Goal: Communication & Community: Share content

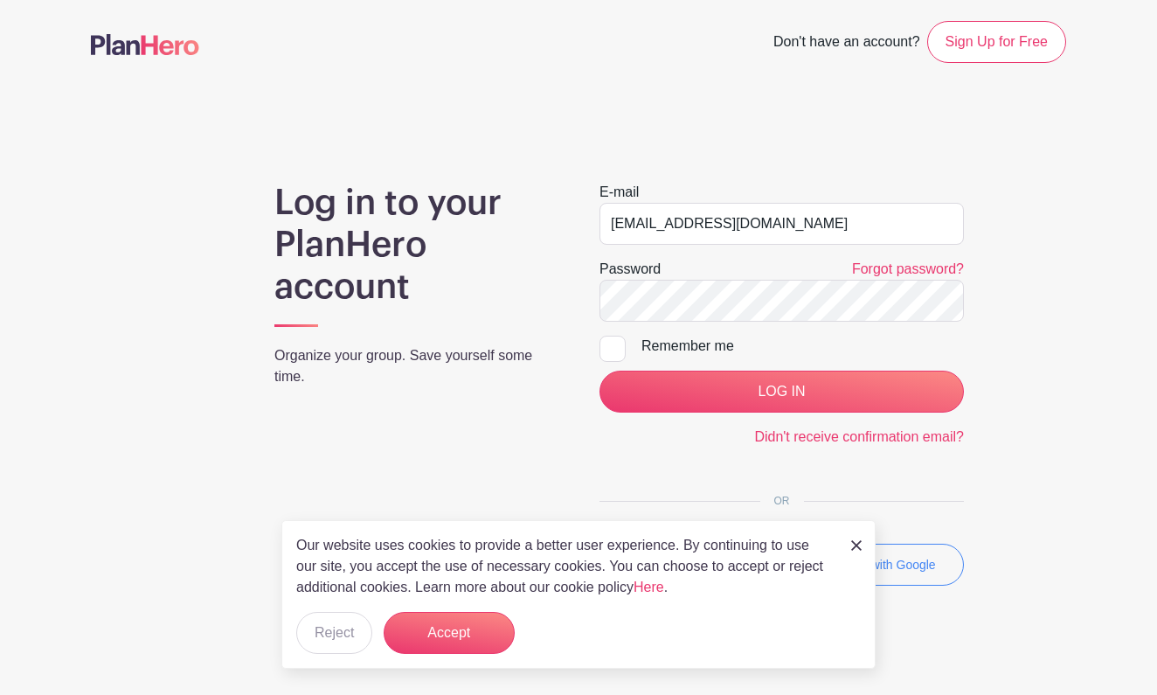
type input "[EMAIL_ADDRESS][DOMAIN_NAME]"
click at [324, 644] on button "Reject" at bounding box center [334, 633] width 76 height 42
click at [705, 386] on input "LOG IN" at bounding box center [782, 392] width 365 height 42
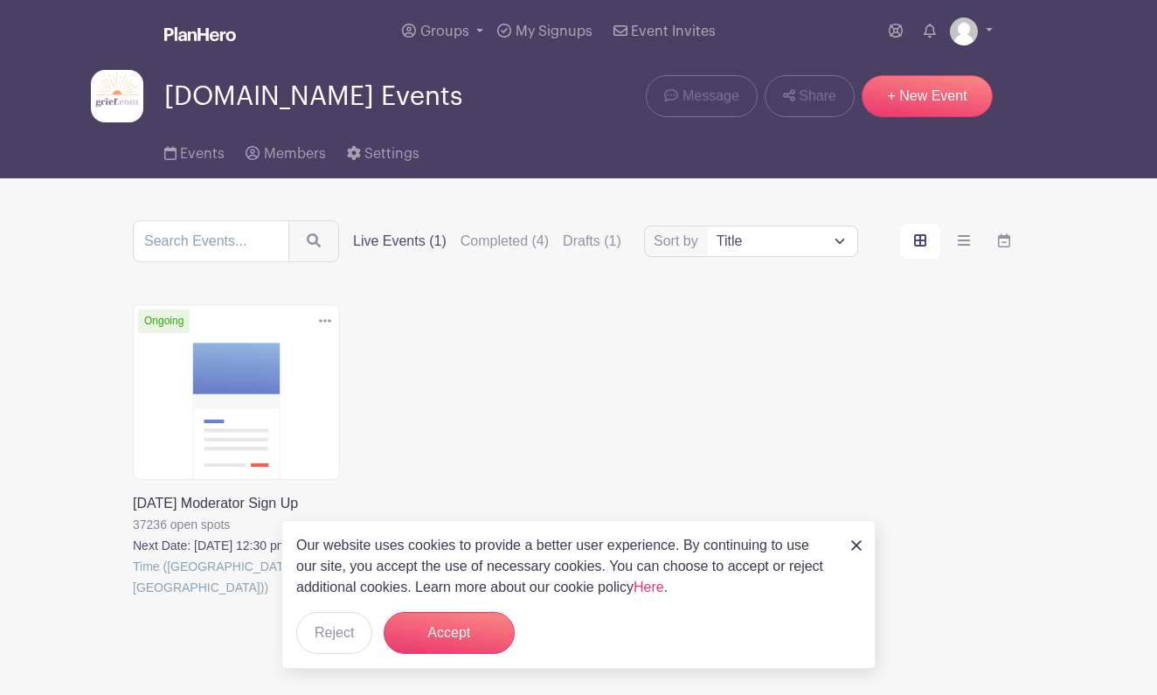
click at [133, 598] on link at bounding box center [133, 598] width 0 height 0
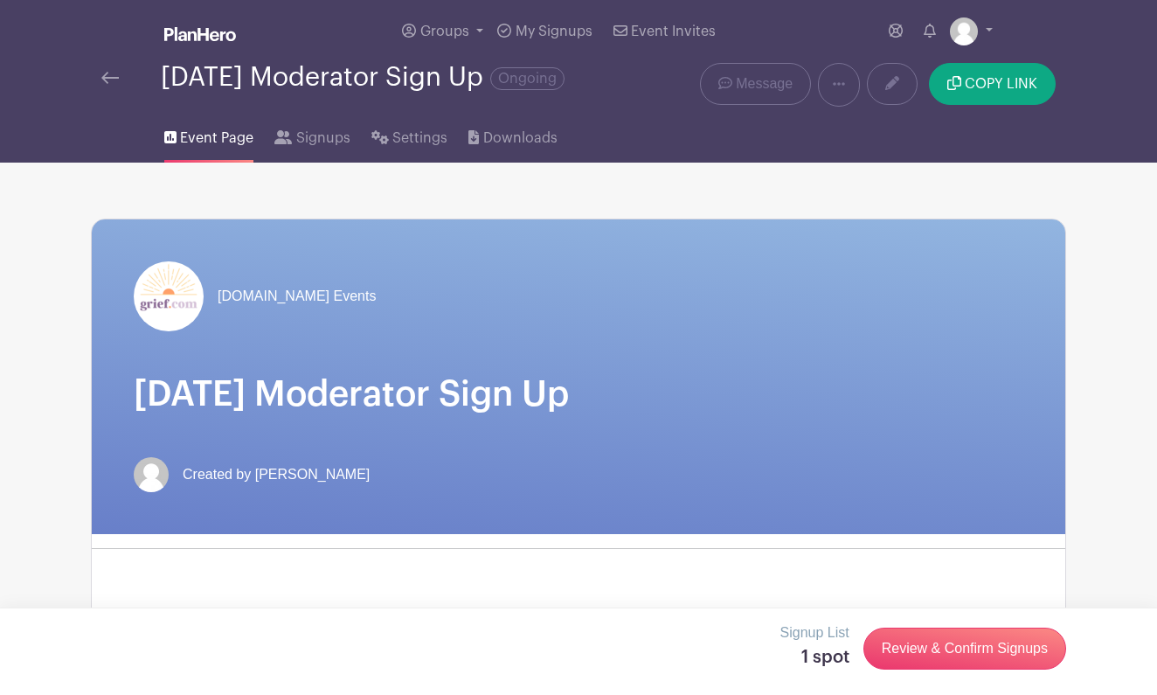
click at [330, 625] on div "Signup List 1 spot Review & Confirm Signups" at bounding box center [579, 648] width 976 height 52
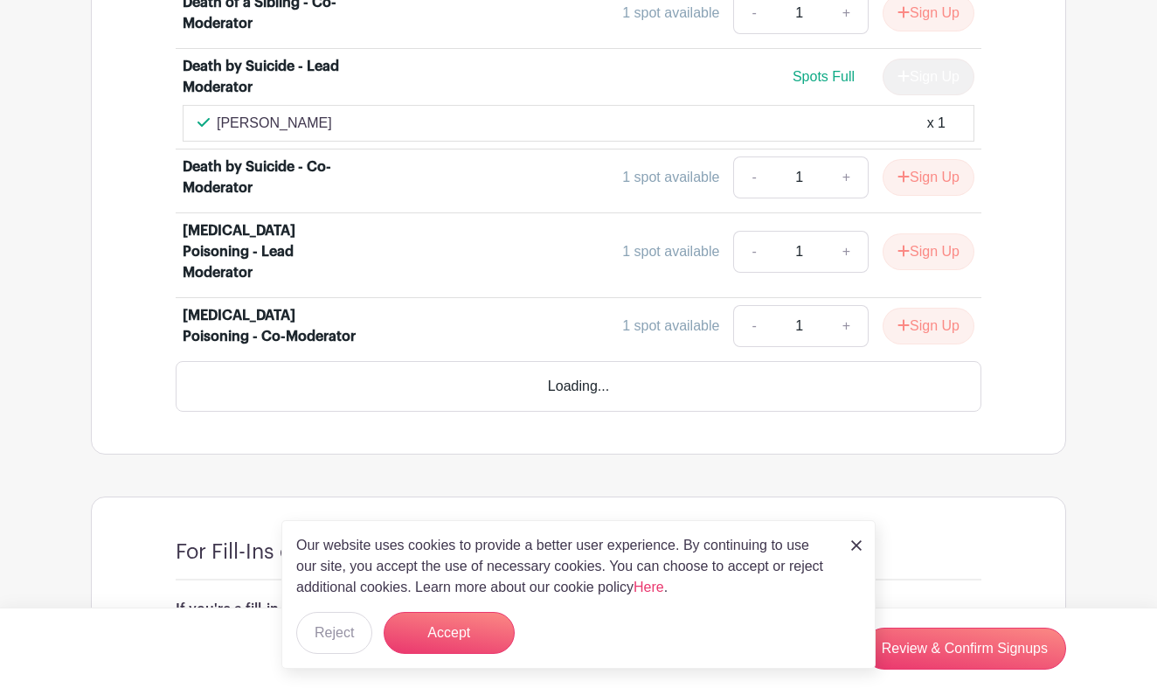
scroll to position [3614, 0]
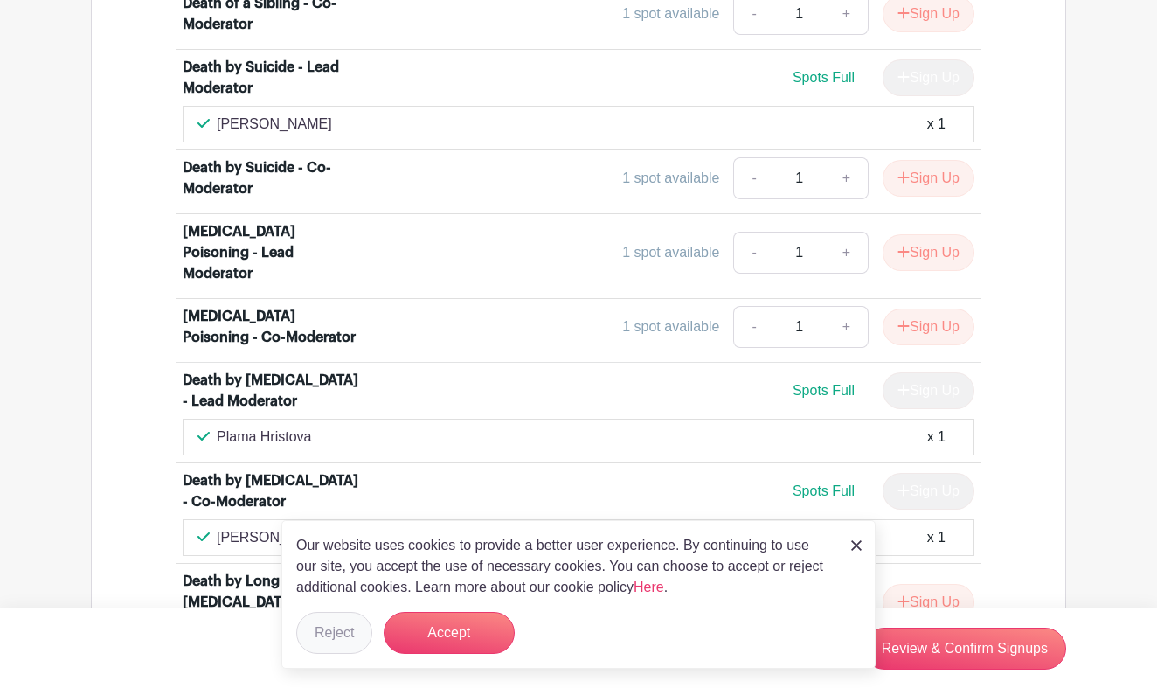
click at [344, 646] on button "Reject" at bounding box center [334, 633] width 76 height 42
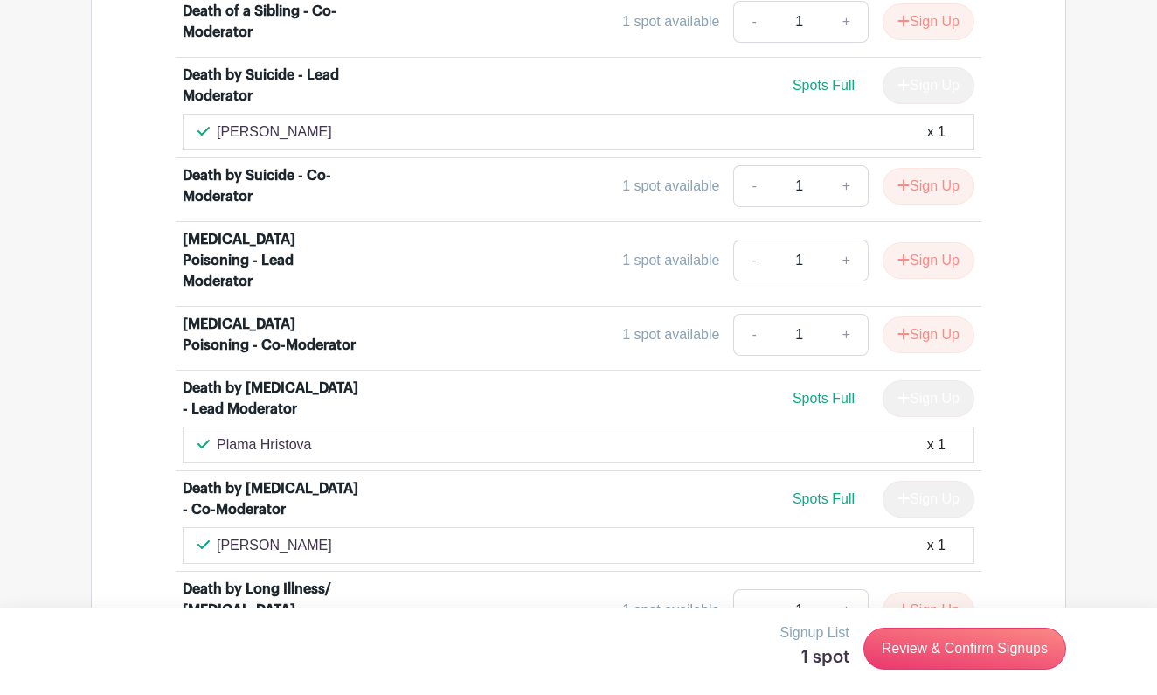
scroll to position [3616, 0]
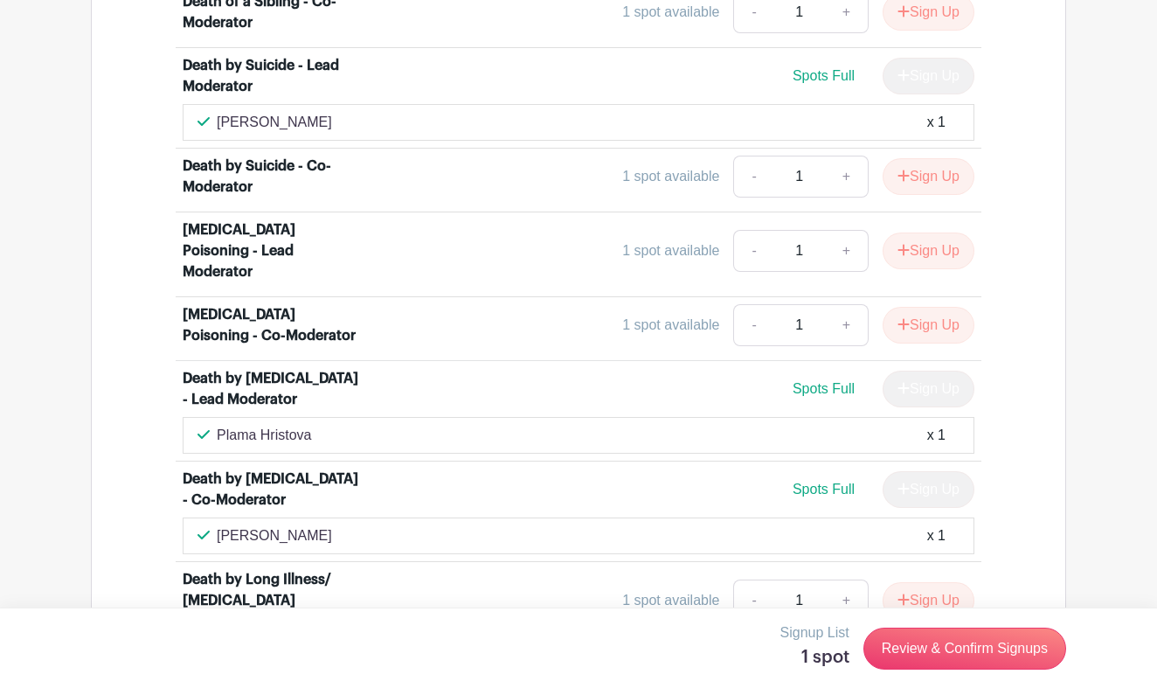
click at [317, 425] on div "Plama Hristova x 1" at bounding box center [579, 435] width 762 height 21
drag, startPoint x: 315, startPoint y: 302, endPoint x: 216, endPoint y: 303, distance: 98.8
click at [216, 425] on div "Plama Hristova x 1" at bounding box center [579, 435] width 762 height 21
copy p "Plama Hristova"
click at [356, 525] on div "Claudia Lineweaver x 1" at bounding box center [579, 535] width 762 height 21
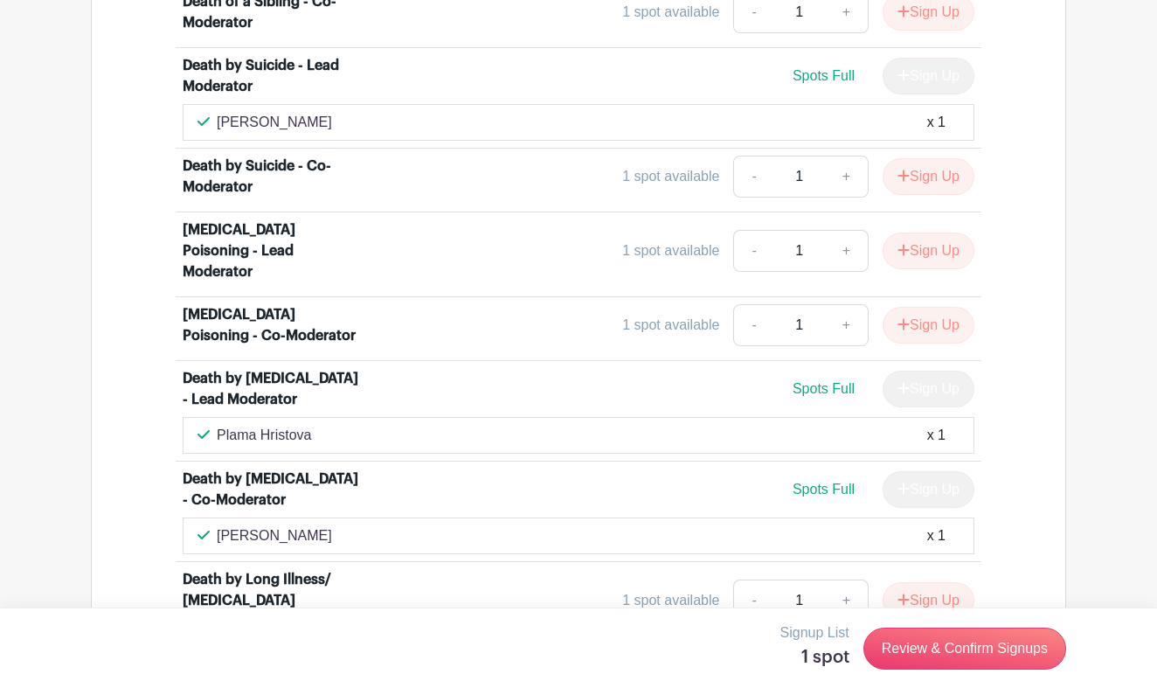
click at [344, 525] on div "Claudia Lineweaver x 1" at bounding box center [579, 535] width 762 height 21
drag, startPoint x: 344, startPoint y: 423, endPoint x: 219, endPoint y: 428, distance: 125.1
click at [218, 525] on div "Claudia Lineweaver x 1" at bounding box center [579, 535] width 762 height 21
copy p "[PERSON_NAME]"
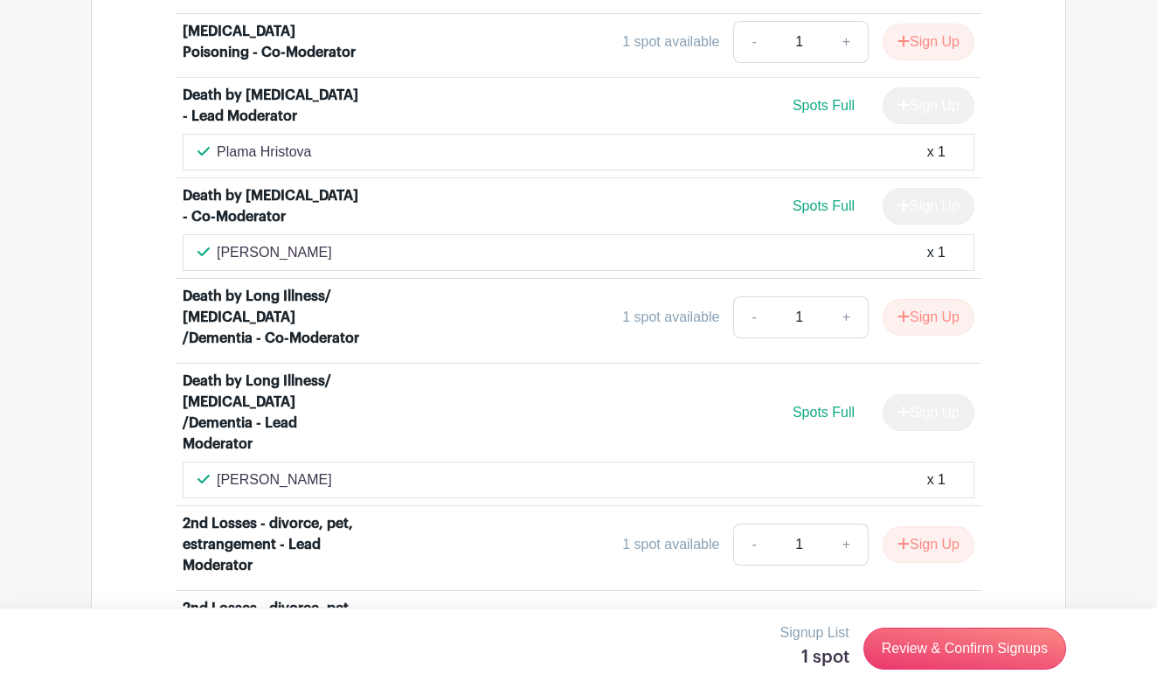
scroll to position [3900, 0]
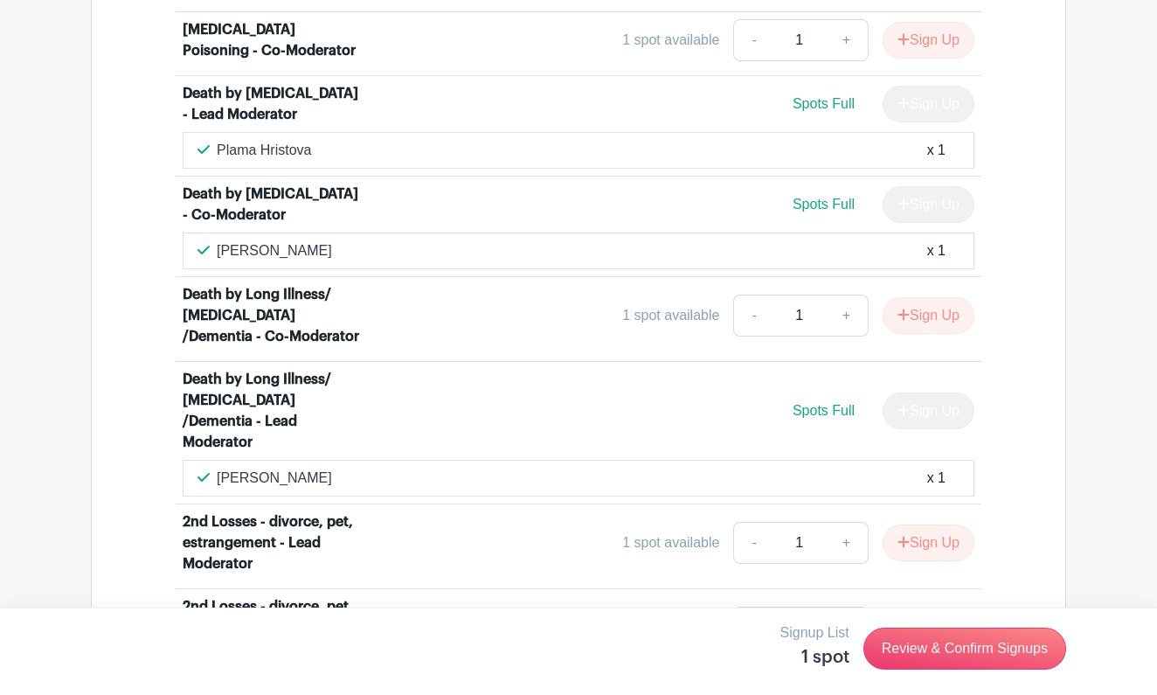
click at [302, 468] on div "Debra Kiva x 1" at bounding box center [579, 478] width 762 height 21
click at [290, 468] on div "Debra Kiva x 1" at bounding box center [579, 478] width 762 height 21
copy div "[PERSON_NAME]"
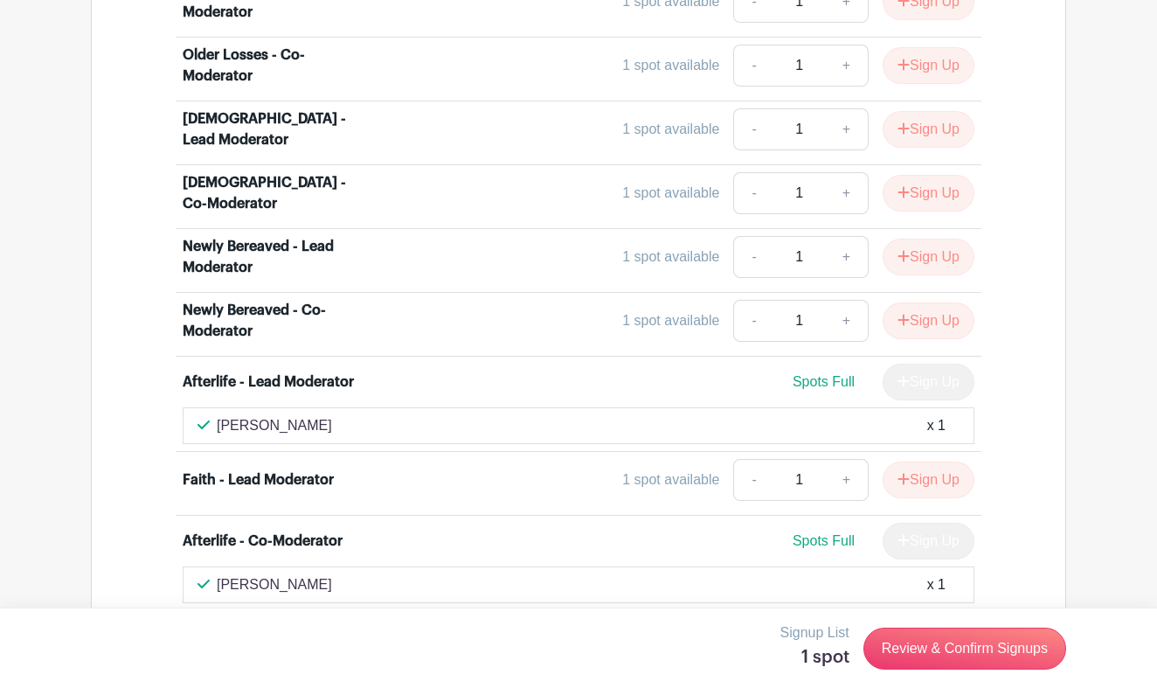
scroll to position [4859, 0]
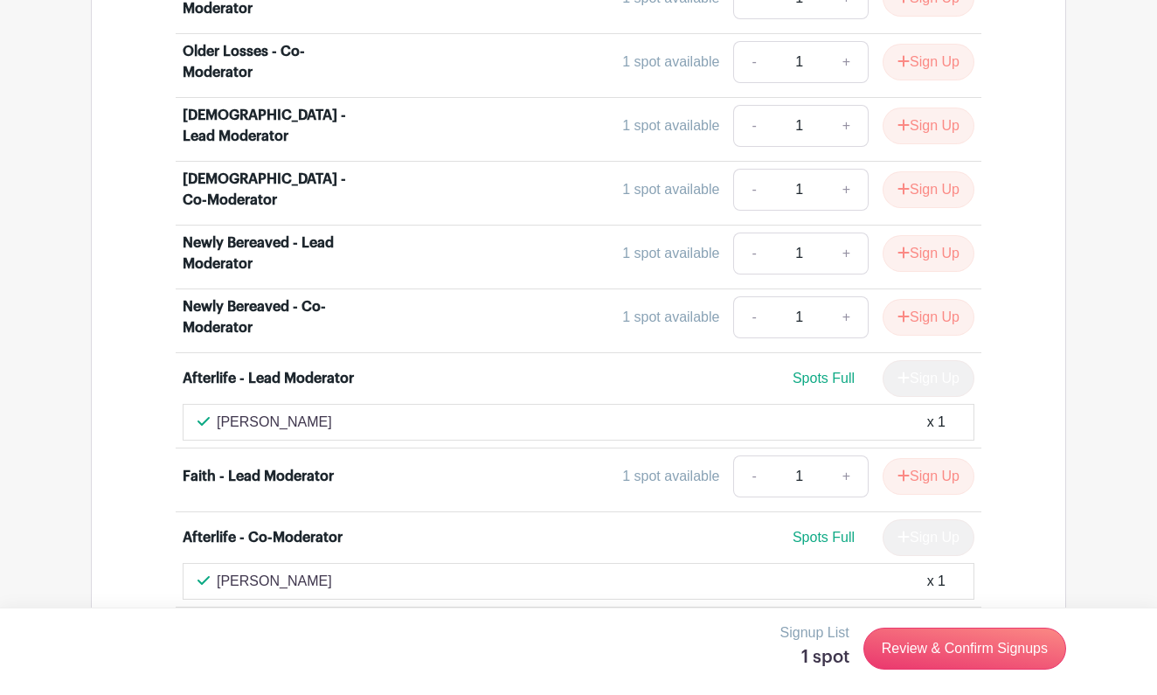
click at [295, 412] on div "Angela Peat x 1" at bounding box center [579, 422] width 762 height 21
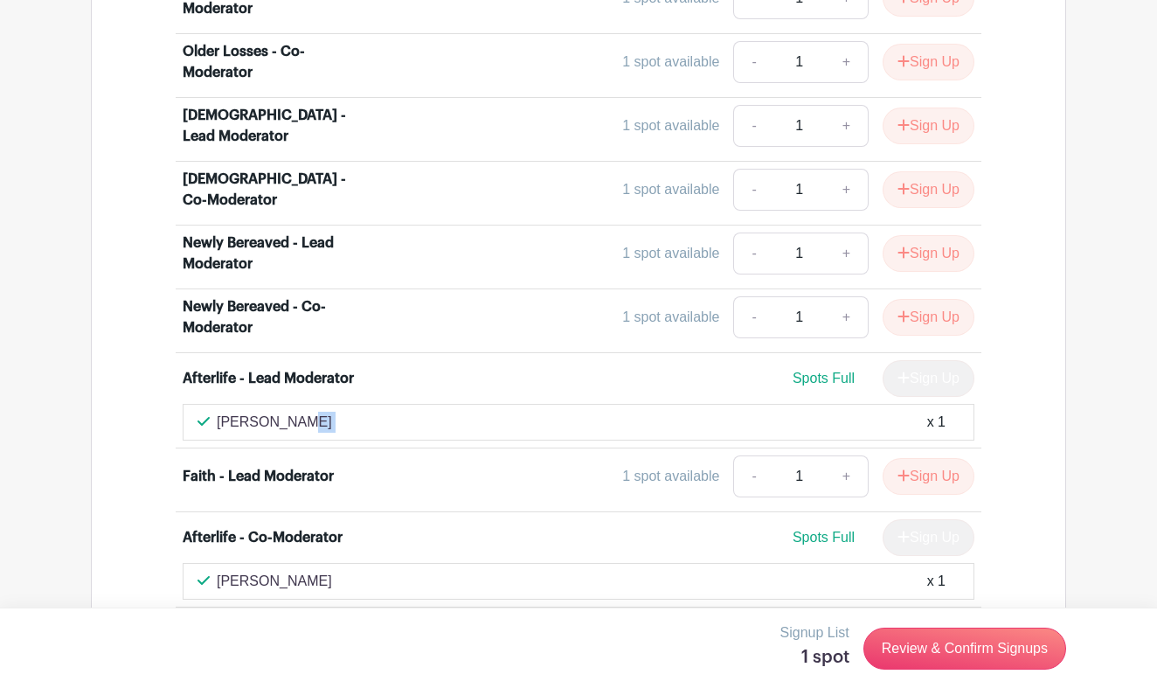
copy div "[PERSON_NAME]"
click at [343, 571] on div "Margaret Anderson x 1" at bounding box center [579, 581] width 762 height 21
click at [338, 571] on div "Margaret Anderson x 1" at bounding box center [579, 581] width 762 height 21
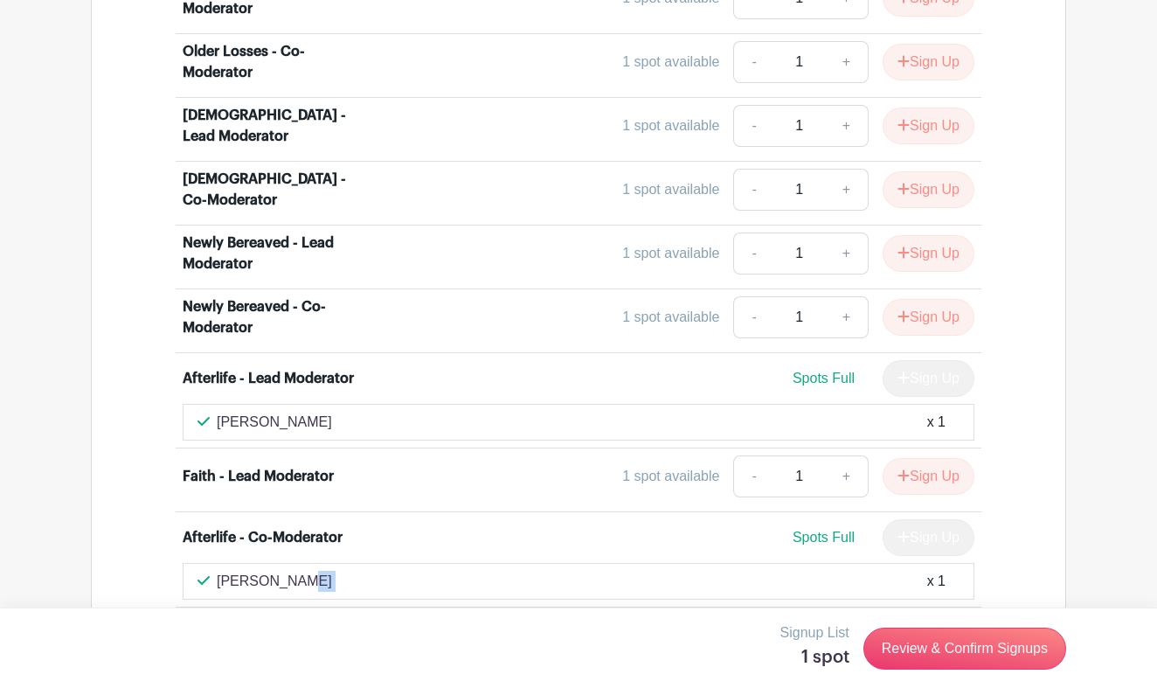
click at [338, 571] on div "Margaret Anderson x 1" at bounding box center [579, 581] width 762 height 21
copy div "[PERSON_NAME]"
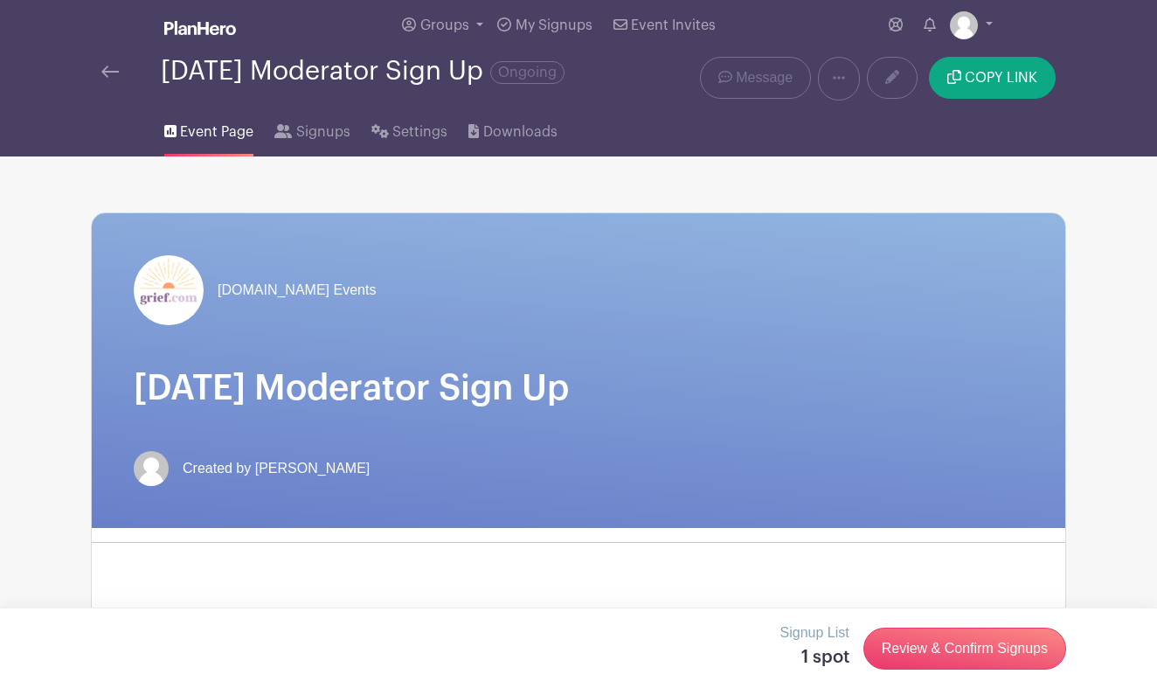
scroll to position [7, 0]
click at [733, 73] on link "Message" at bounding box center [755, 77] width 111 height 42
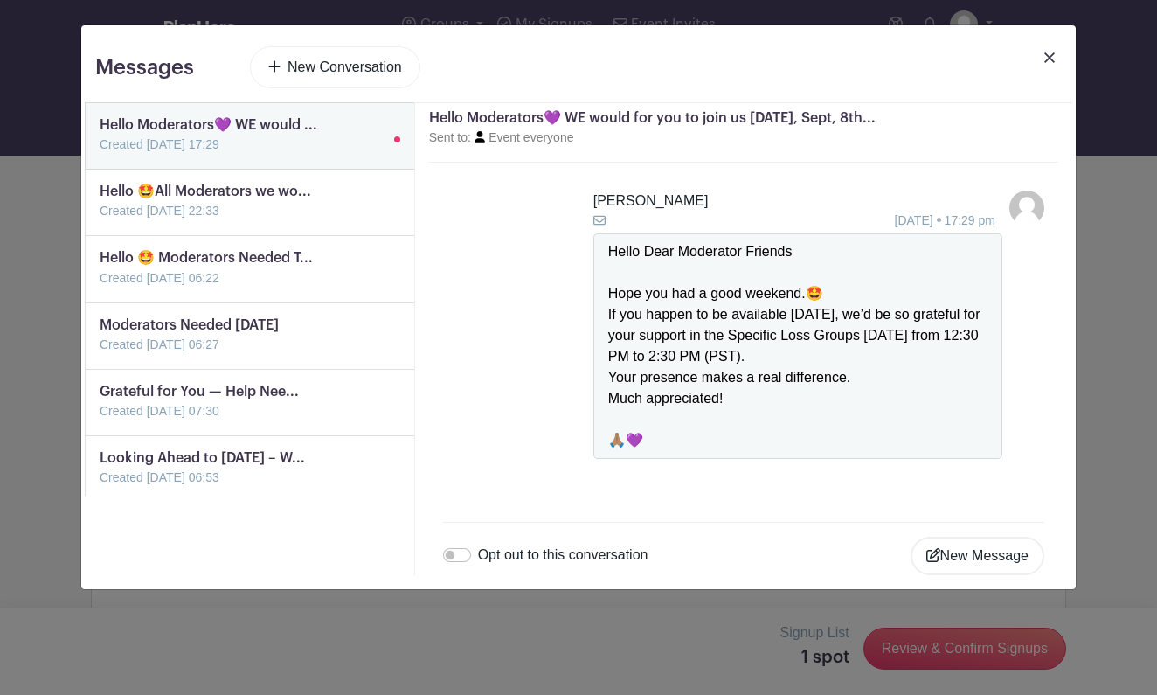
click at [931, 550] on icon at bounding box center [934, 555] width 14 height 14
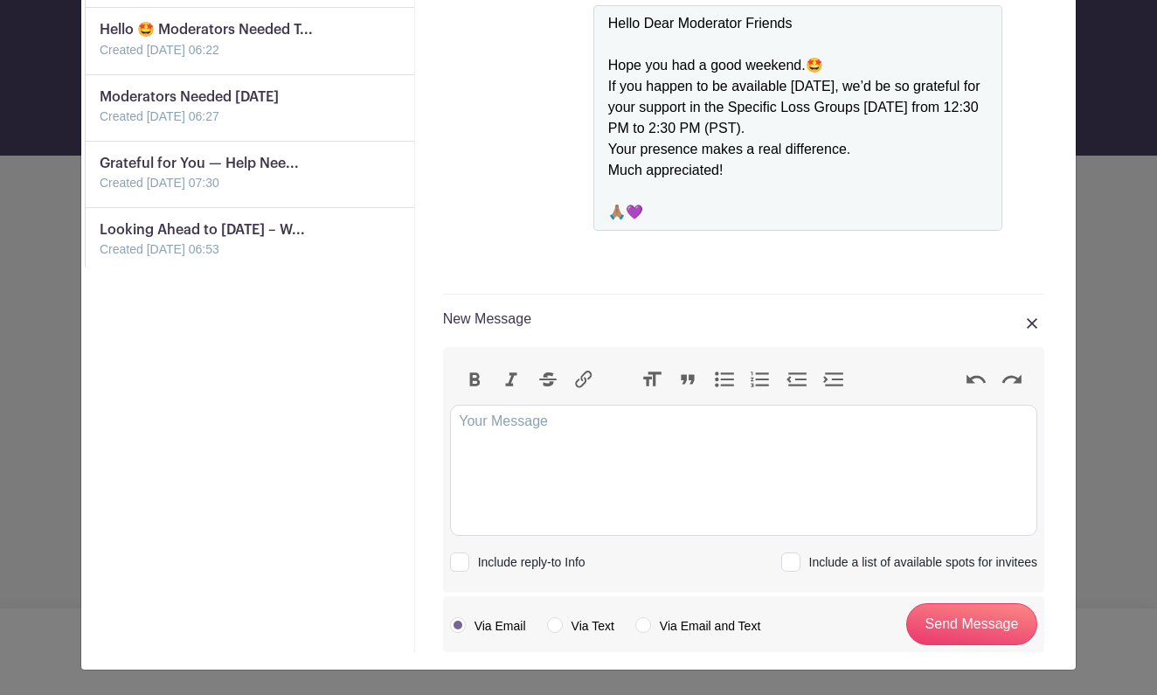
scroll to position [228, 0]
click at [100, 260] on link at bounding box center [100, 260] width 0 height 0
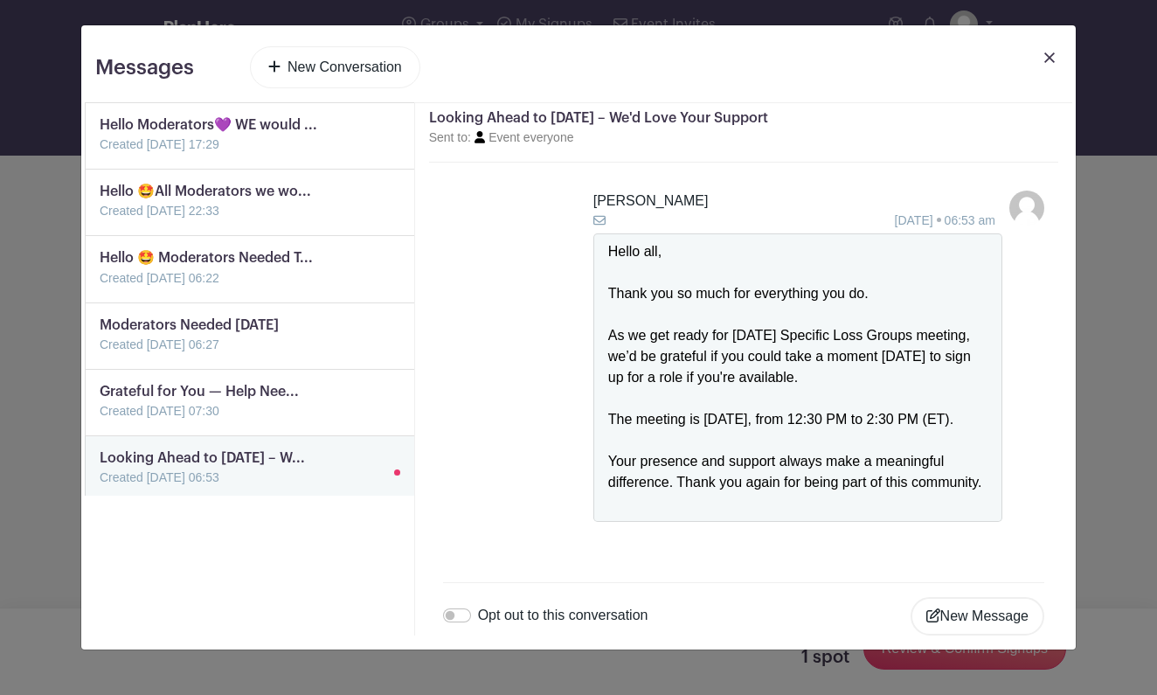
scroll to position [24, 0]
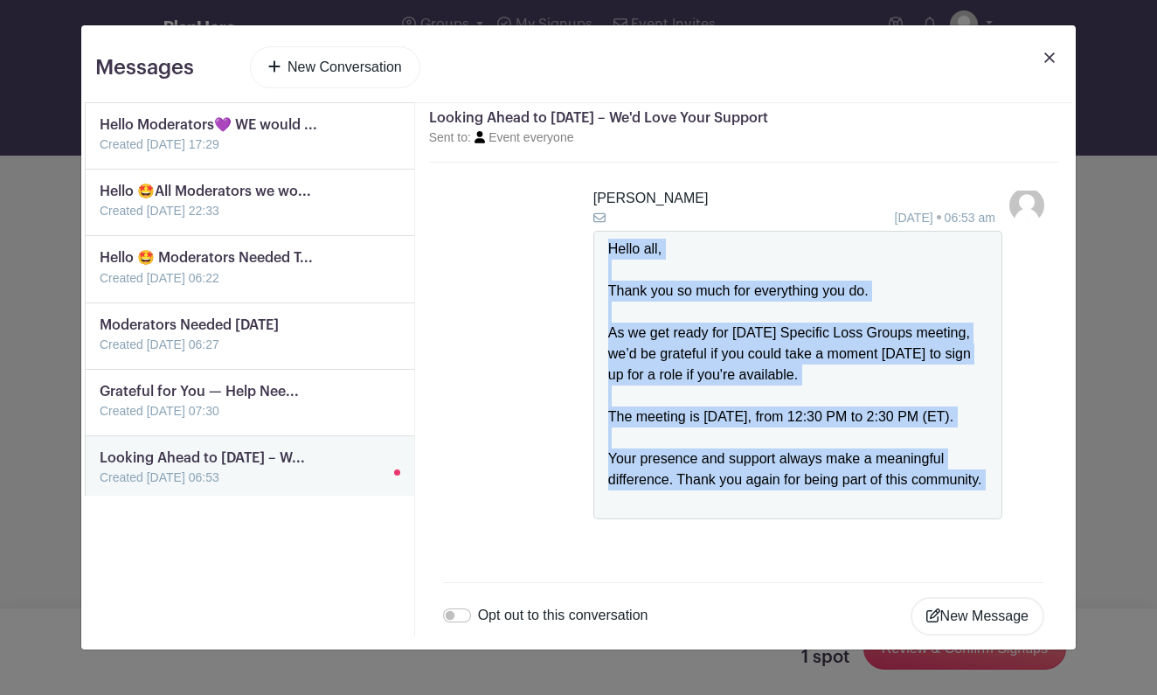
drag, startPoint x: 608, startPoint y: 225, endPoint x: 876, endPoint y: 546, distance: 418.4
click at [876, 546] on div "David K. 03 Aug 2025 06:53 am Hello all, Thank you so much for everything you d…" at bounding box center [743, 366] width 629 height 406
copy div "Hello all, Thank you so much for everything you do. As we get ready for tomorro…"
click at [977, 618] on button "New Message" at bounding box center [978, 616] width 134 height 38
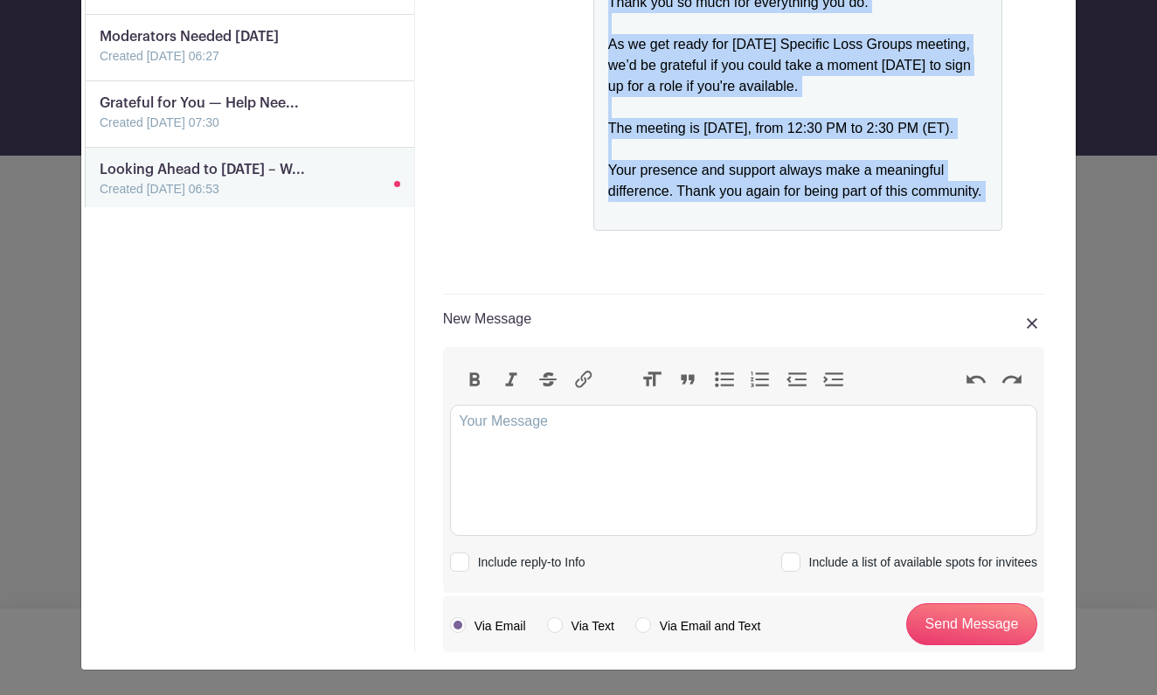
scroll to position [288, 0]
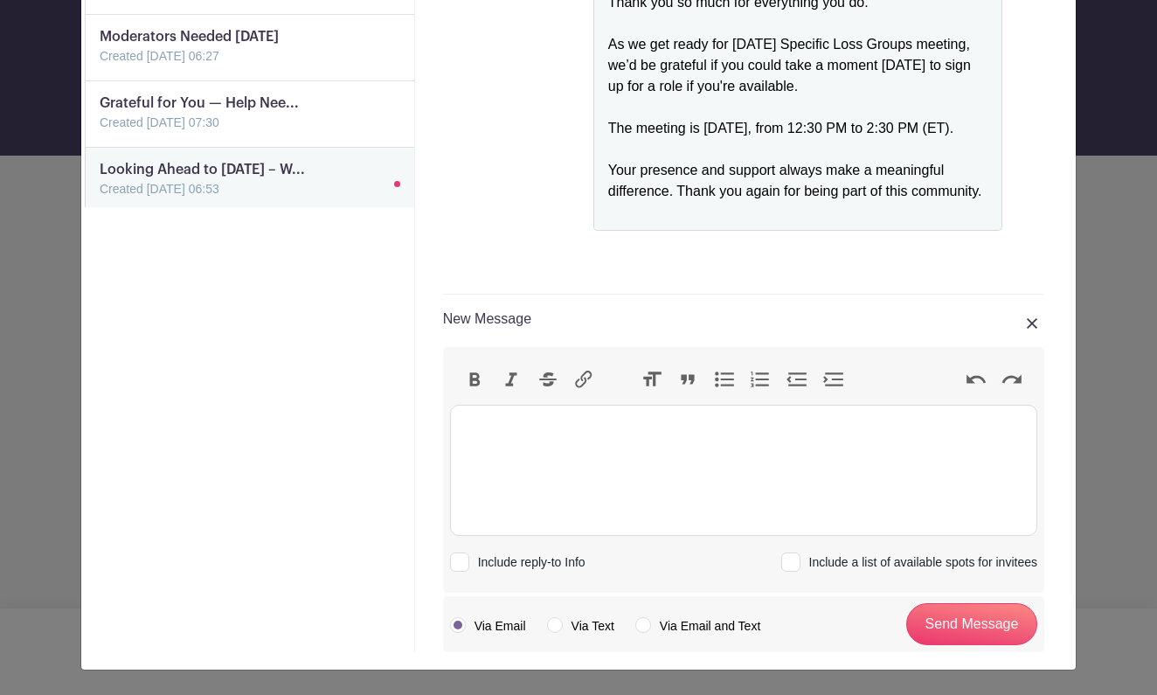
click at [585, 438] on trix-editor at bounding box center [743, 470] width 587 height 131
paste trix-editor "<div>Hello all,<br><br></div><div>Thank you so much for everything you do.<br><…"
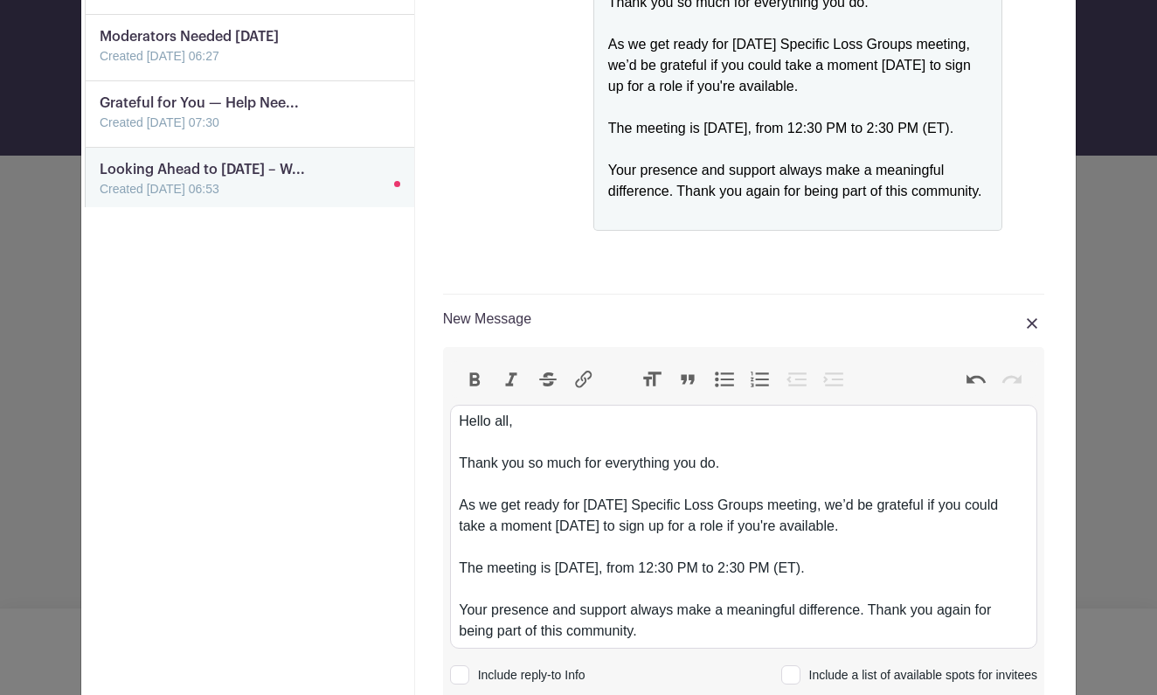
click at [468, 446] on div "Hello all," at bounding box center [743, 432] width 569 height 42
drag, startPoint x: 751, startPoint y: 444, endPoint x: 449, endPoint y: 445, distance: 301.6
click at [450, 445] on trix-editor "Hello all, Before you start enjoy this beautiful weekend Thank you so much for …" at bounding box center [743, 527] width 587 height 244
copy div "Before you start enjoy this beautiful weekend"
click at [733, 465] on div "Thank you so much for everything you do." at bounding box center [743, 474] width 569 height 42
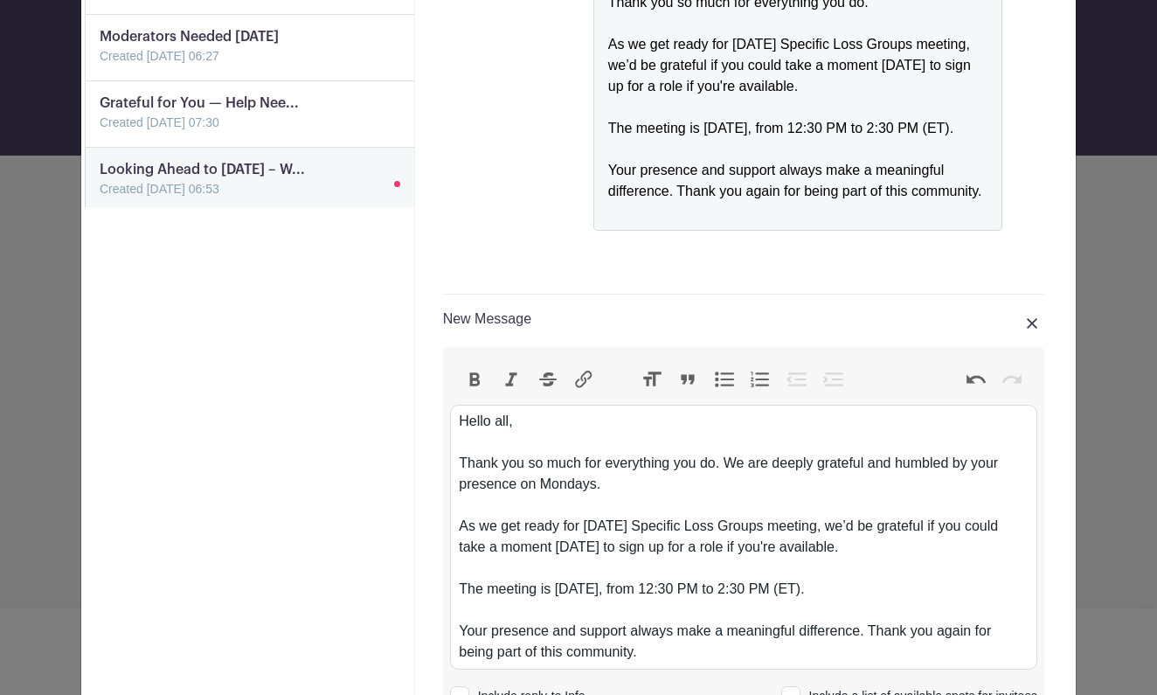
click at [461, 462] on div "Thank you so much for everything you do. We are deeply grateful and humbled by …" at bounding box center [743, 484] width 569 height 63
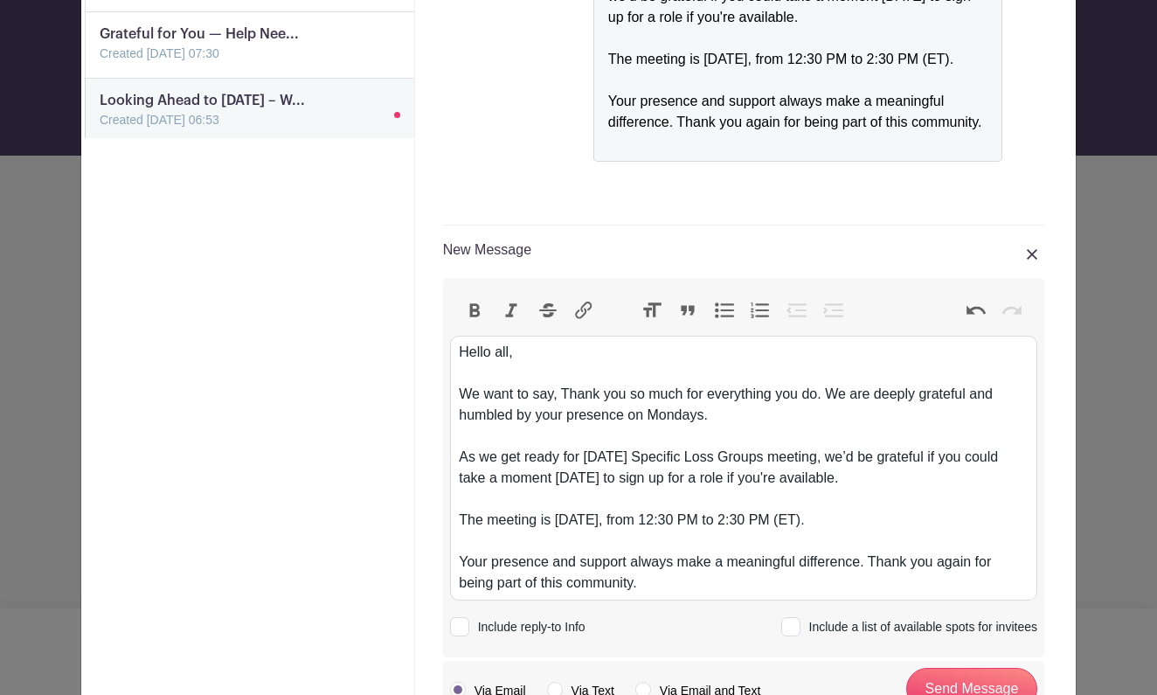
scroll to position [370, 0]
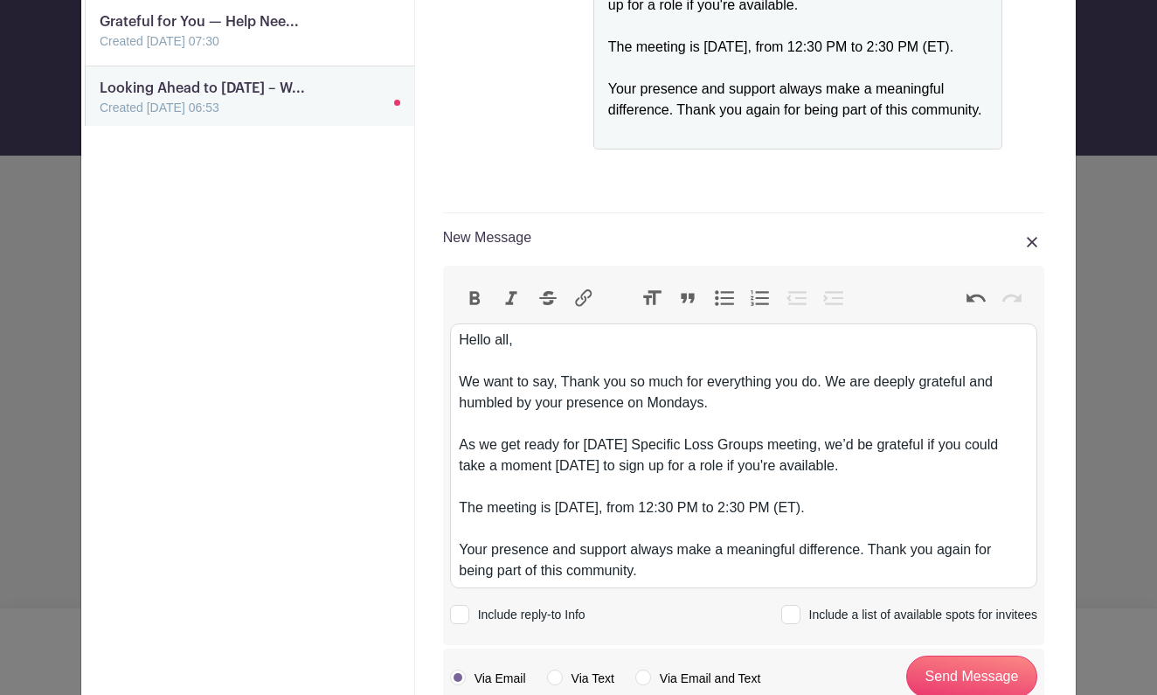
click at [653, 443] on div "As we get ready for tomorrow’s Specific Loss Groups meeting, we’d be grateful i…" at bounding box center [743, 465] width 569 height 63
drag, startPoint x: 659, startPoint y: 446, endPoint x: 449, endPoint y: 446, distance: 209.8
click at [450, 446] on trix-editor "Hello all, We want to say, Thank you so much for everything you do. We are deep…" at bounding box center [743, 455] width 587 height 265
paste trix-editor "Before you start enjoy this beautiful weekend"
click at [596, 446] on div "Before you start enjoy this beautiful weekendSpecific Loss Groups meeting, we’d…" at bounding box center [743, 465] width 569 height 63
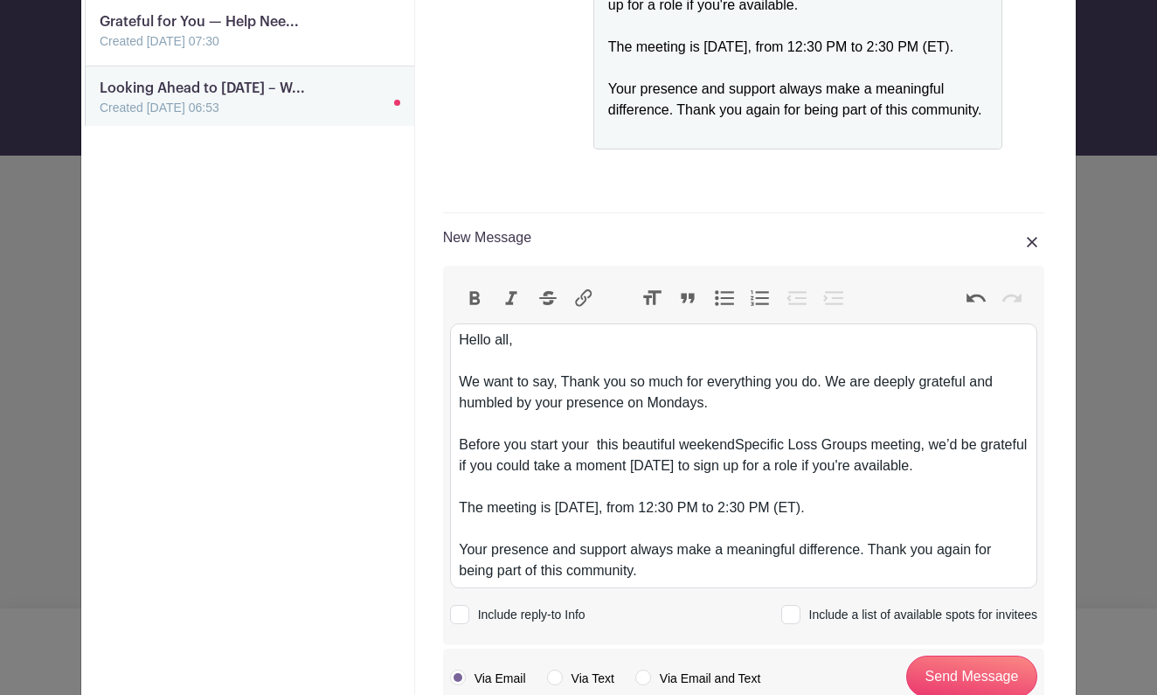
click at [621, 445] on div "Before you start your this beautiful weekendSpecific Loss Groups meeting, we’d …" at bounding box center [743, 465] width 569 height 63
click at [649, 444] on div "Before you start your beautiful weekendSpecific Loss Groups meeting, we’d be gr…" at bounding box center [743, 465] width 569 height 63
click at [719, 446] on div "Before you start your thoughtful weekendSpecific Loss Groups meeting, we’d be g…" at bounding box center [743, 465] width 569 height 63
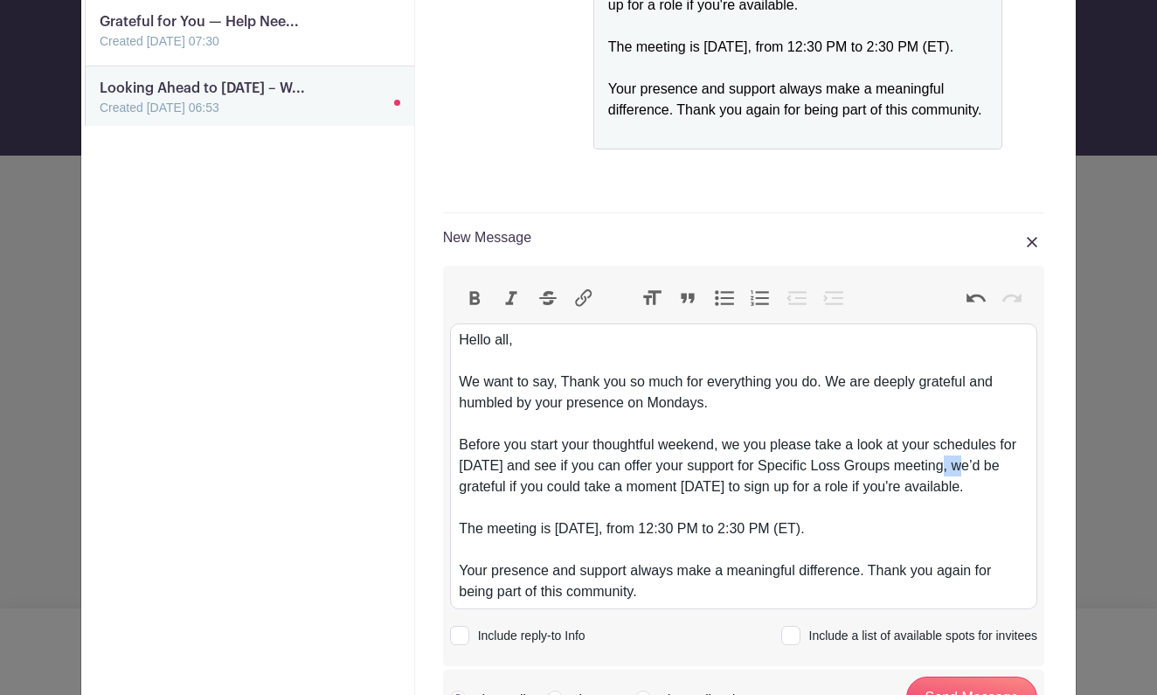
drag, startPoint x: 957, startPoint y: 468, endPoint x: 977, endPoint y: 473, distance: 20.8
click at [977, 473] on div "Before you start your thoughtful weekend, we you please take a look at your sch…" at bounding box center [743, 476] width 569 height 84
click at [628, 490] on div "Before you start your thoughtful weekend, we you please take a look at your sch…" at bounding box center [743, 476] width 569 height 84
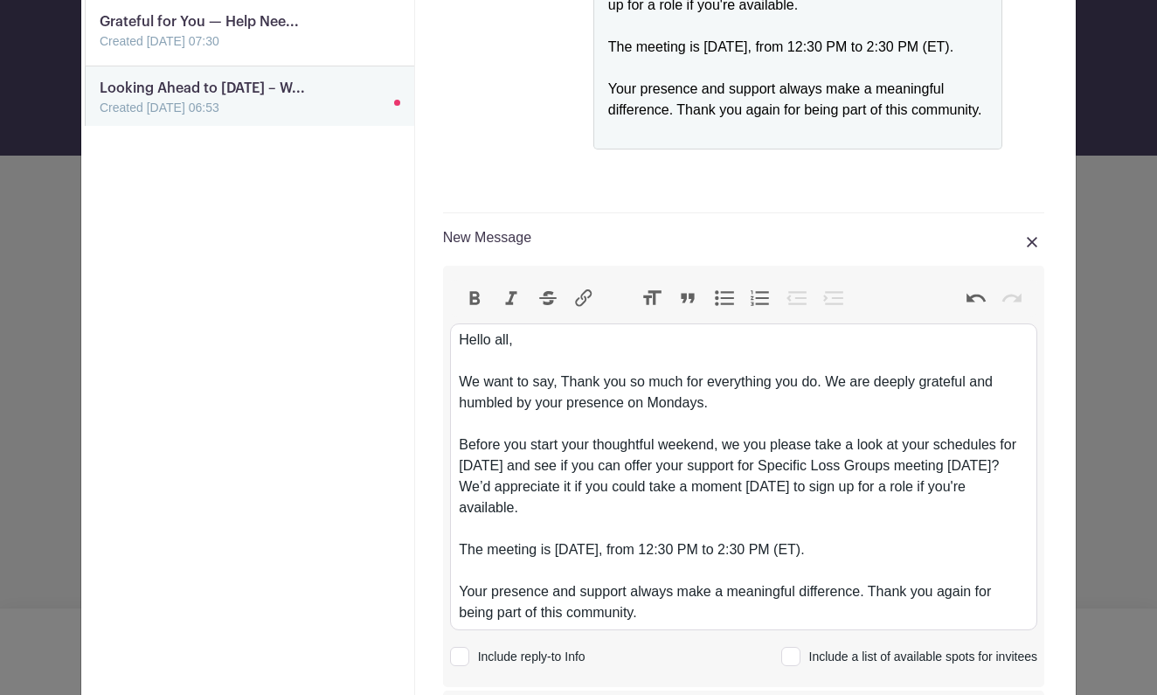
click at [664, 552] on div "The meeting is Monday, August 4th, from 12:30 PM to 2:30 PM (ET)." at bounding box center [743, 560] width 569 height 42
click at [908, 550] on div "The meeting is Monday, September 15th, from 12:30 PM to 2:30 PM (ET)." at bounding box center [743, 560] width 569 height 42
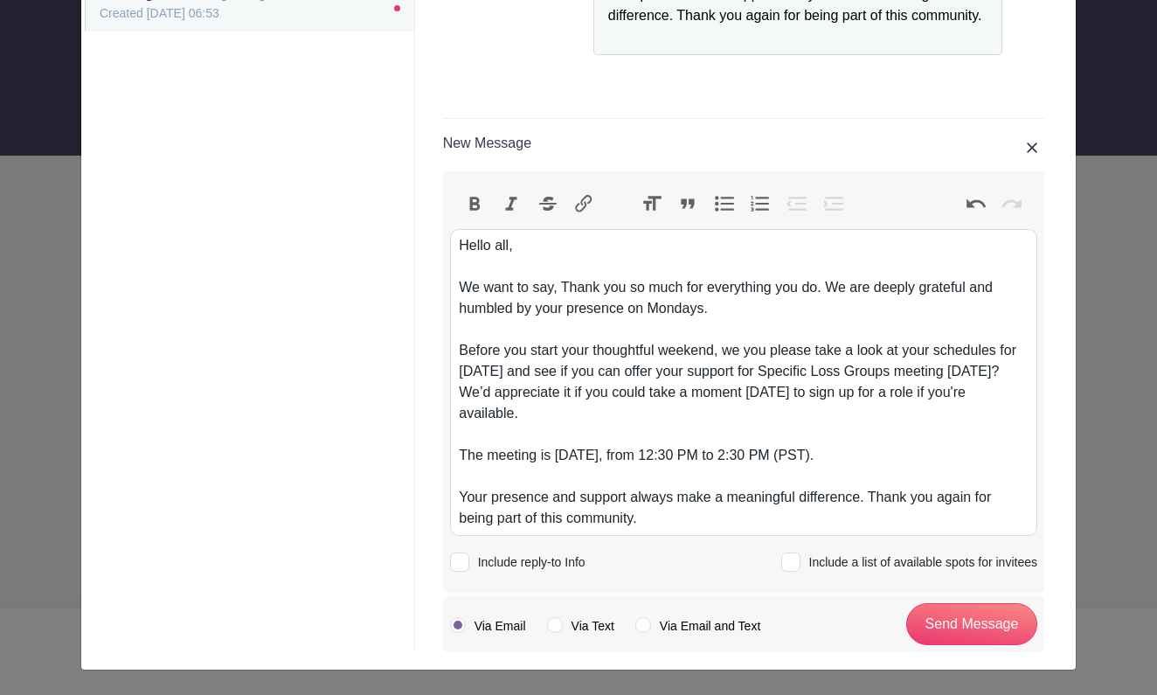
scroll to position [463, 0]
click at [871, 500] on div "Your presence and support always make a meaningful difference. Thank you again …" at bounding box center [743, 509] width 569 height 42
type trix-editor "<div>Hello all,<br><br></div><div>We want to say, Thank you so much for everyth…"
drag, startPoint x: 928, startPoint y: 458, endPoint x: 448, endPoint y: 461, distance: 480.8
click at [448, 461] on div "Bold Italic Strikethrough Link Heading Quote Code Bullets Numbers Decrease Leve…" at bounding box center [743, 382] width 601 height 420
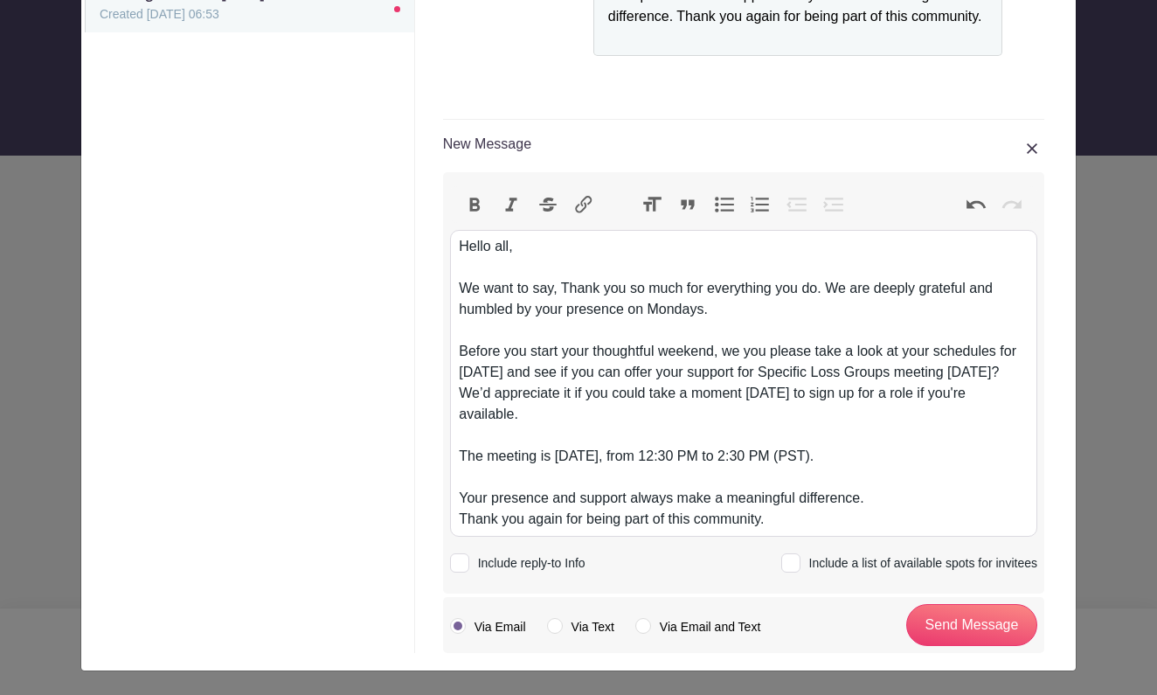
click at [472, 202] on button "Bold" at bounding box center [475, 204] width 37 height 23
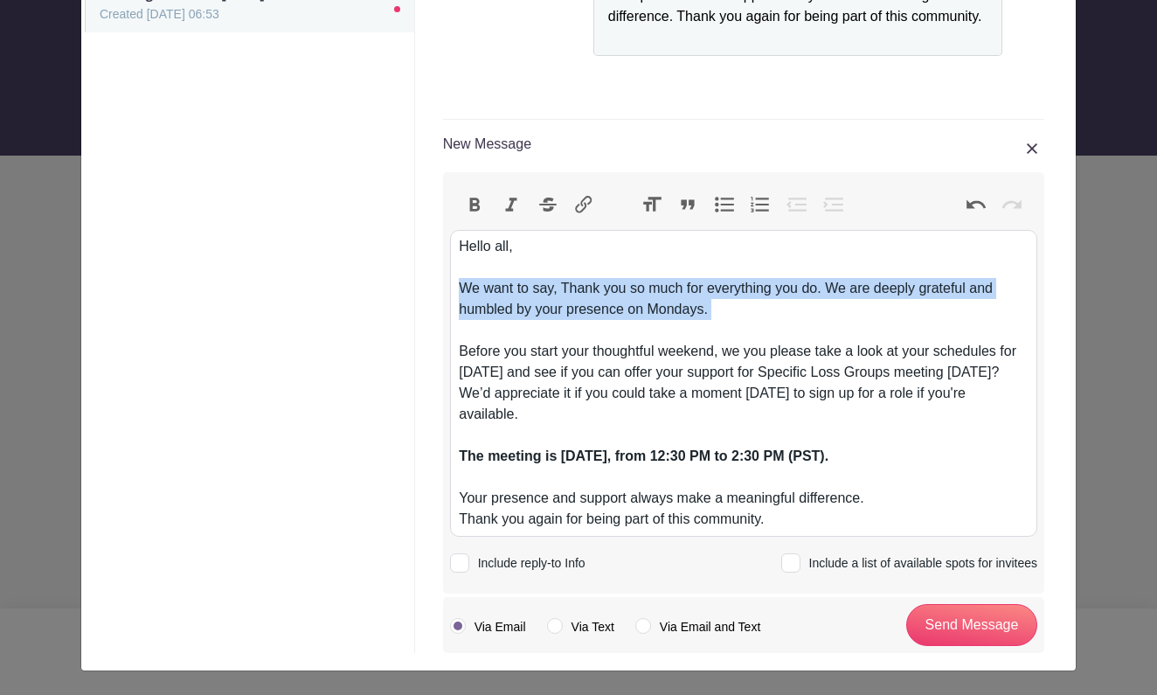
drag, startPoint x: 458, startPoint y: 288, endPoint x: 733, endPoint y: 327, distance: 278.2
click at [733, 327] on trix-editor "Hello all, We want to say, Thank you so much for everything you do. We are deep…" at bounding box center [743, 383] width 587 height 307
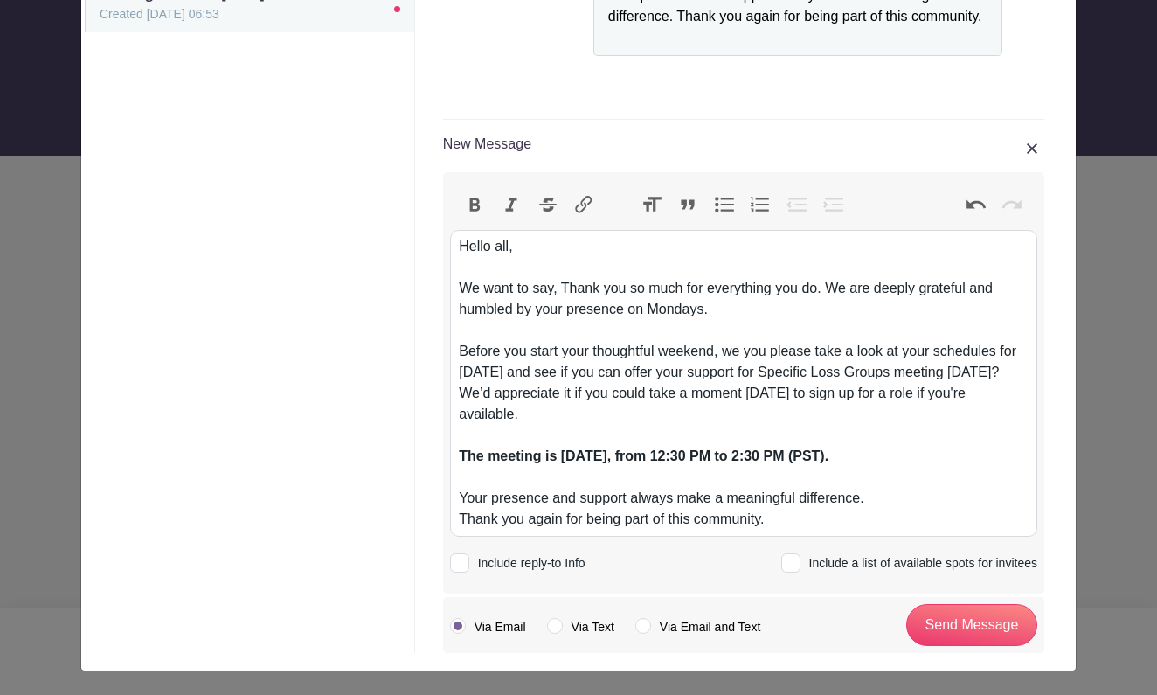
click at [477, 203] on button "Bold" at bounding box center [475, 204] width 37 height 23
click at [894, 319] on div "We want to say, Thank you so much for everything you do. We are deeply grateful…" at bounding box center [743, 309] width 569 height 63
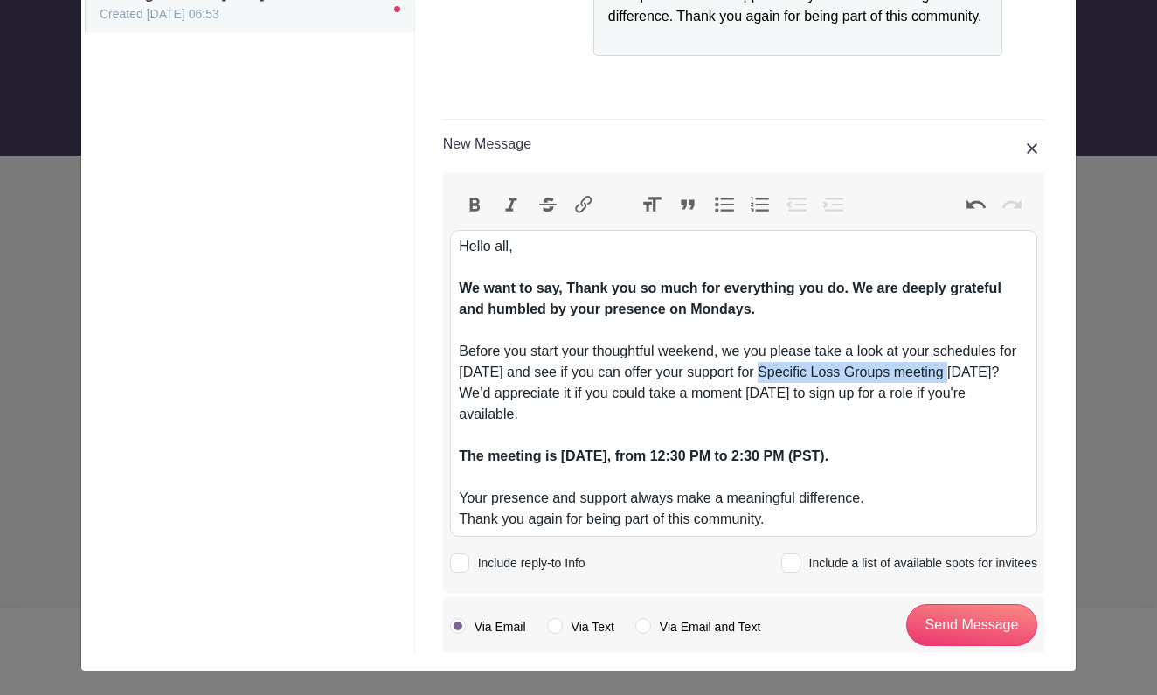
drag, startPoint x: 769, startPoint y: 372, endPoint x: 961, endPoint y: 372, distance: 191.4
click at [961, 372] on div "Before you start your thoughtful weekend, we you please take a look at your sch…" at bounding box center [743, 393] width 569 height 105
click at [481, 202] on button "Bold" at bounding box center [475, 204] width 37 height 23
click at [783, 521] on div "Your presence and support always make a meaningful difference. Thank you again …" at bounding box center [743, 509] width 569 height 42
click at [790, 562] on div at bounding box center [790, 562] width 19 height 19
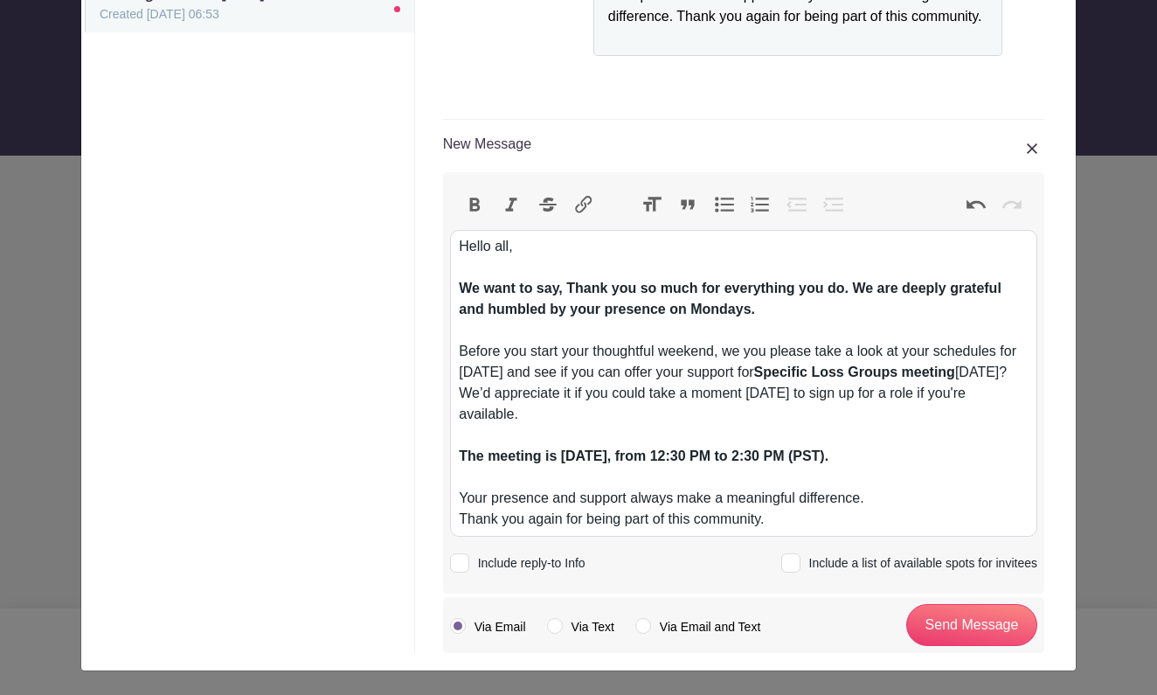
click at [790, 562] on input "Include a list of available spots for invitees" at bounding box center [786, 559] width 11 height 11
checkbox input "true"
click at [802, 522] on div "Your presence and support always make a meaningful difference. Thank you again …" at bounding box center [743, 509] width 569 height 42
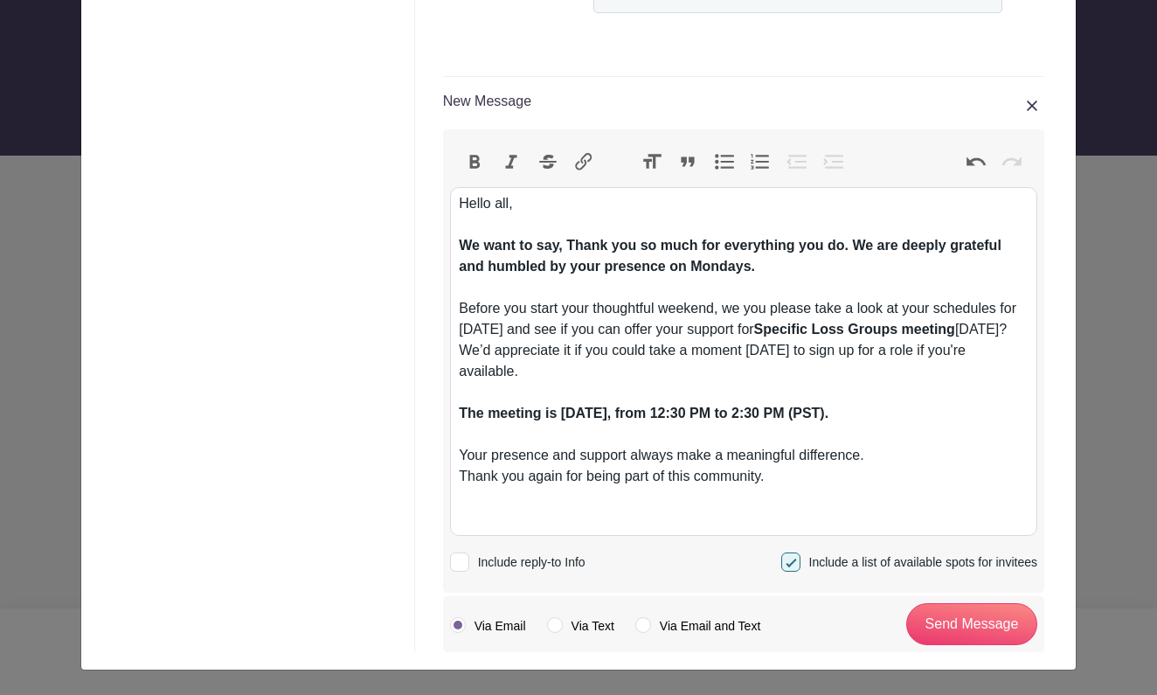
scroll to position [505, 0]
click at [582, 163] on button "Link" at bounding box center [584, 162] width 37 height 23
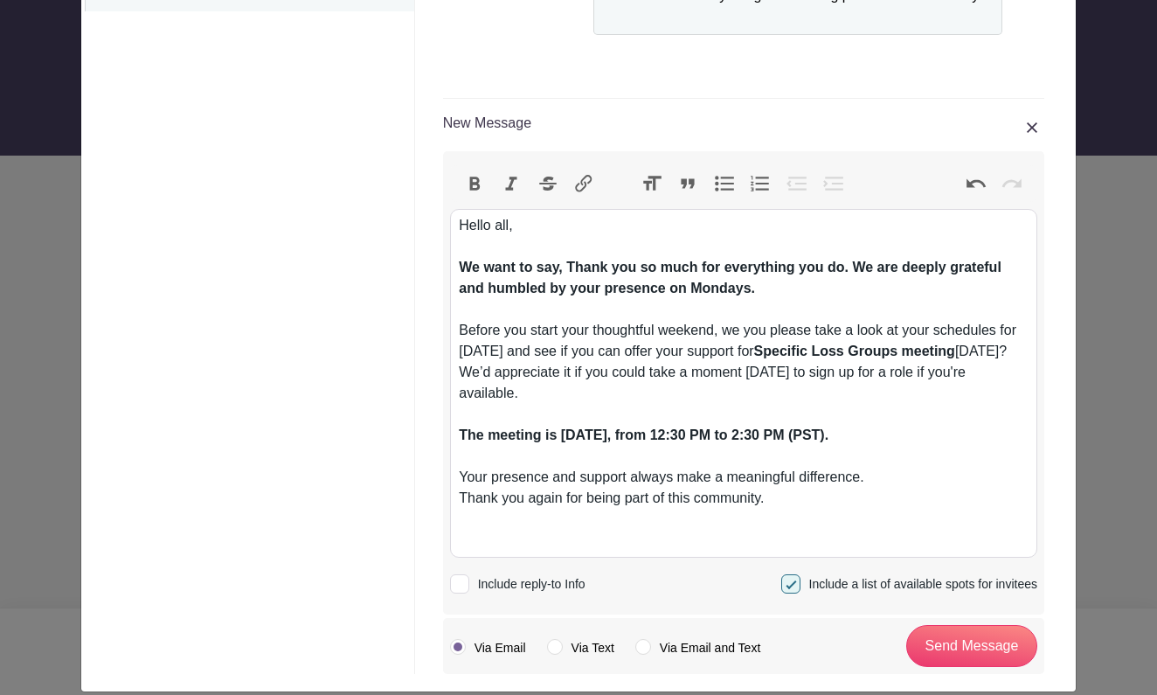
click at [470, 460] on div "The meeting is Monday, September 15th, from 12:30 PM to 2:30 PM (PST)." at bounding box center [743, 446] width 569 height 42
click at [462, 476] on div "Your presence and support always make a meaningful difference. Thank you again …" at bounding box center [743, 509] width 569 height 84
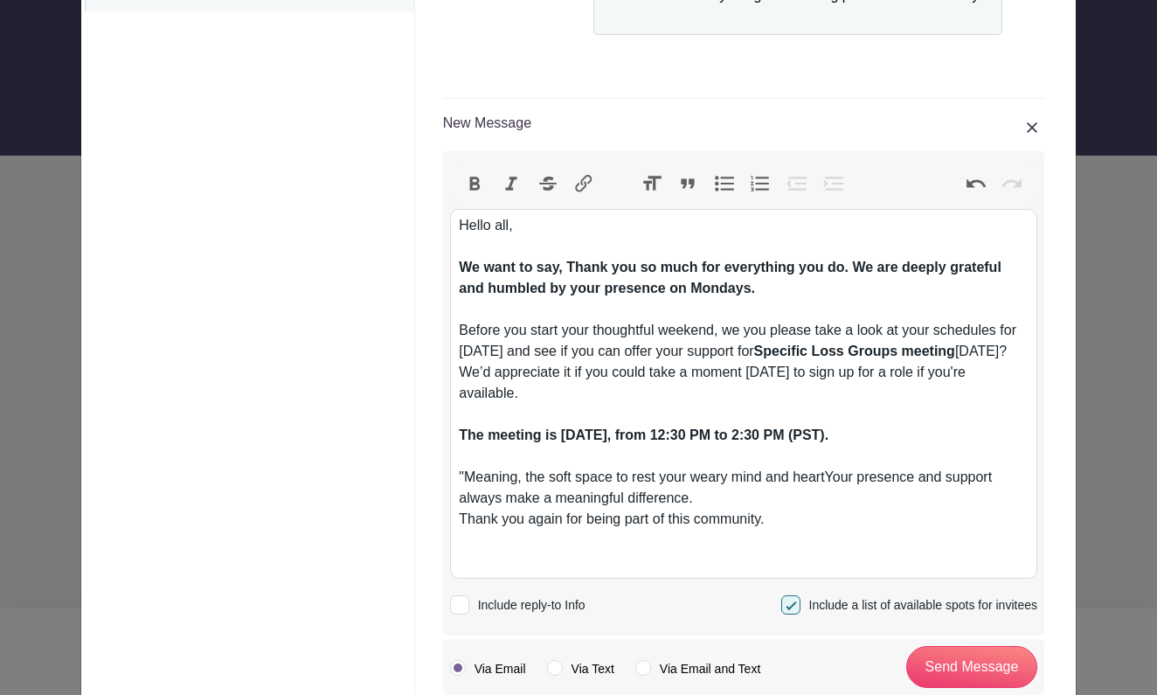
click at [800, 477] on div ""Meaning, the soft space to rest your weary mind and heartYour presence and sup…" at bounding box center [743, 519] width 569 height 105
click at [884, 480] on div ""Meaning, the soft space to rest your weary mind and troubled heartYour presenc…" at bounding box center [743, 519] width 569 height 105
click at [631, 502] on div ""Meaning, the soft space to rest your weary mind and troubled heart"...DK Your …" at bounding box center [743, 519] width 569 height 105
drag, startPoint x: 796, startPoint y: 499, endPoint x: 981, endPoint y: 500, distance: 184.4
click at [981, 501] on div ""Meaning, the soft space to rest your weary mind and troubled heart"...DK Your …" at bounding box center [743, 519] width 569 height 105
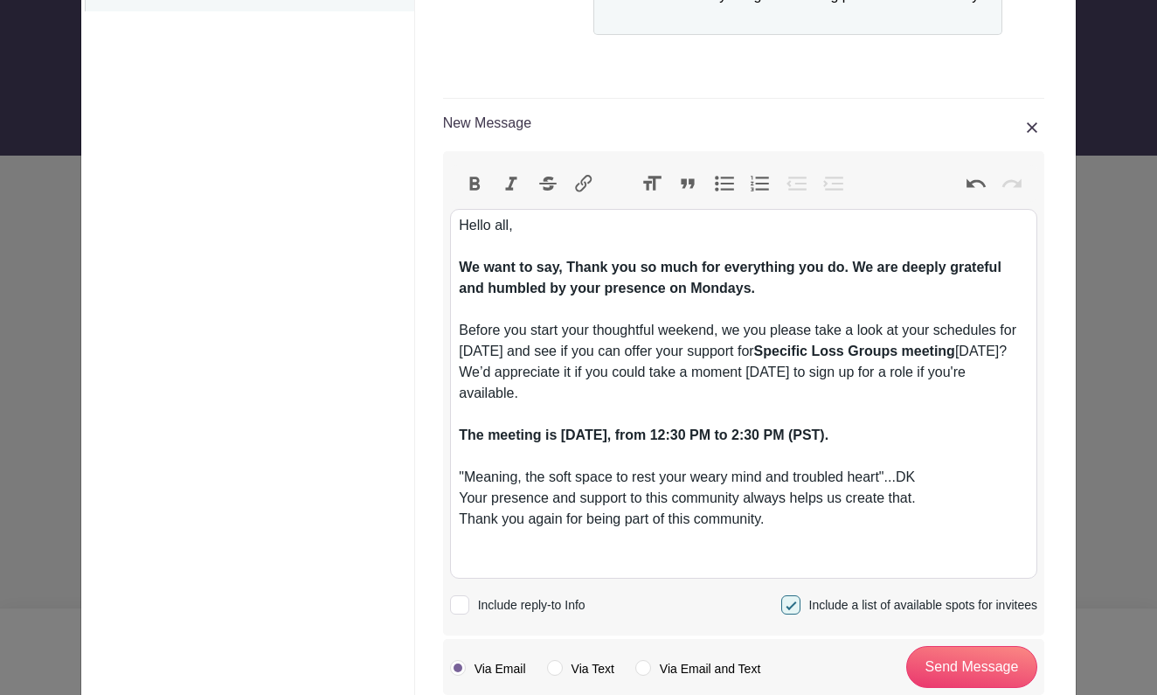
click at [771, 524] on div ""Meaning, the soft space to rest your weary mind and troubled heart"...DK Your …" at bounding box center [743, 519] width 569 height 105
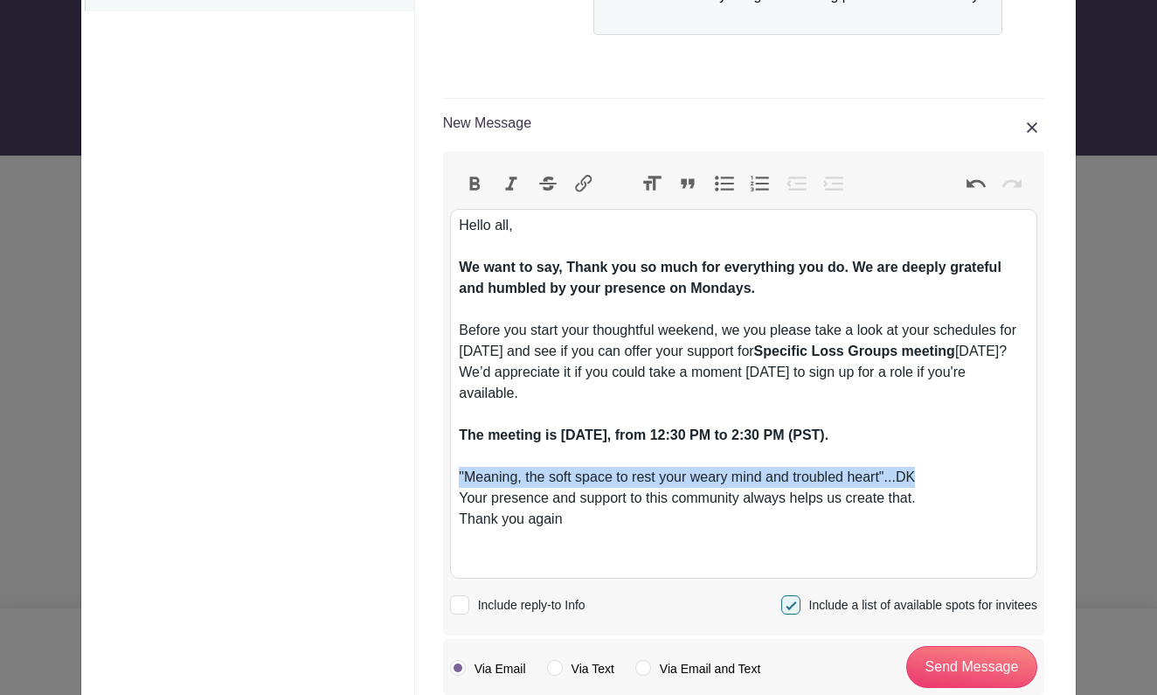
drag, startPoint x: 927, startPoint y: 476, endPoint x: 457, endPoint y: 473, distance: 470.3
click at [457, 473] on trix-editor "Hello all, We want to say, Thank you so much for everything you do. We are deep…" at bounding box center [743, 394] width 587 height 370
copy div ""Meaning, the soft space to rest your weary mind and troubled heart"...DK"
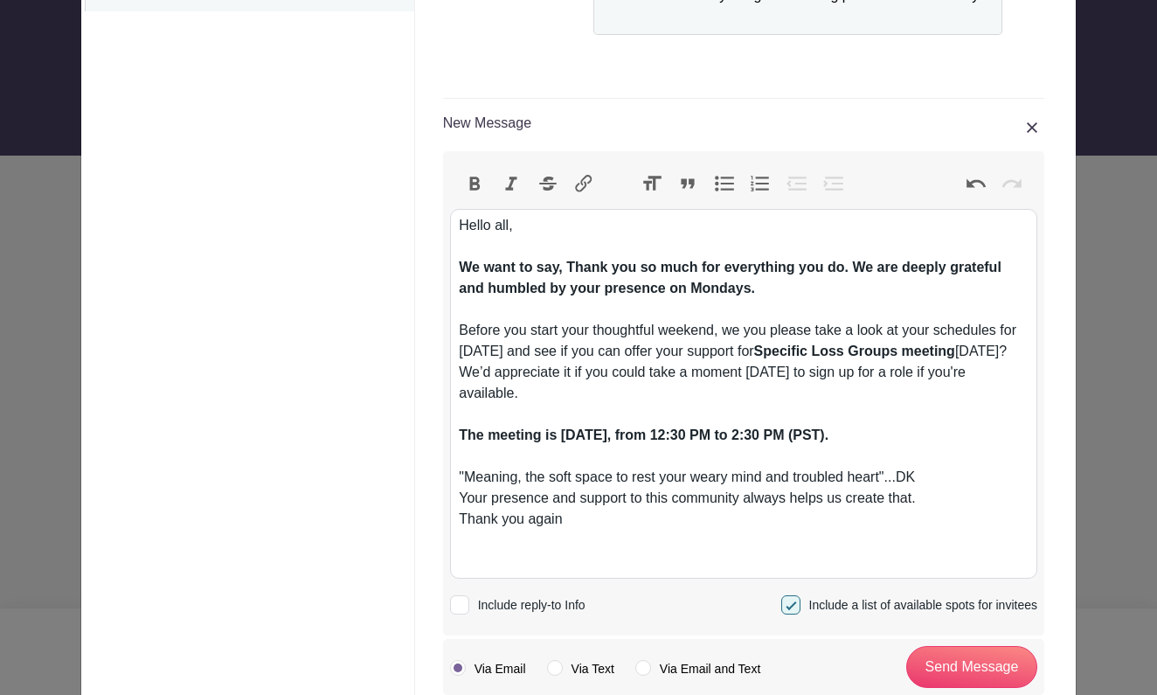
click at [983, 492] on div ""Meaning, the soft space to rest your weary mind and troubled heart"...DK Your …" at bounding box center [743, 519] width 569 height 105
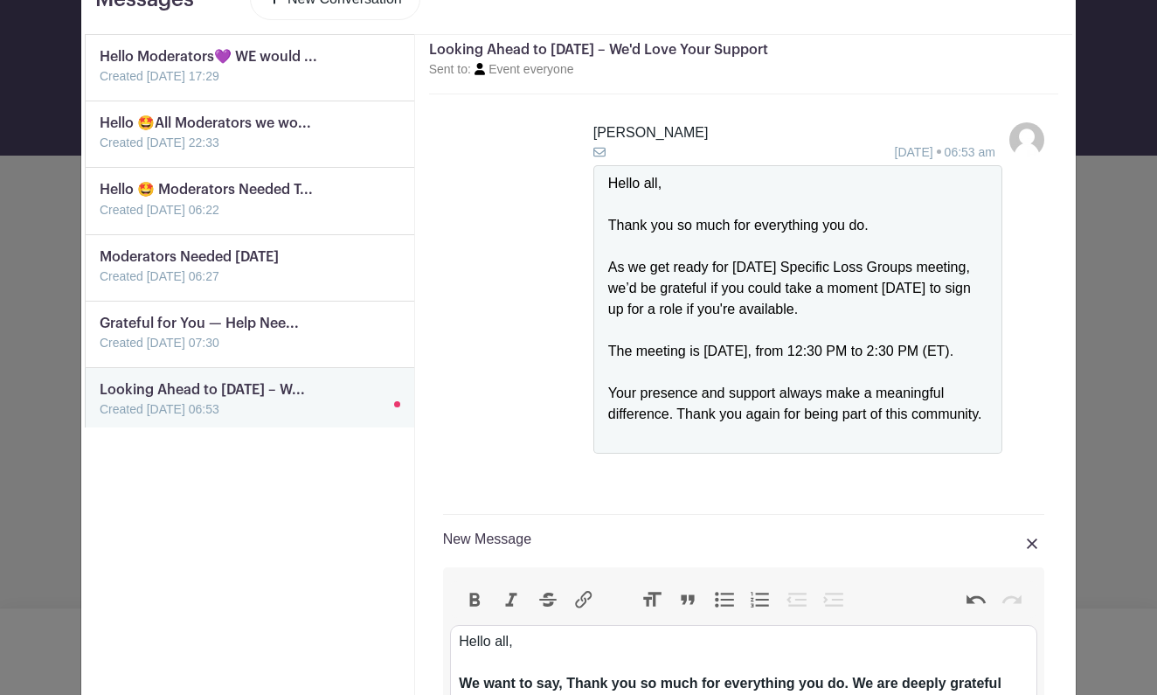
scroll to position [0, 0]
click at [786, 51] on h5 "Looking Ahead to Monday – We'd Love Your Support" at bounding box center [743, 50] width 629 height 17
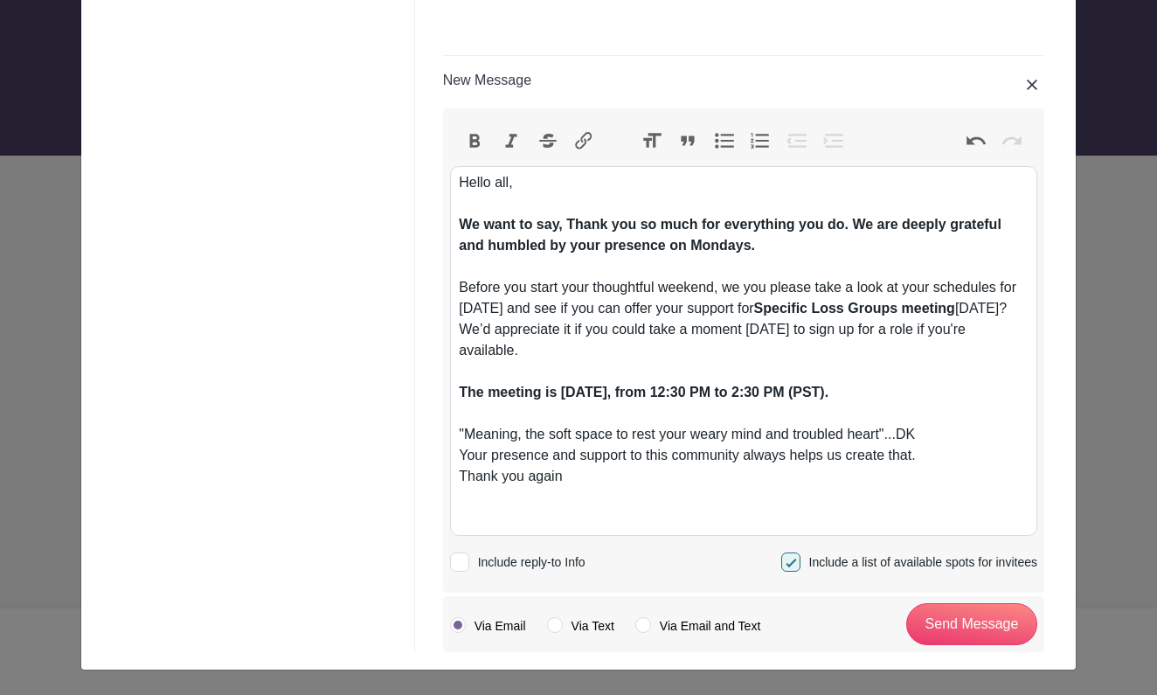
scroll to position [526, 0]
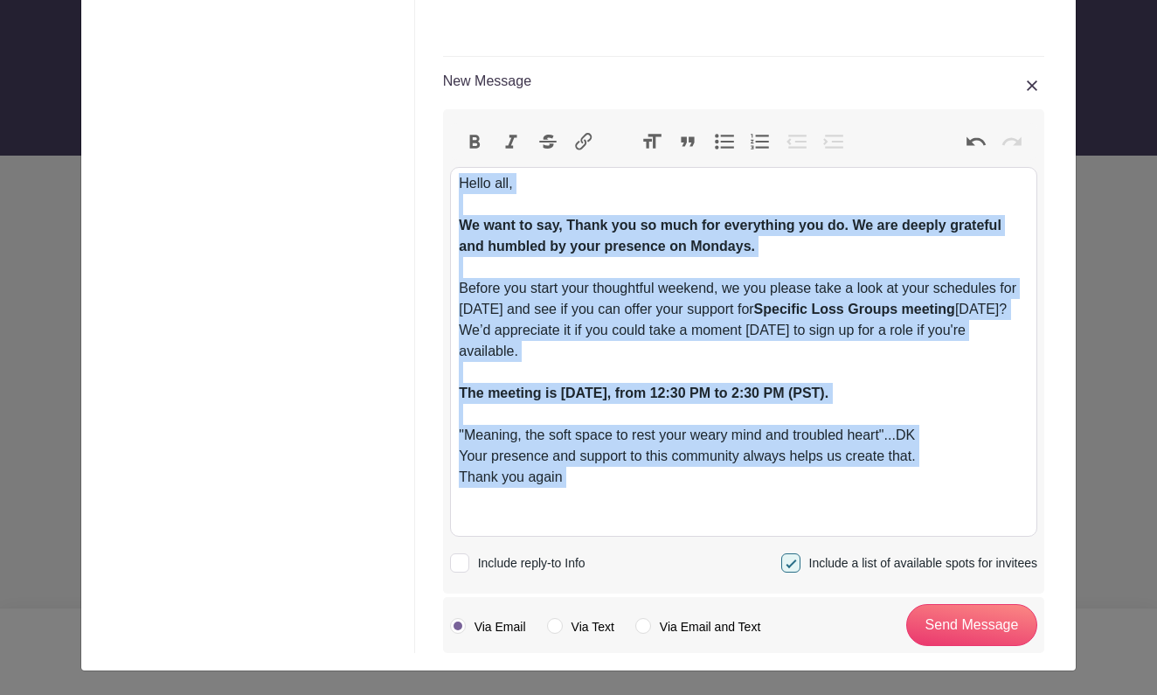
drag, startPoint x: 582, startPoint y: 493, endPoint x: 435, endPoint y: 173, distance: 352.0
click at [435, 173] on div "New Message Bold Italic Strikethrough Link Heading Quote Code Bullets Numbers D…" at bounding box center [743, 347] width 629 height 610
copy trix-editor "Hello all, We want to say, Thank you so much for everything you do. We are deep…"
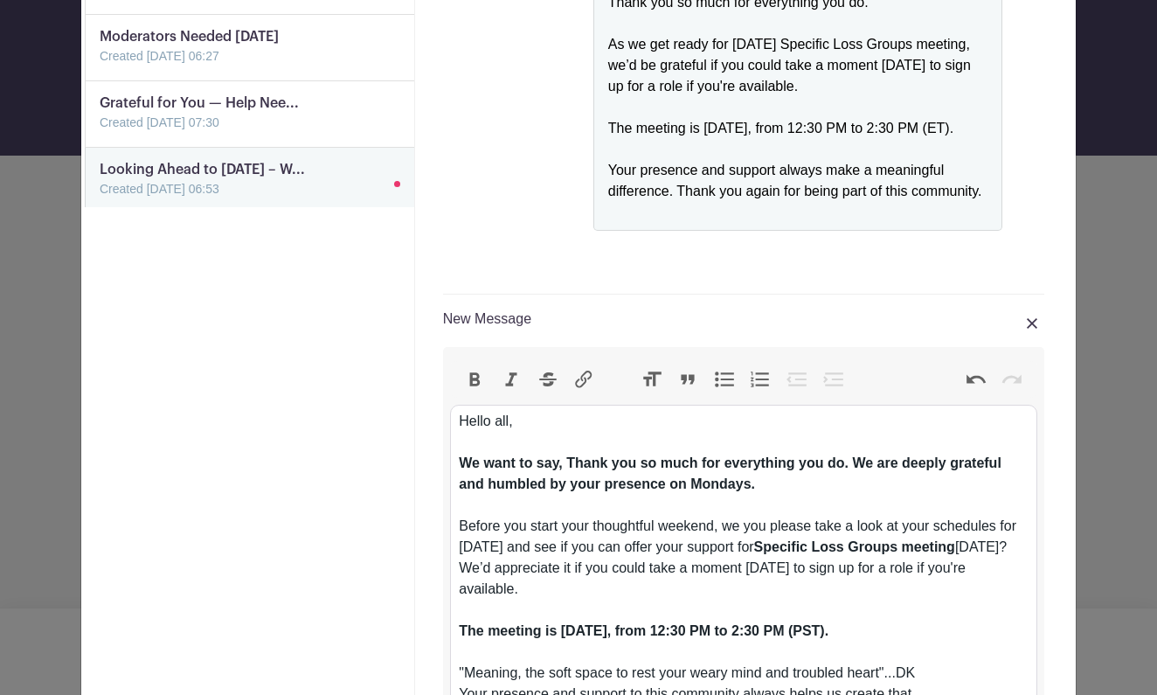
type trix-editor "<div><br><br></div>"
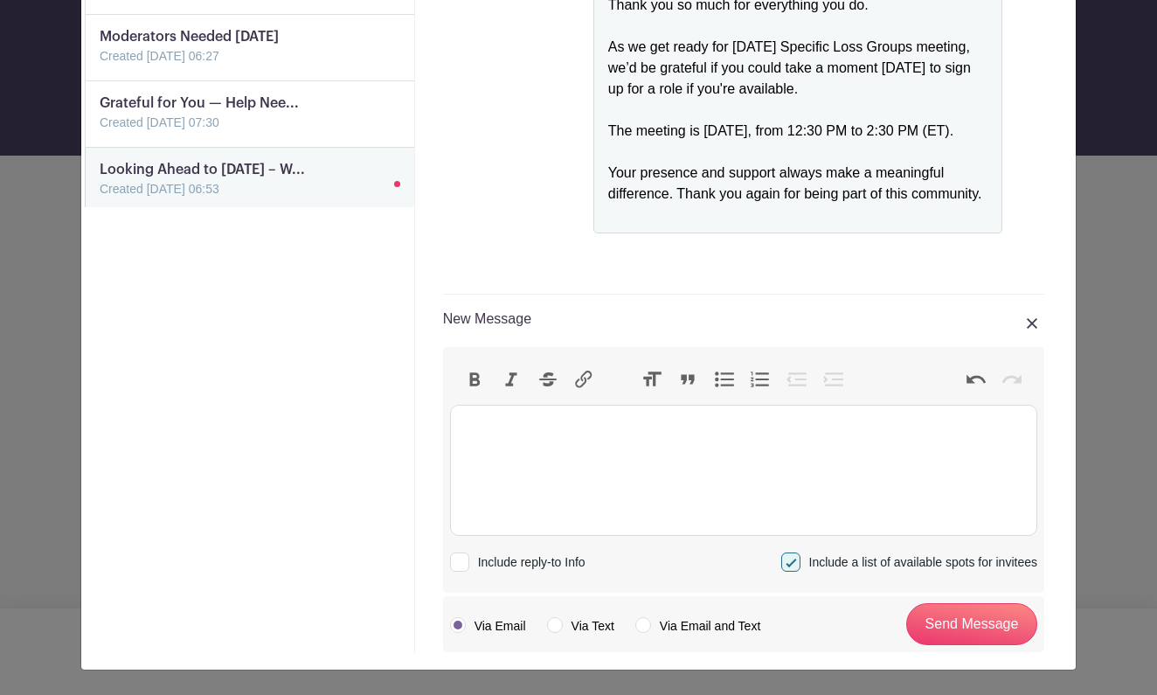
scroll to position [0, 0]
click at [1031, 324] on img at bounding box center [1032, 323] width 10 height 10
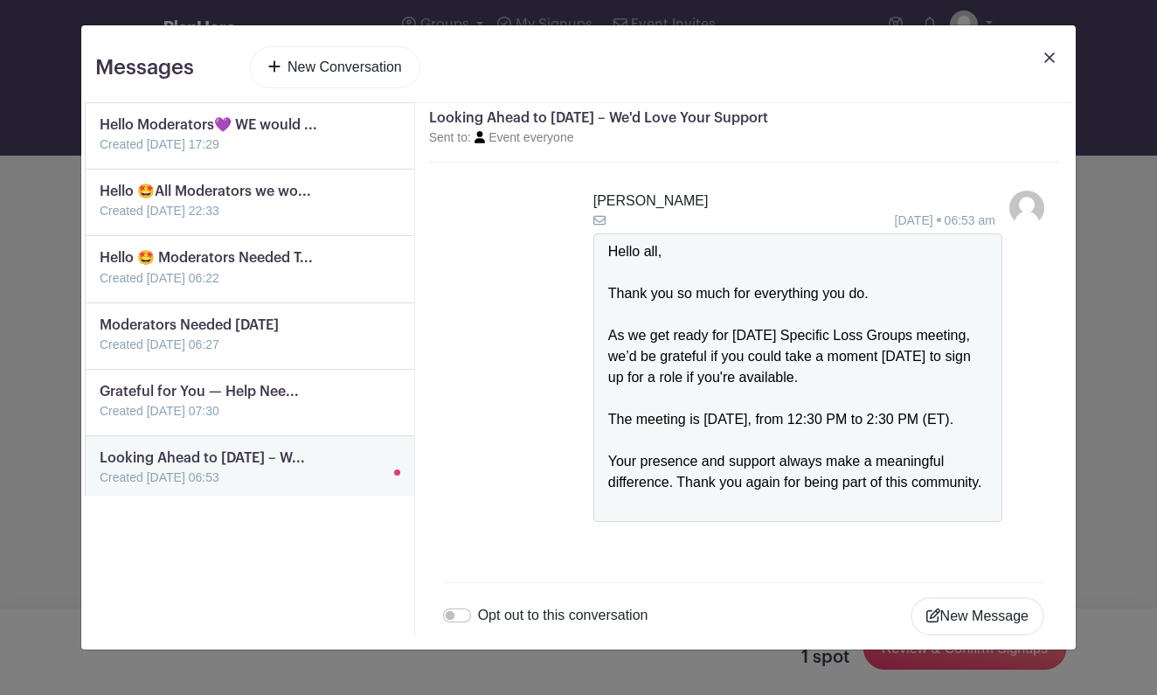
click at [372, 69] on link "New Conversation" at bounding box center [335, 67] width 170 height 42
click at [367, 66] on link "New Conversation" at bounding box center [335, 67] width 170 height 42
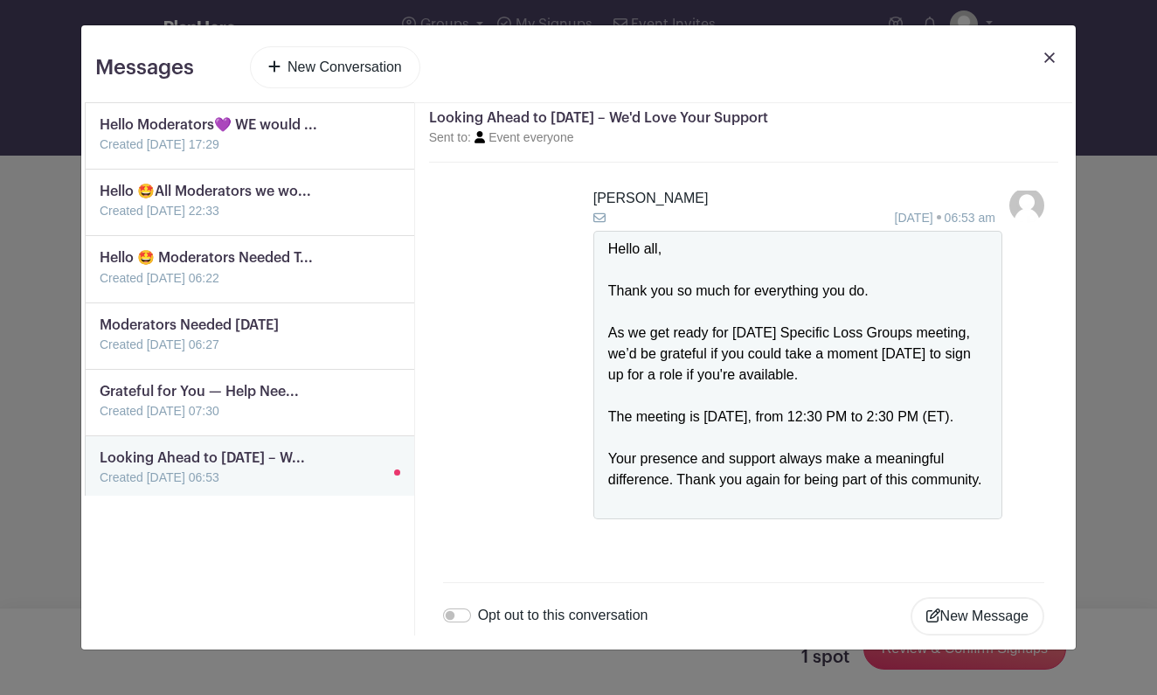
scroll to position [24, 0]
click at [984, 610] on button "New Message" at bounding box center [978, 616] width 134 height 38
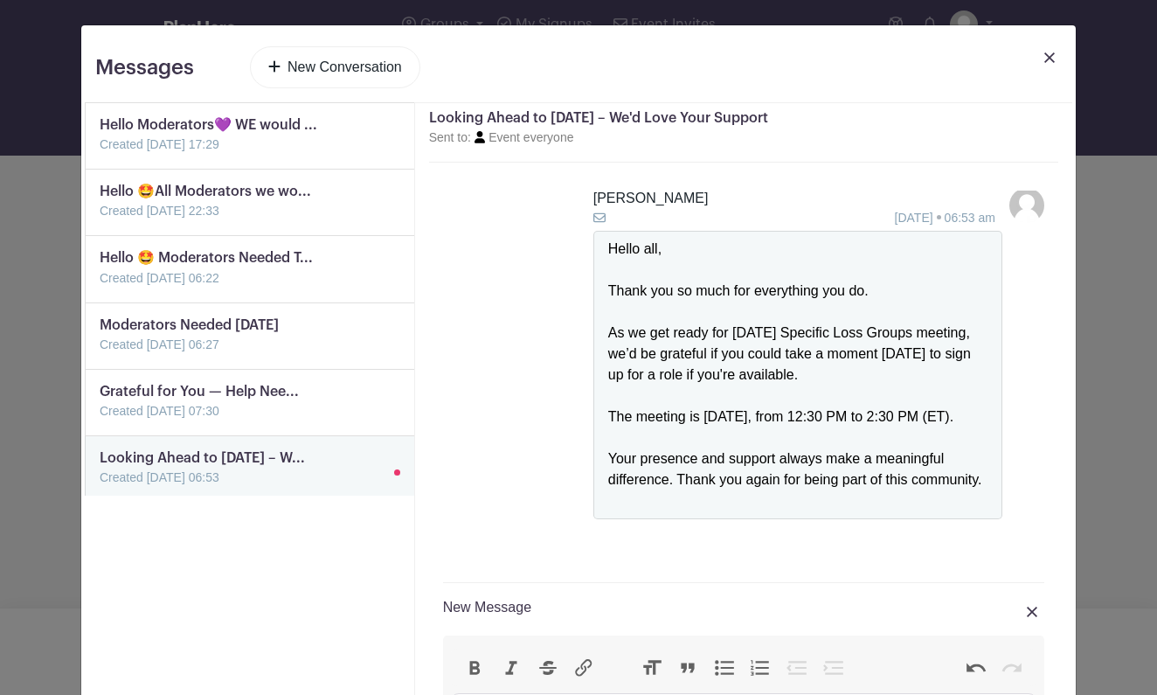
click at [1037, 615] on img at bounding box center [1032, 612] width 10 height 10
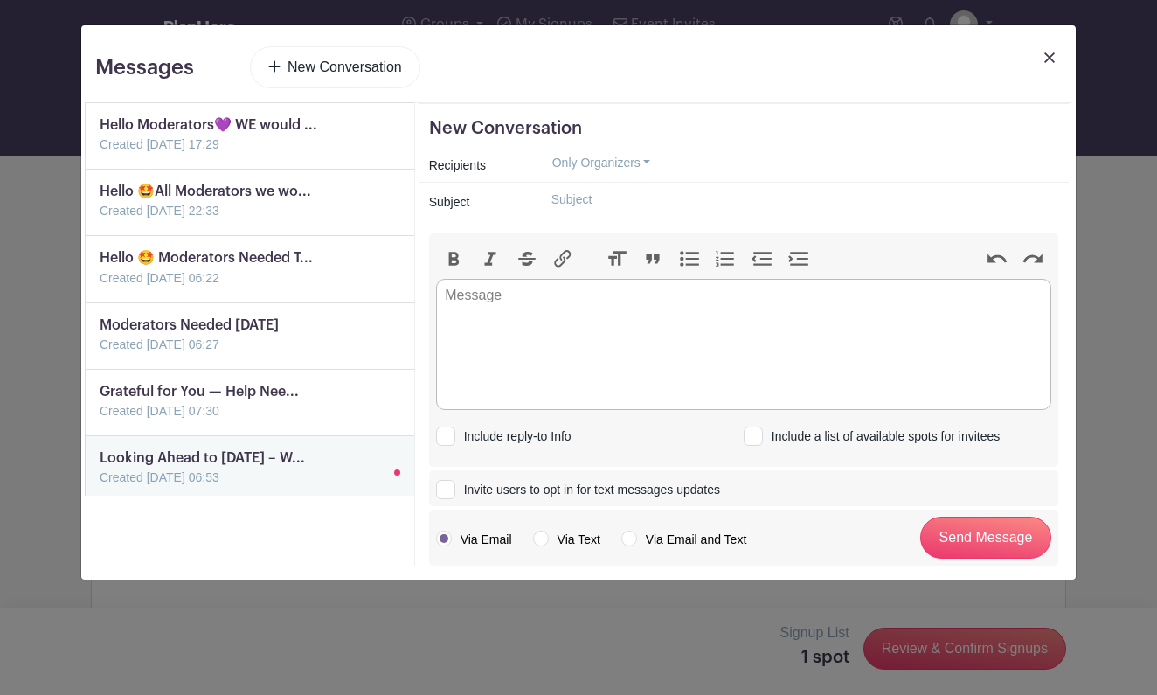
click at [100, 155] on link at bounding box center [100, 155] width 0 height 0
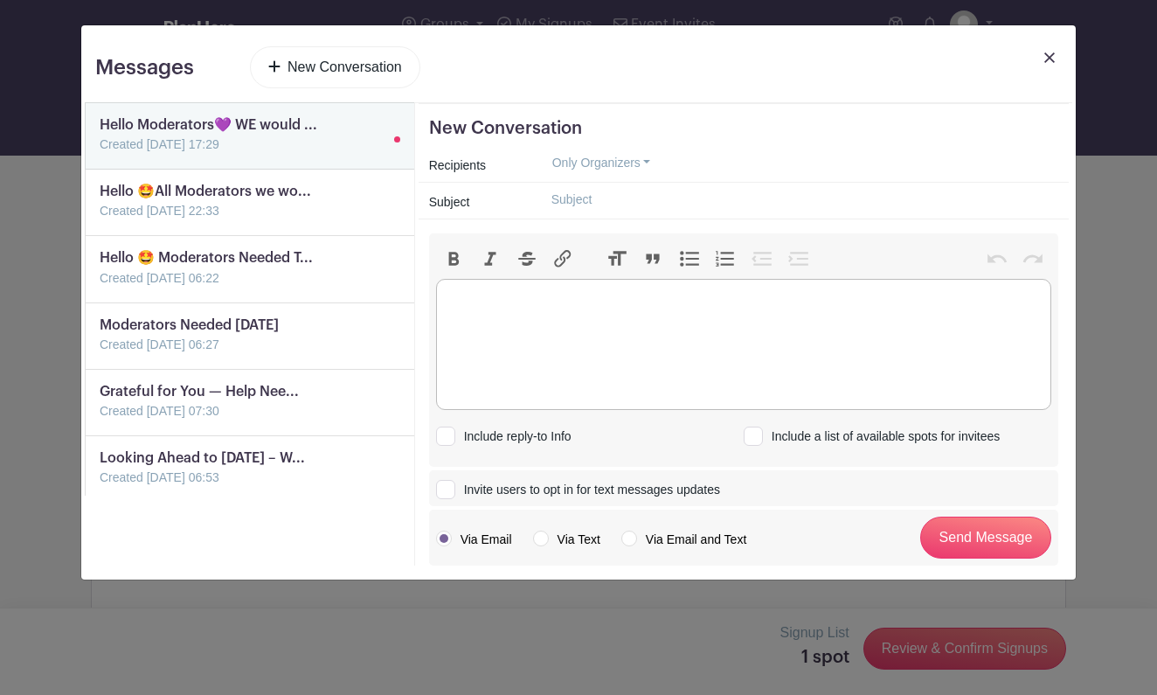
click at [486, 307] on trix-editor at bounding box center [743, 344] width 615 height 131
paste trix-editor "<div>Hello all,<br><br></div><div><strong>We want to say, Thank you so much for…"
type trix-editor "<div>Hello all,<br><br></div><div><strong>We want to say, Thank you so much for…"
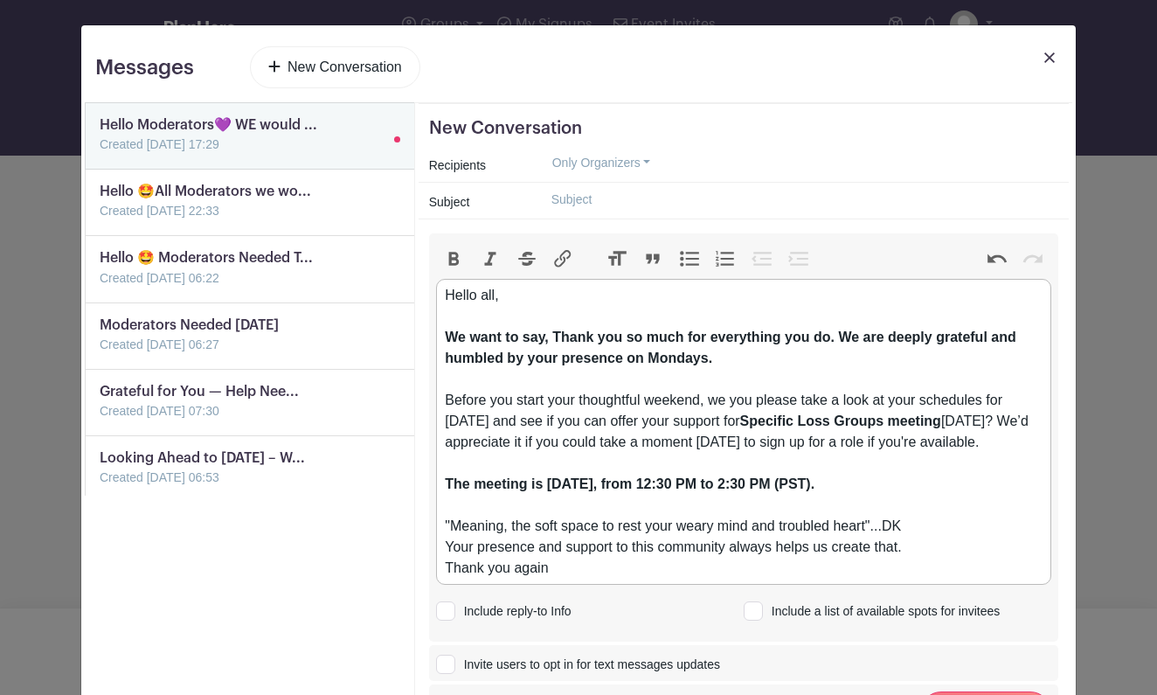
click at [648, 162] on button "Only Organizers" at bounding box center [602, 162] width 129 height 27
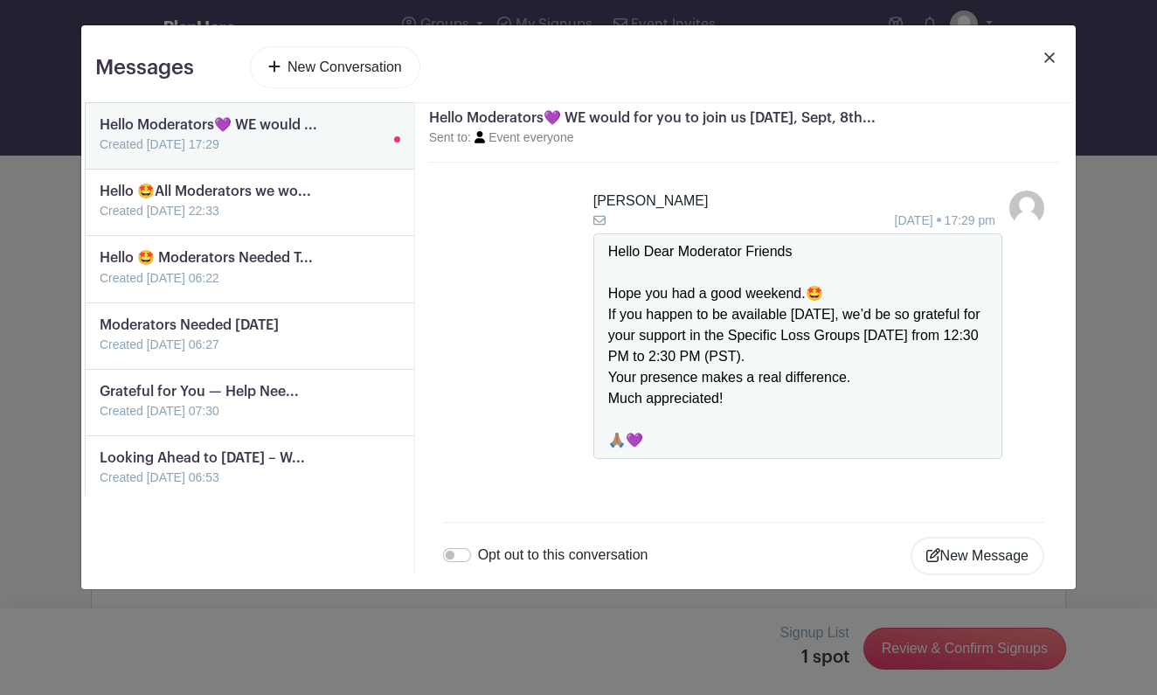
click at [622, 321] on div "Hello Dear Moderator Friends Hope you had a good weekend.🤩 If you happen to be …" at bounding box center [797, 346] width 379 height 210
click at [367, 70] on link "New Conversation" at bounding box center [335, 67] width 170 height 42
click at [100, 155] on link at bounding box center [100, 155] width 0 height 0
click at [304, 67] on link "New Conversation" at bounding box center [335, 67] width 170 height 42
click at [954, 552] on button "New Message" at bounding box center [978, 556] width 134 height 38
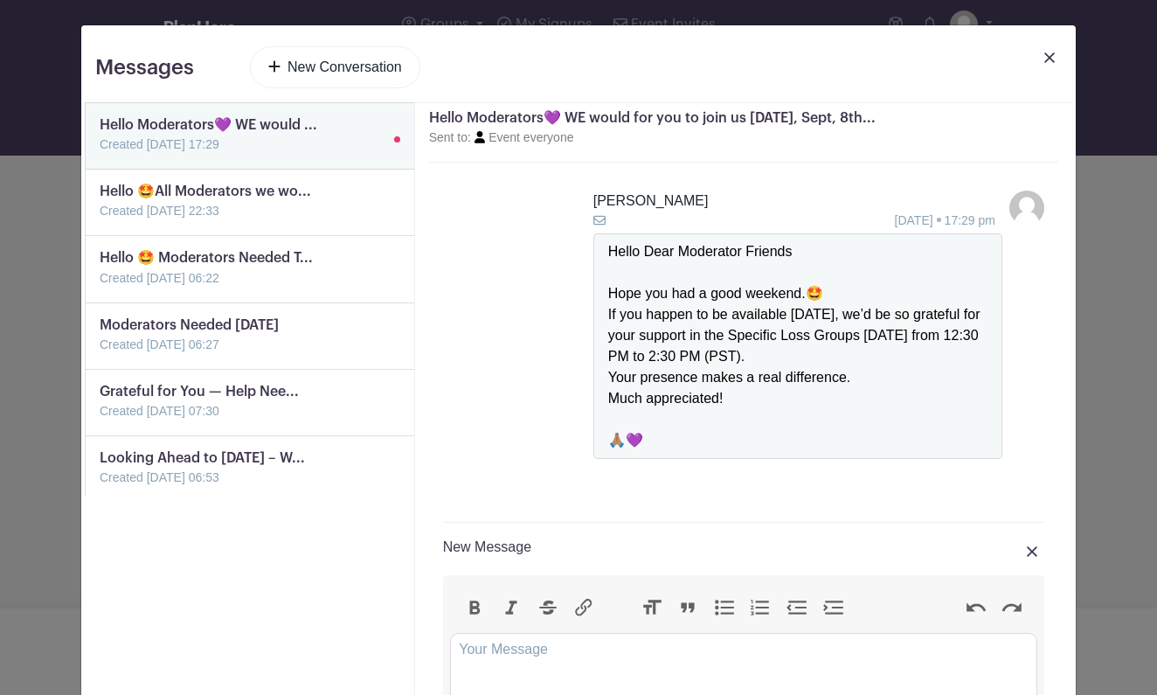
click at [1032, 548] on img at bounding box center [1032, 551] width 10 height 10
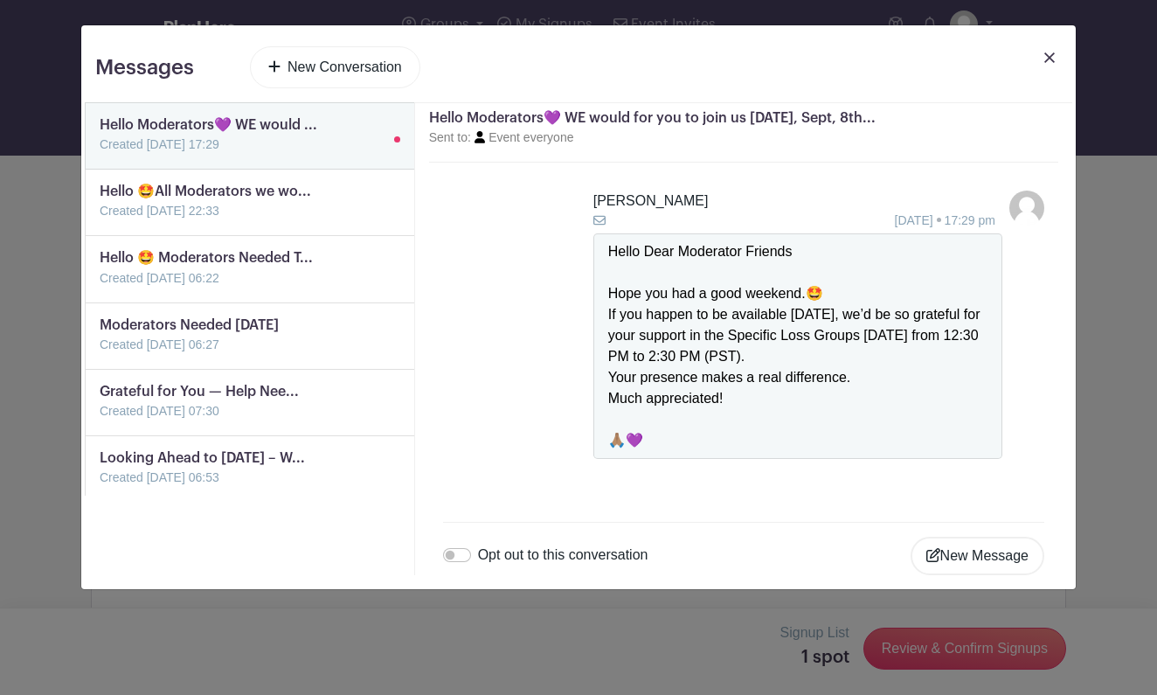
click at [1053, 57] on img at bounding box center [1050, 57] width 10 height 10
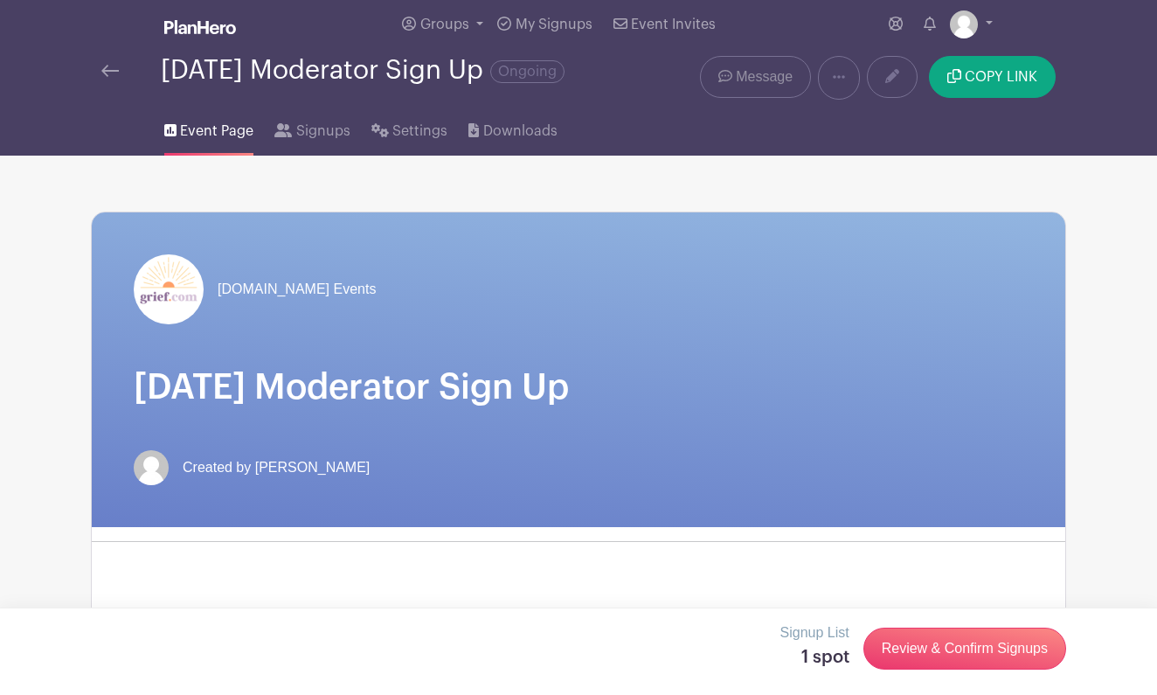
click at [775, 78] on span "Message" at bounding box center [764, 76] width 57 height 21
click at [765, 80] on span "Message" at bounding box center [764, 76] width 57 height 21
click at [766, 74] on span "Message" at bounding box center [764, 76] width 57 height 21
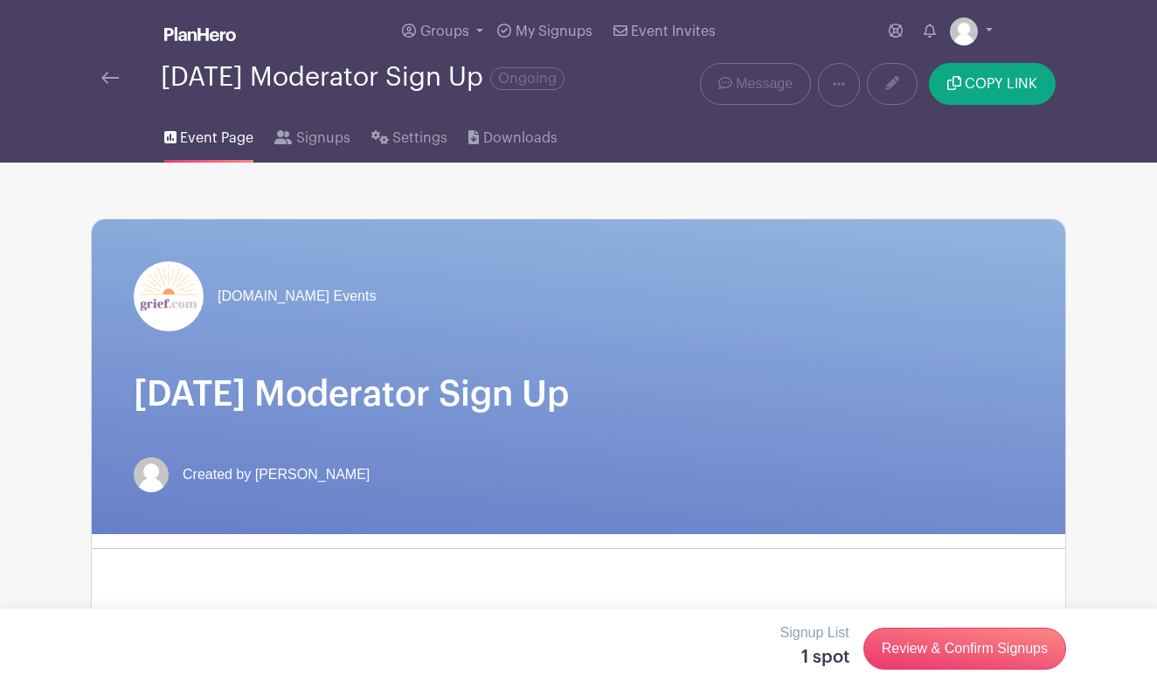
scroll to position [0, 0]
click at [761, 78] on span "Message" at bounding box center [764, 83] width 57 height 21
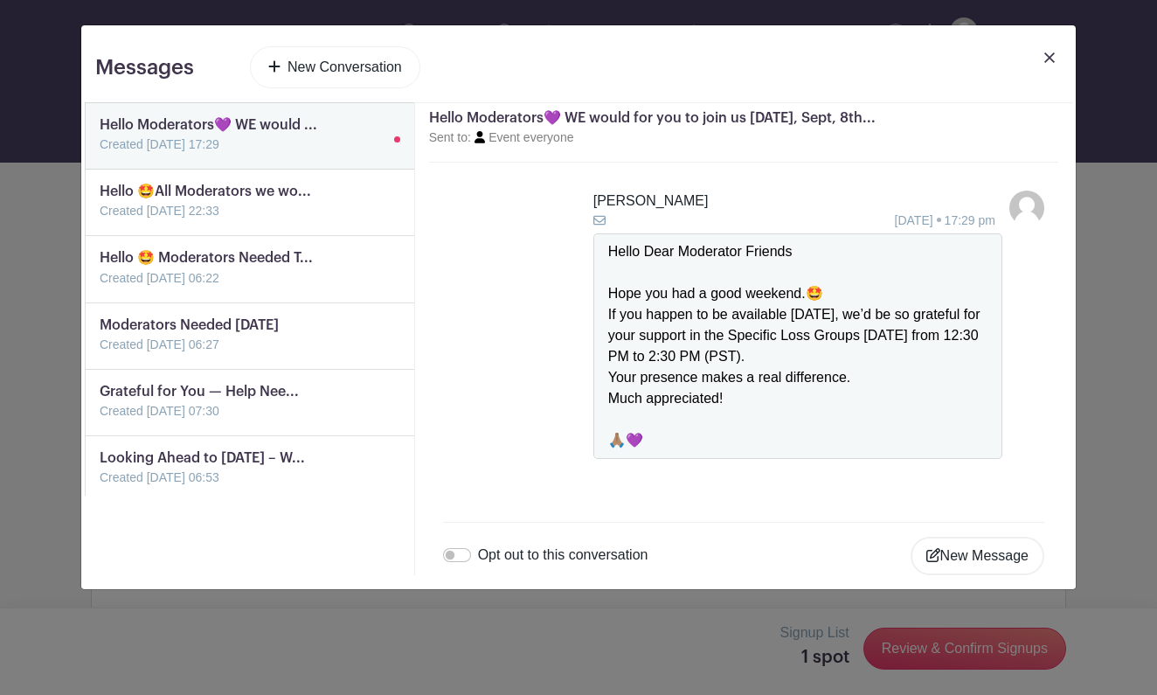
click at [1048, 58] on img at bounding box center [1050, 57] width 10 height 10
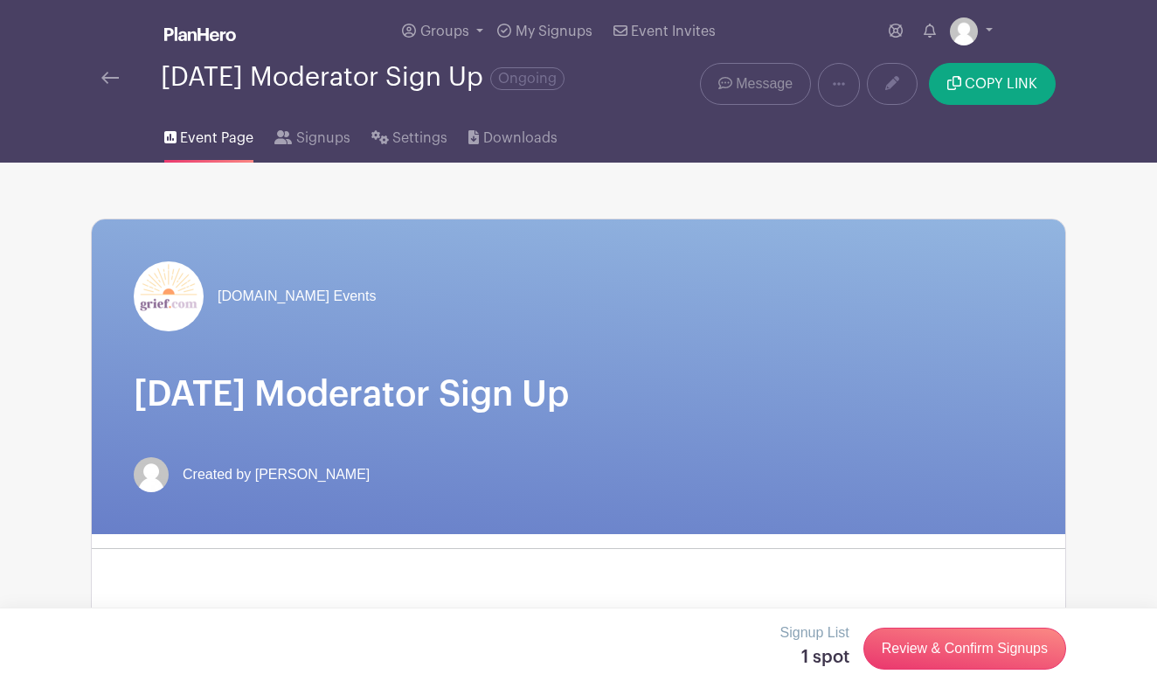
click at [751, 87] on span "Message" at bounding box center [764, 83] width 57 height 21
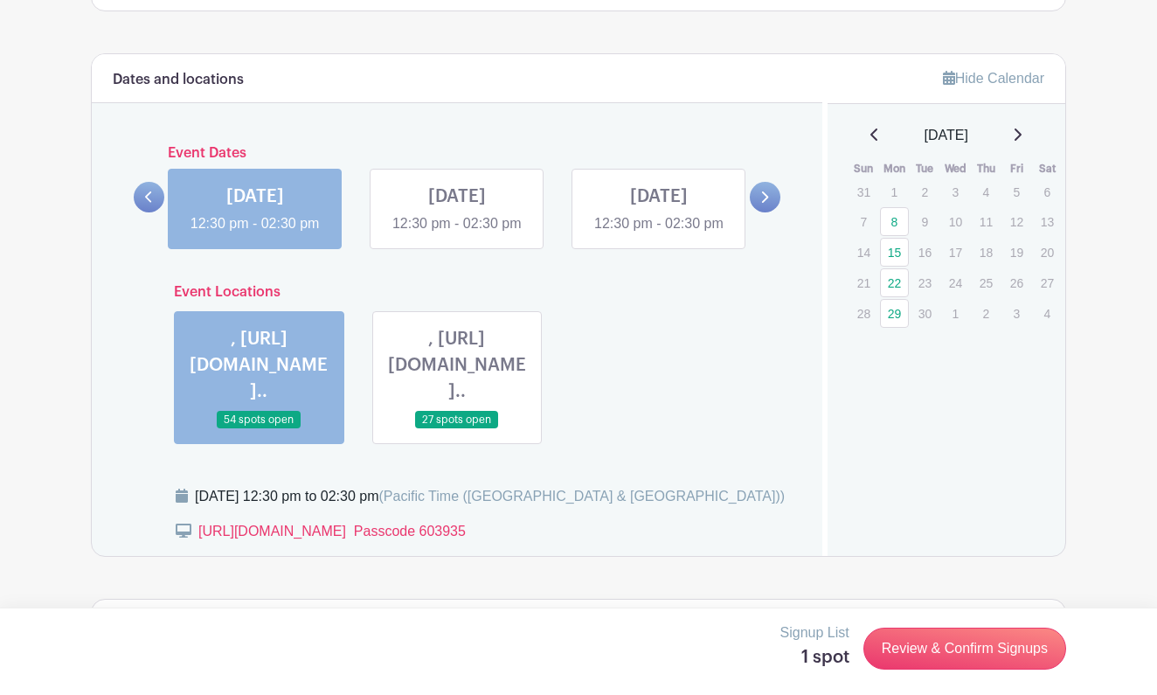
scroll to position [1021, 0]
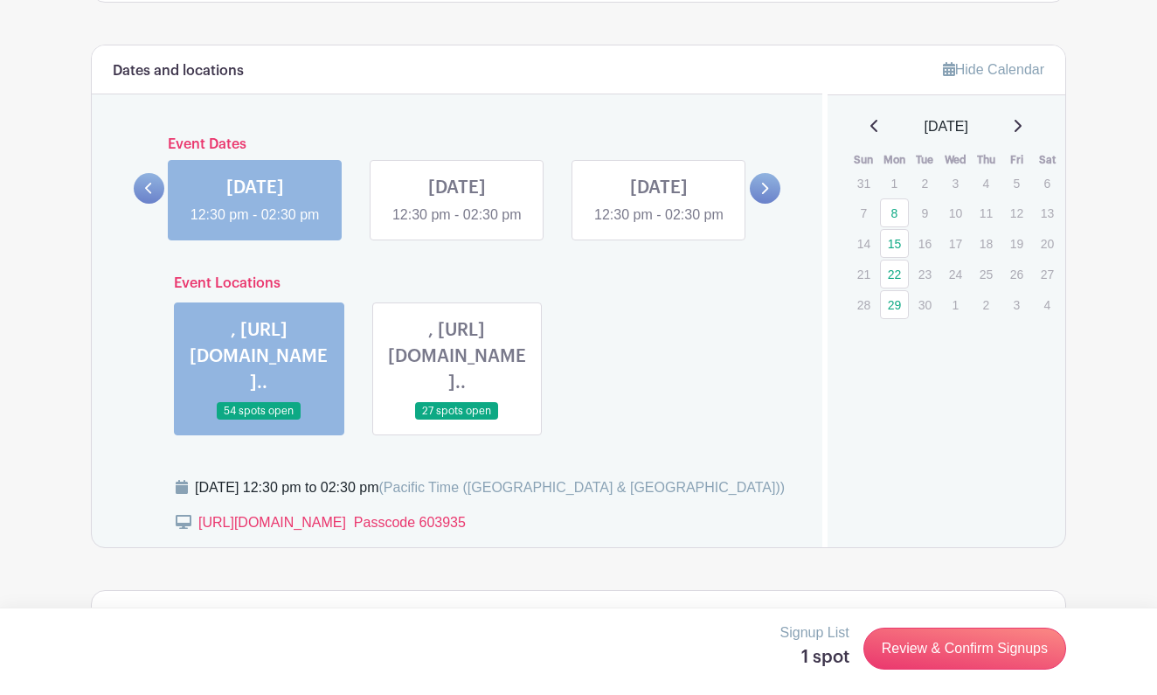
click at [255, 226] on link at bounding box center [255, 226] width 0 height 0
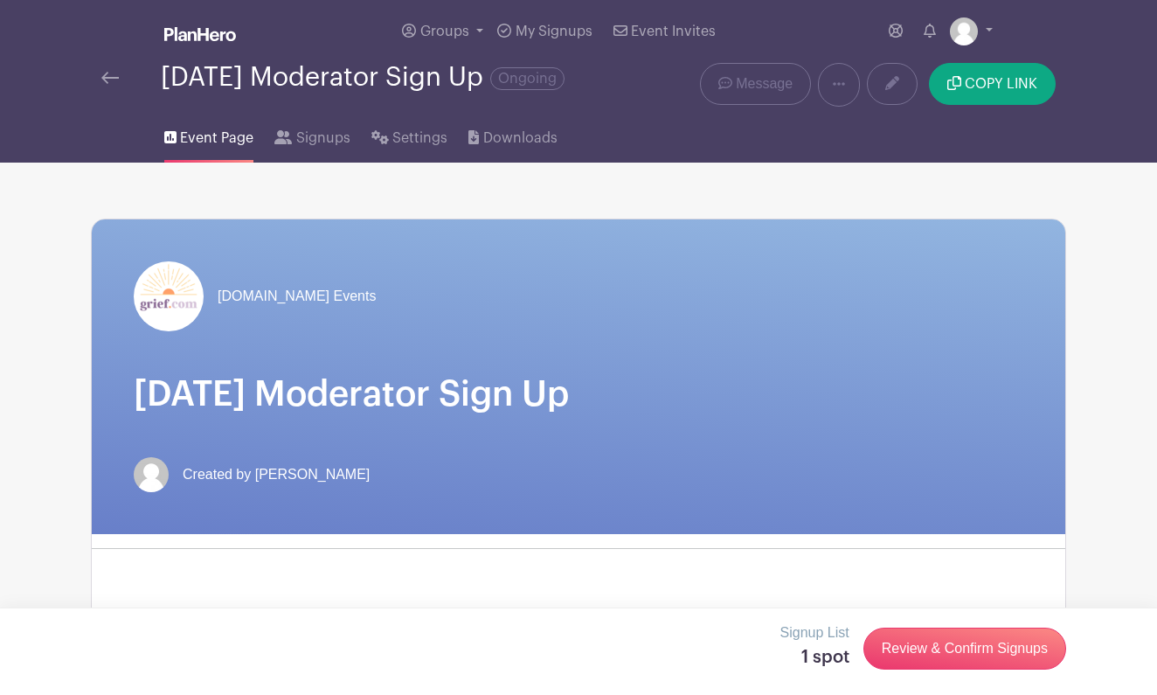
scroll to position [0, 0]
click at [758, 85] on span "Message" at bounding box center [764, 83] width 57 height 21
click at [761, 89] on span "Message" at bounding box center [764, 83] width 57 height 21
click at [771, 93] on span "Message" at bounding box center [764, 83] width 57 height 21
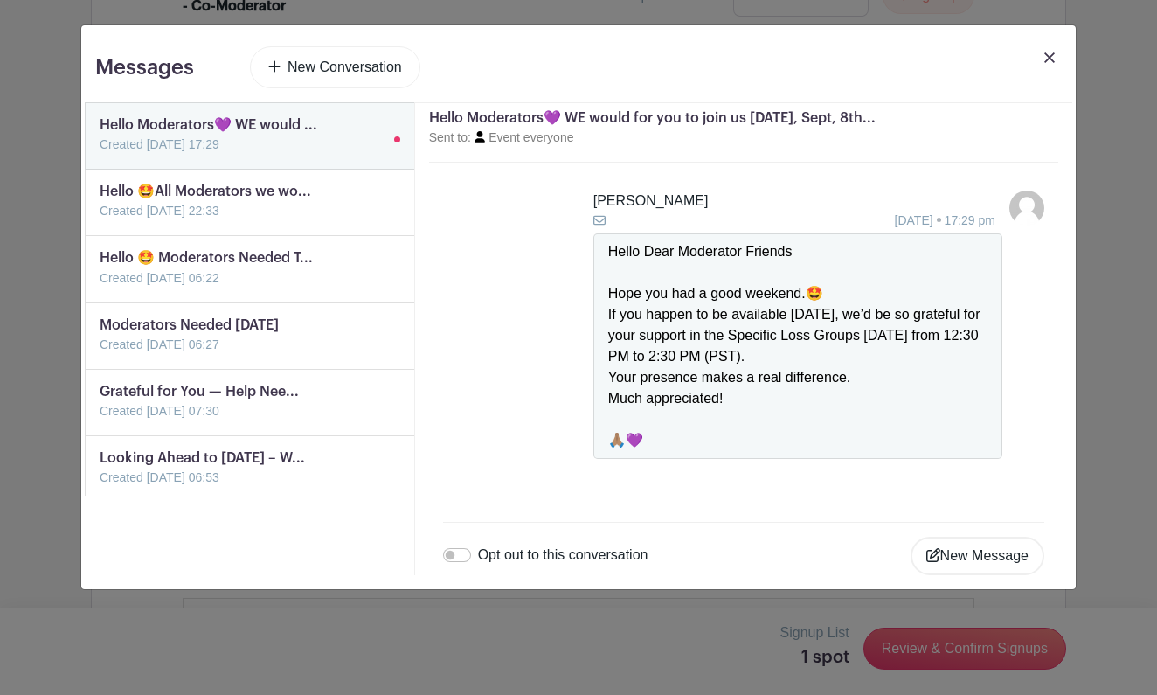
scroll to position [3211, 0]
click at [997, 556] on button "New Message" at bounding box center [978, 556] width 134 height 38
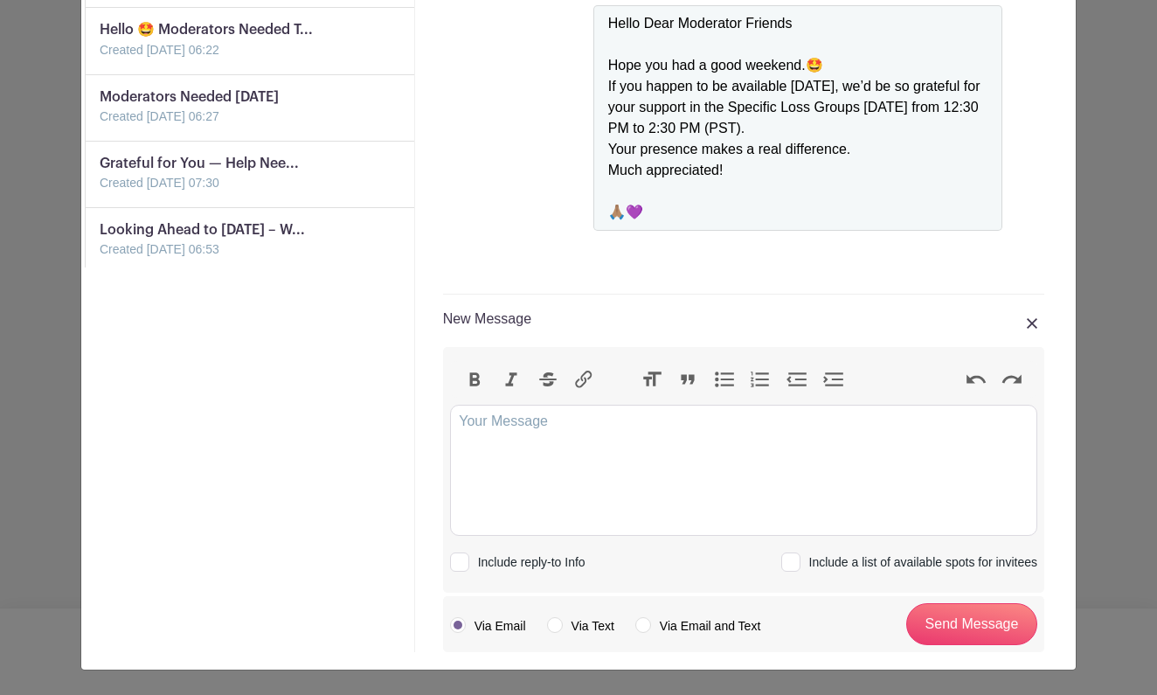
scroll to position [228, 0]
click at [1029, 327] on img at bounding box center [1032, 323] width 10 height 10
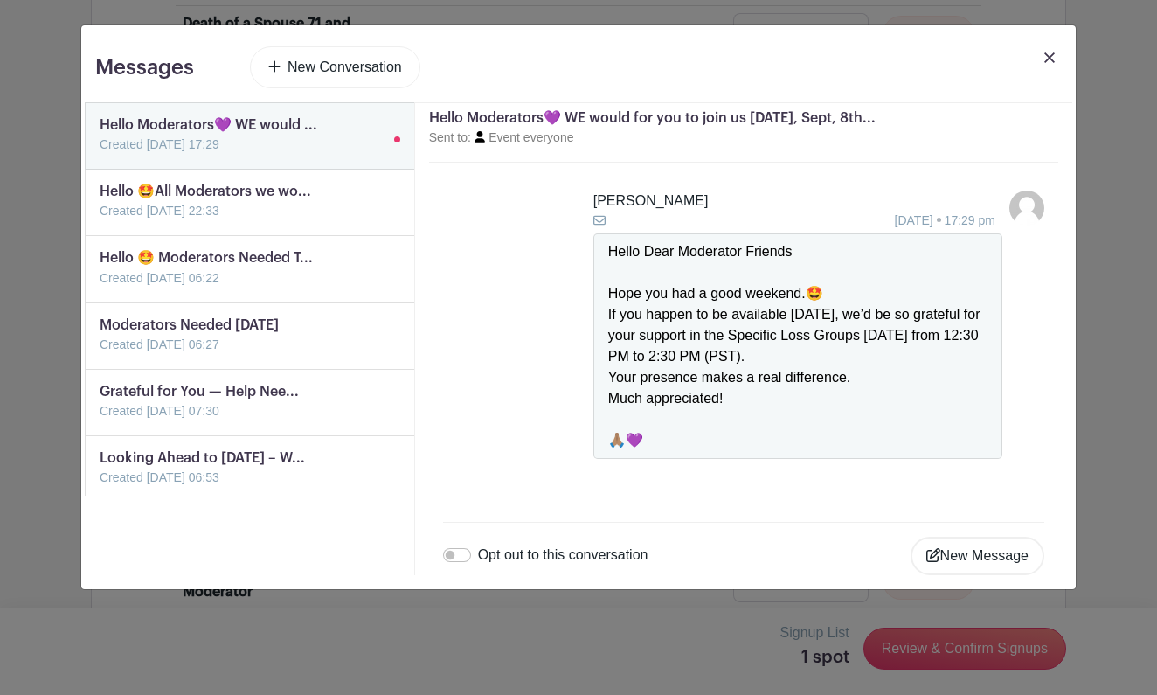
click at [330, 72] on link "New Conversation" at bounding box center [335, 67] width 170 height 42
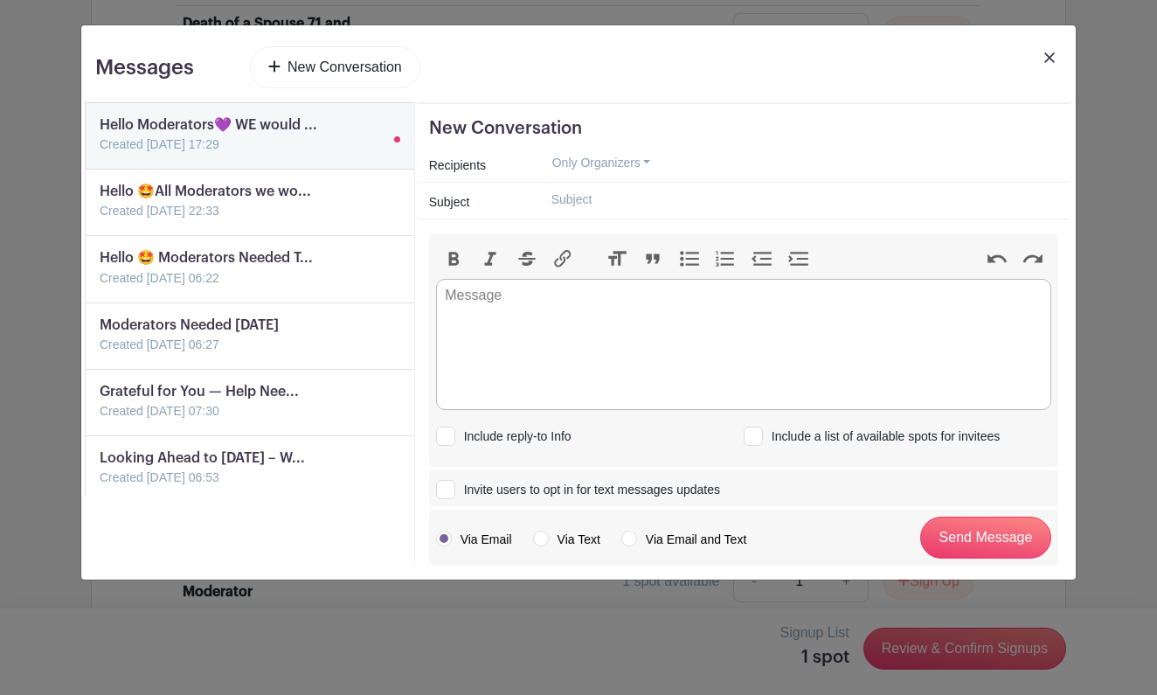
click at [1048, 62] on img at bounding box center [1050, 57] width 10 height 10
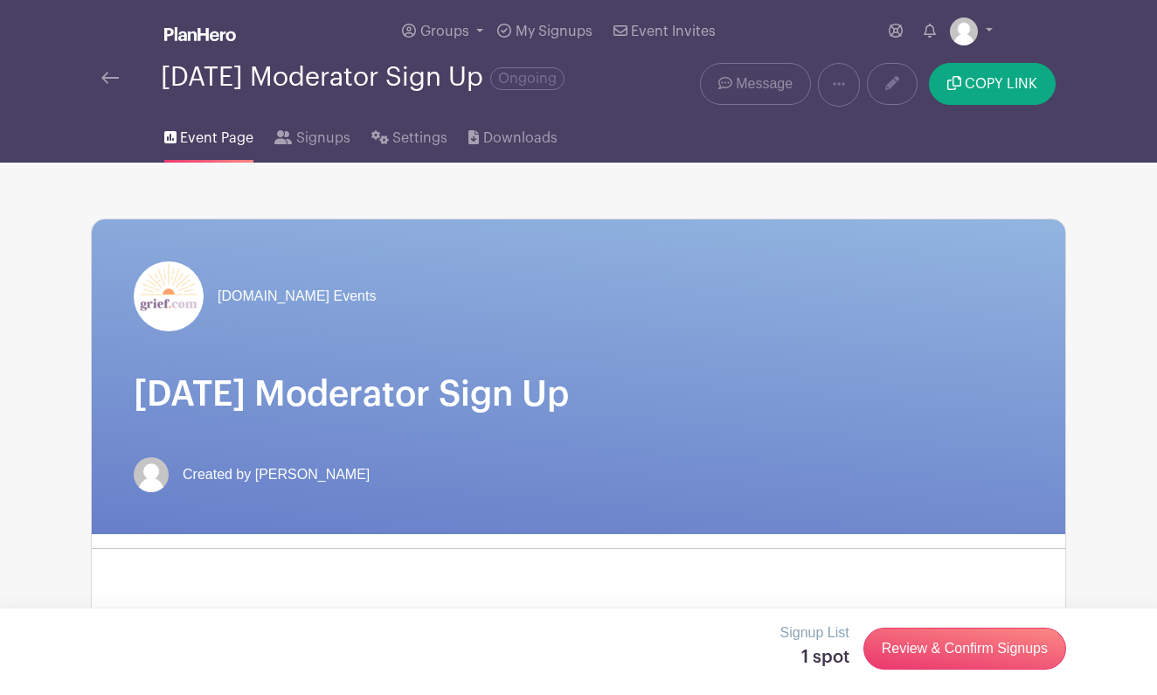
click at [766, 86] on span "Message" at bounding box center [764, 83] width 57 height 21
click at [739, 86] on span "Message" at bounding box center [764, 83] width 57 height 21
click at [739, 87] on span "Message" at bounding box center [764, 83] width 57 height 21
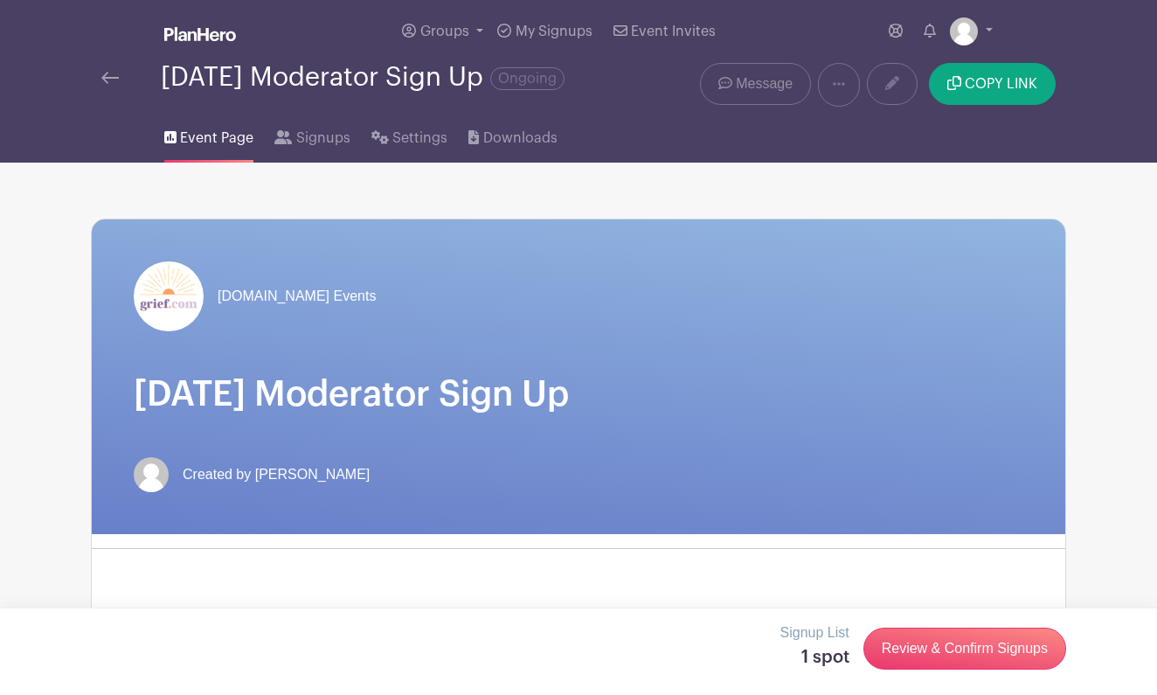
click at [777, 89] on span "Message" at bounding box center [764, 83] width 57 height 21
click at [757, 85] on span "Message" at bounding box center [764, 83] width 57 height 21
click at [104, 79] on img at bounding box center [109, 78] width 17 height 12
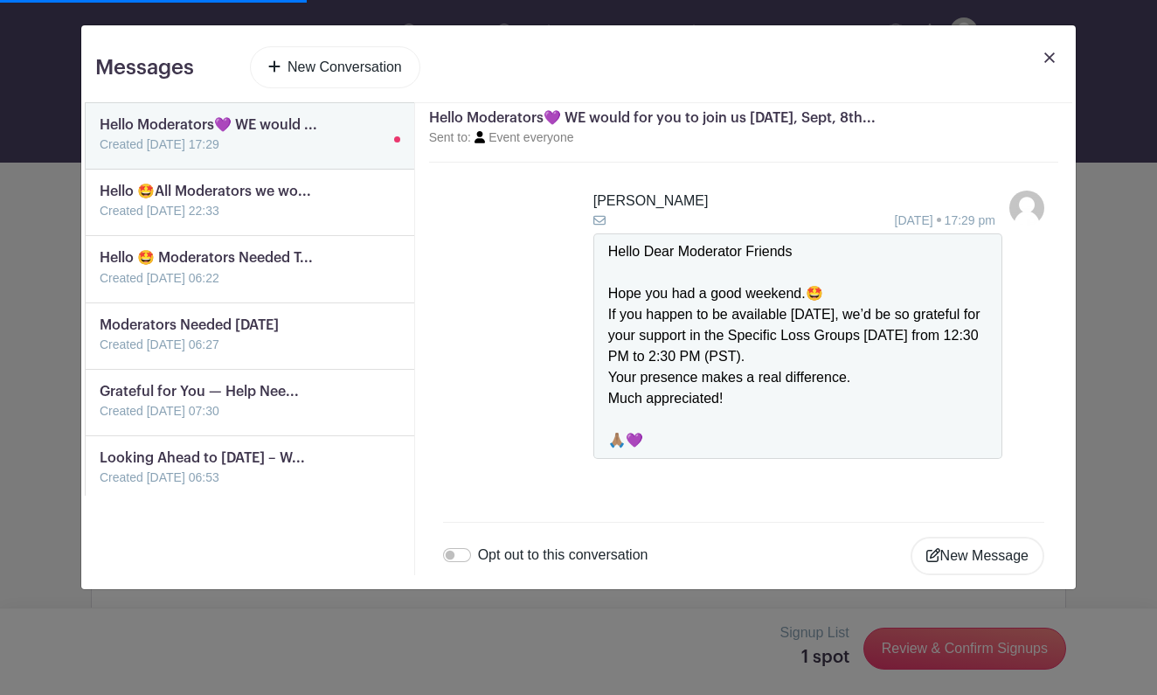
click at [1047, 57] on img at bounding box center [1050, 57] width 10 height 10
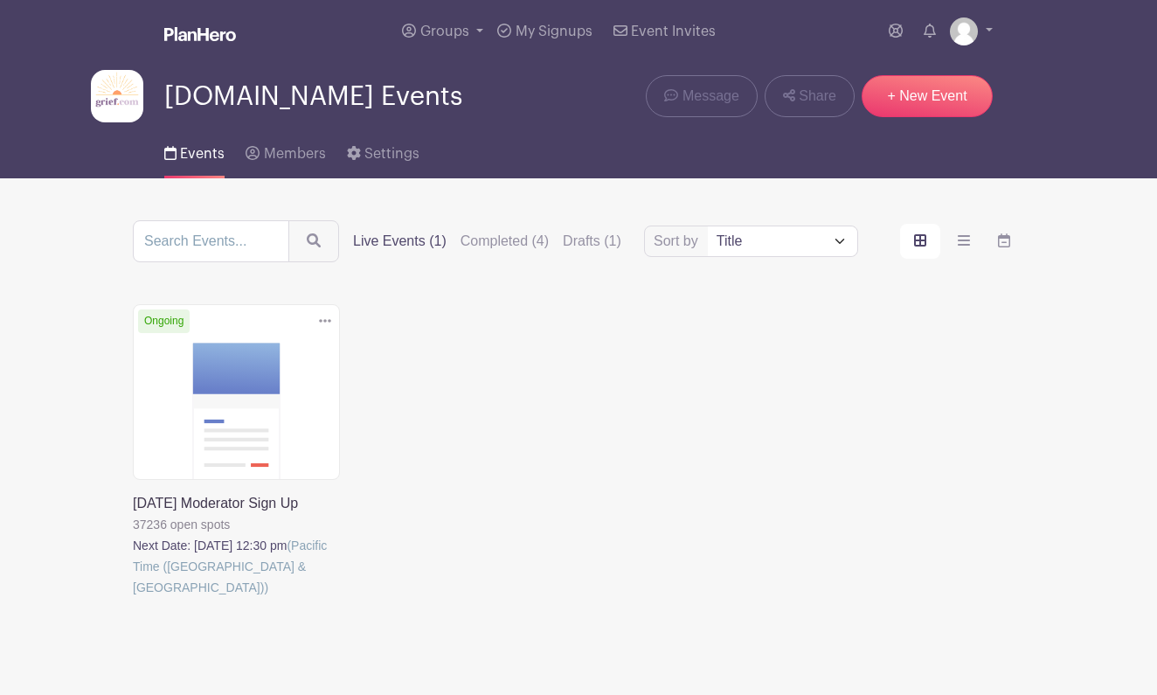
click at [133, 598] on link at bounding box center [133, 598] width 0 height 0
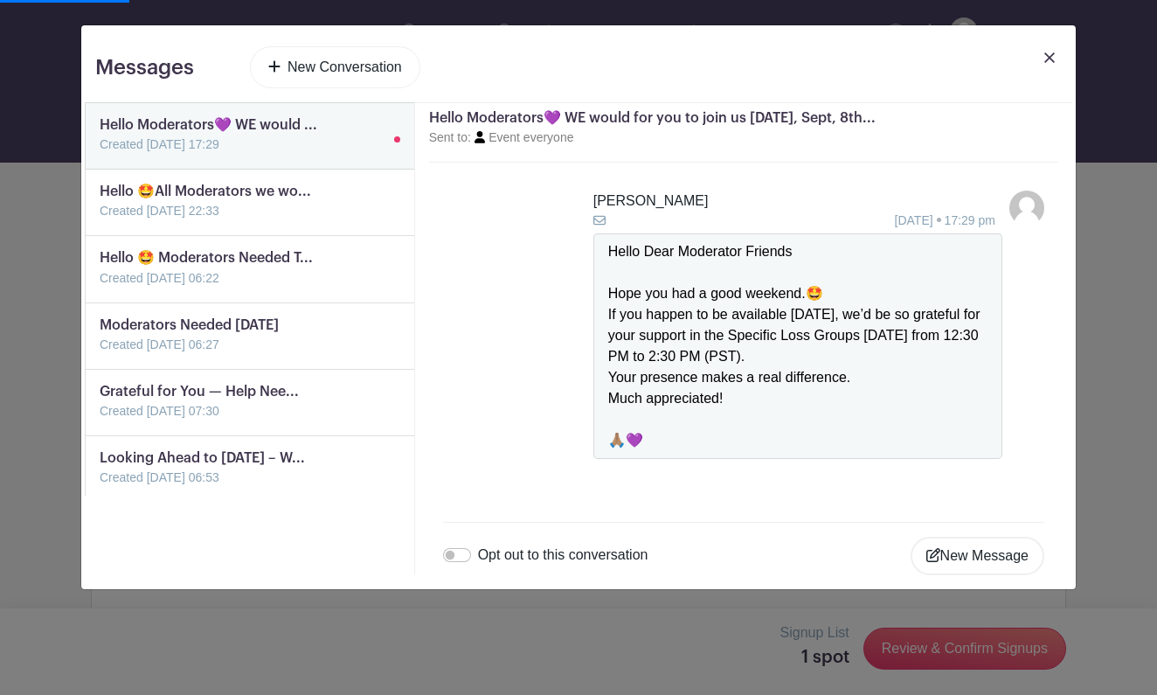
click at [1048, 57] on img at bounding box center [1050, 57] width 10 height 10
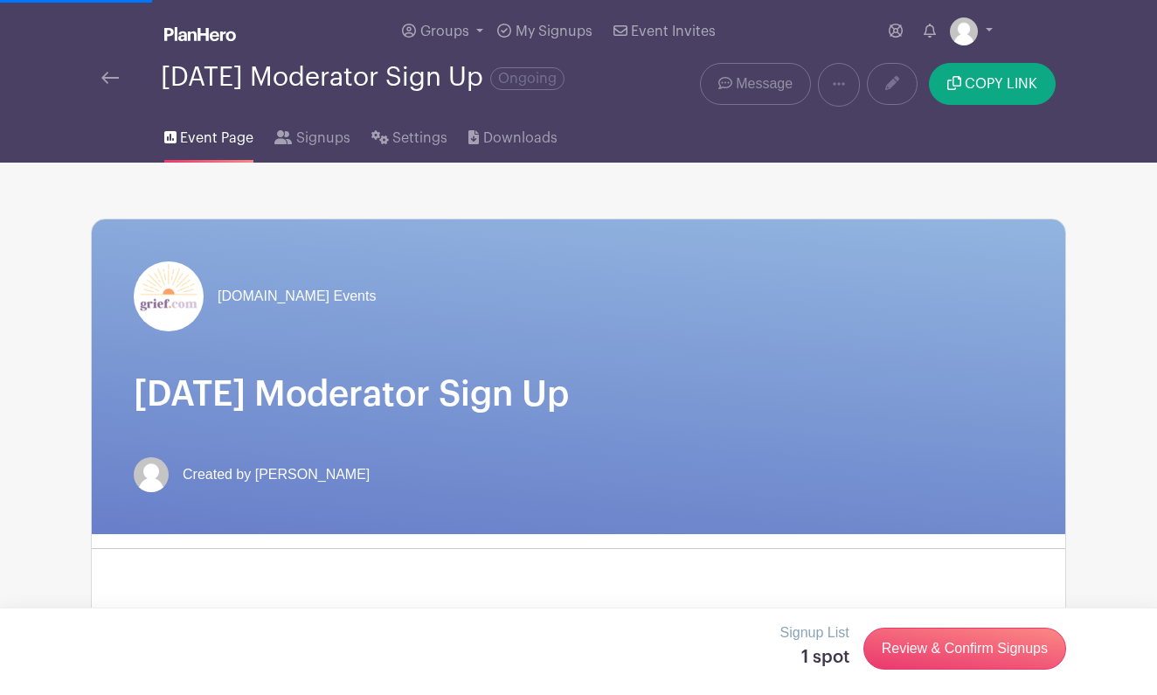
click at [764, 83] on span "Message" at bounding box center [764, 83] width 57 height 21
click at [753, 91] on span "Message" at bounding box center [764, 83] width 57 height 21
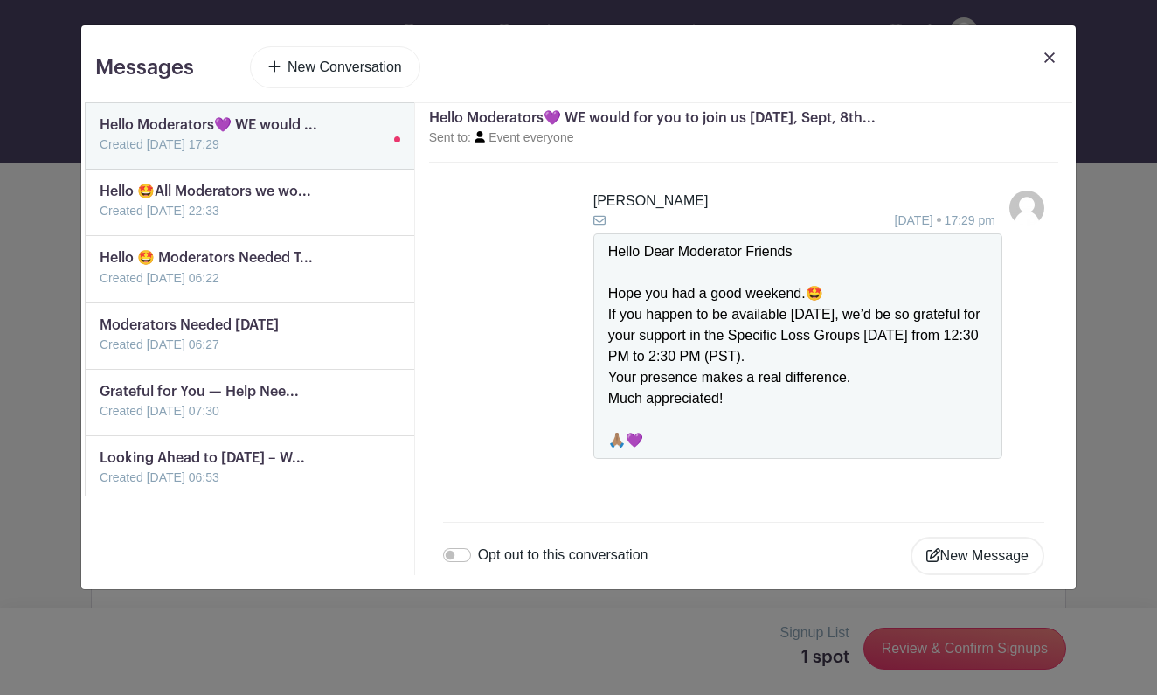
click at [345, 70] on link "New Conversation" at bounding box center [335, 67] width 170 height 42
click at [951, 126] on h5 "Hello Moderators💜 WE would for you to join us Monday, Sept, 8th..." at bounding box center [743, 118] width 629 height 17
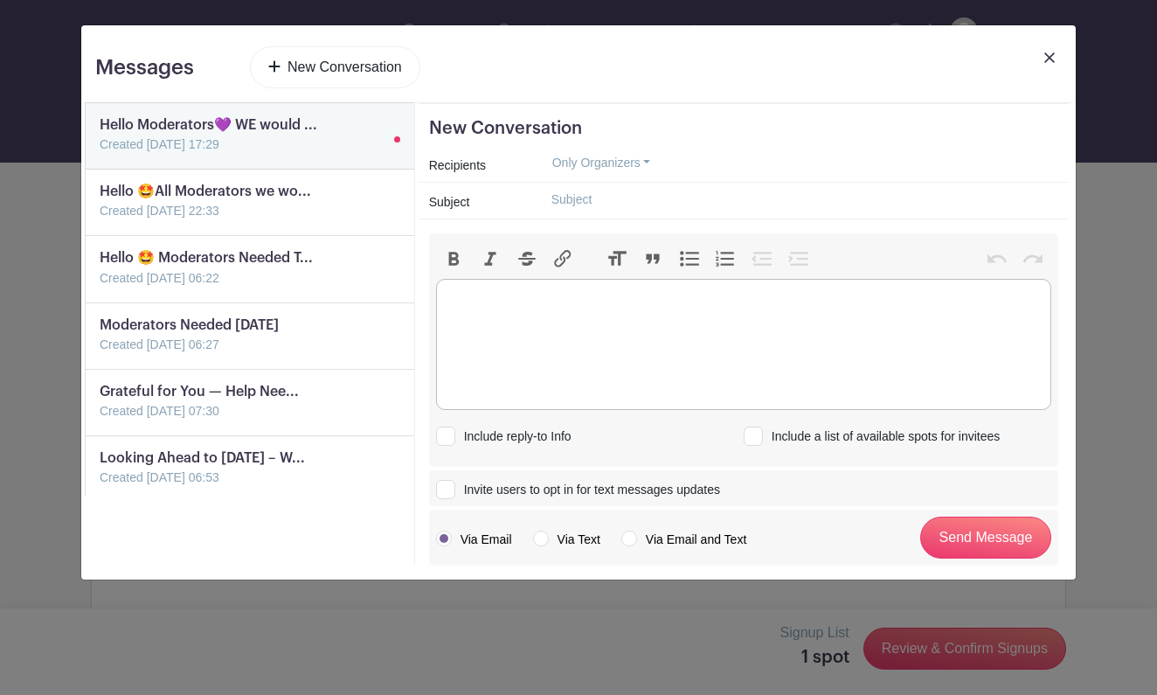
click at [589, 323] on trix-editor at bounding box center [743, 344] width 615 height 131
paste trix-editor "<div>Hello all,<br><br></div><div><strong>We want to say, Thank you so much for…"
type trix-editor "<div>Hello all,<br><br></div><div><strong>We want to say, Thank you so much for…"
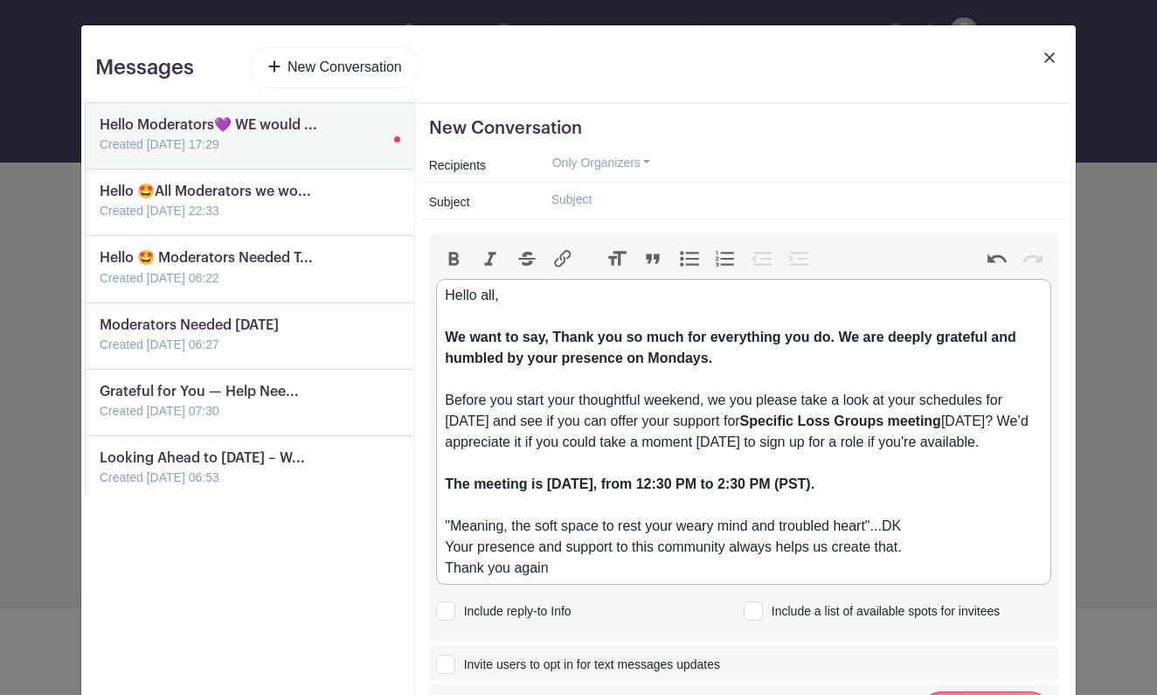
click at [589, 198] on input "text" at bounding box center [798, 199] width 521 height 27
click at [647, 161] on button "Only Organizers" at bounding box center [602, 162] width 129 height 27
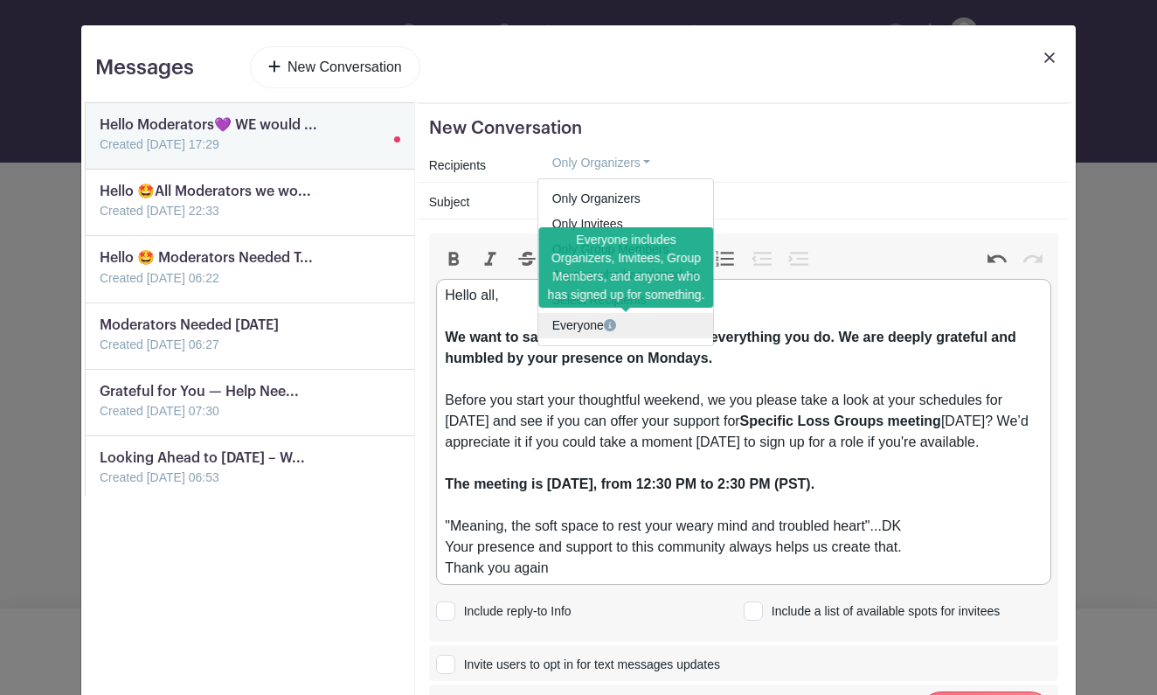
click at [614, 321] on icon at bounding box center [610, 325] width 12 height 12
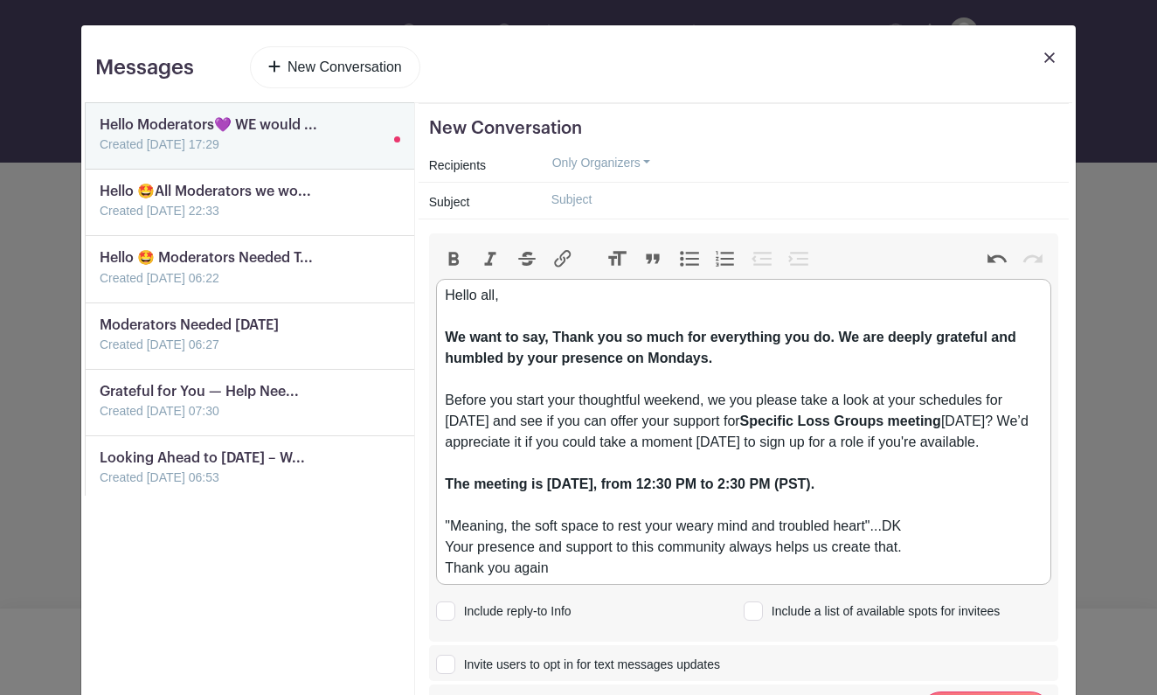
click at [644, 160] on button "Only Organizers" at bounding box center [602, 162] width 129 height 27
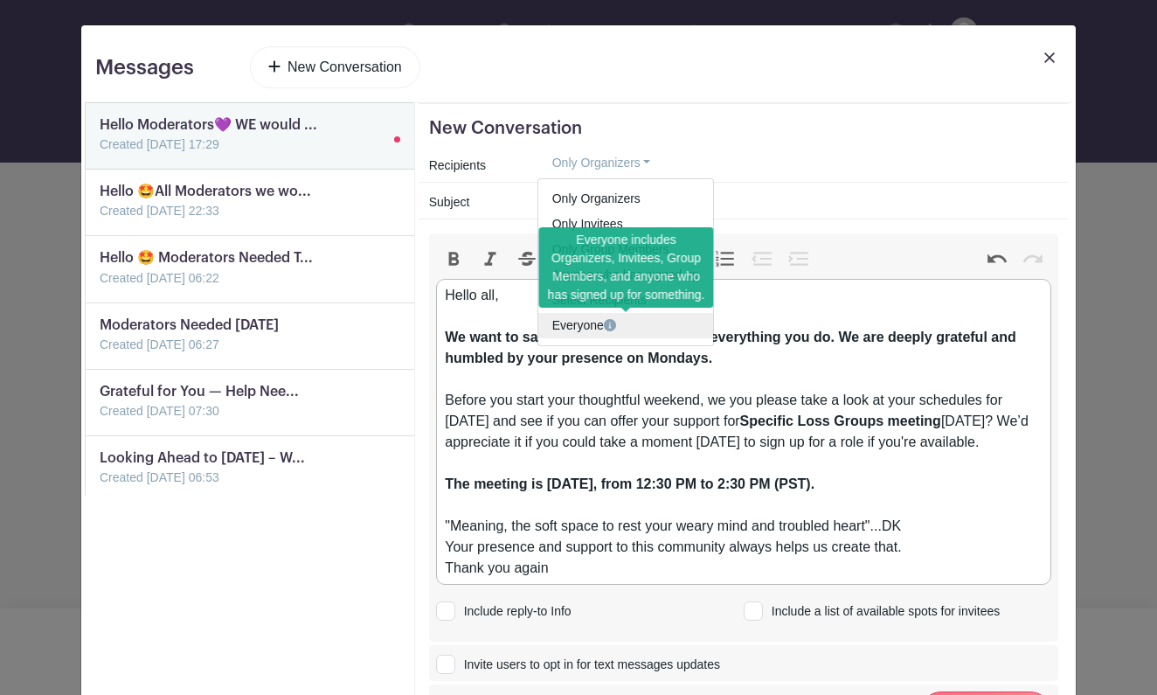
click at [582, 323] on link "Everyone" at bounding box center [625, 325] width 175 height 25
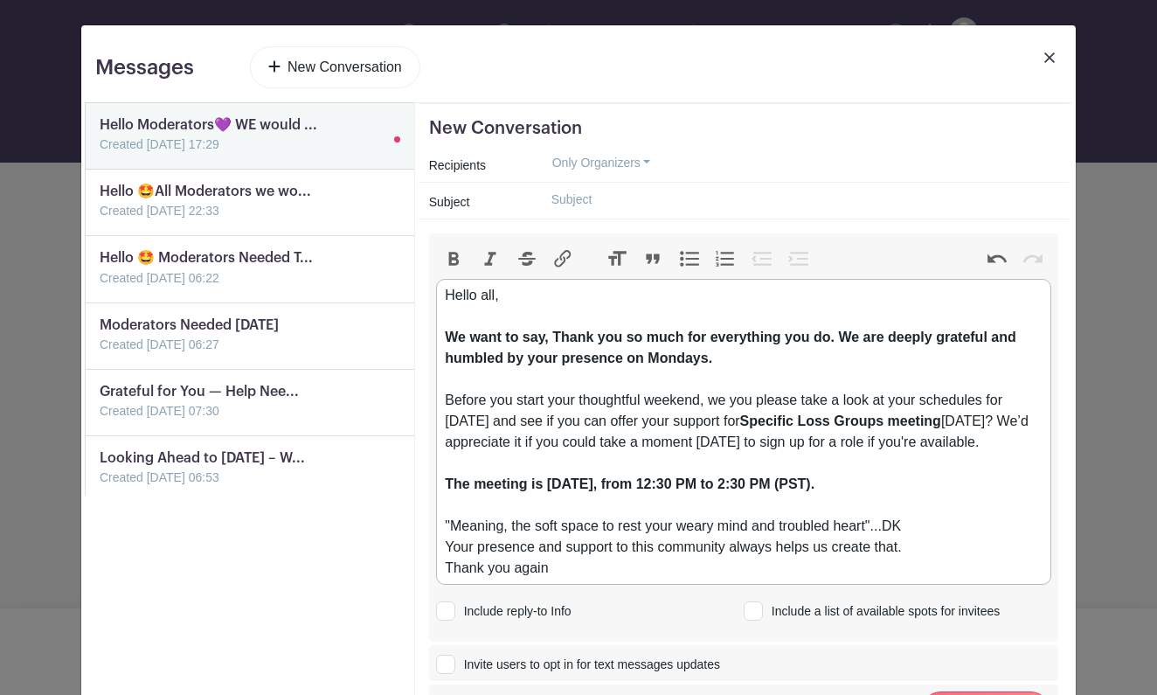
click at [649, 161] on button "Only Organizers" at bounding box center [602, 162] width 129 height 27
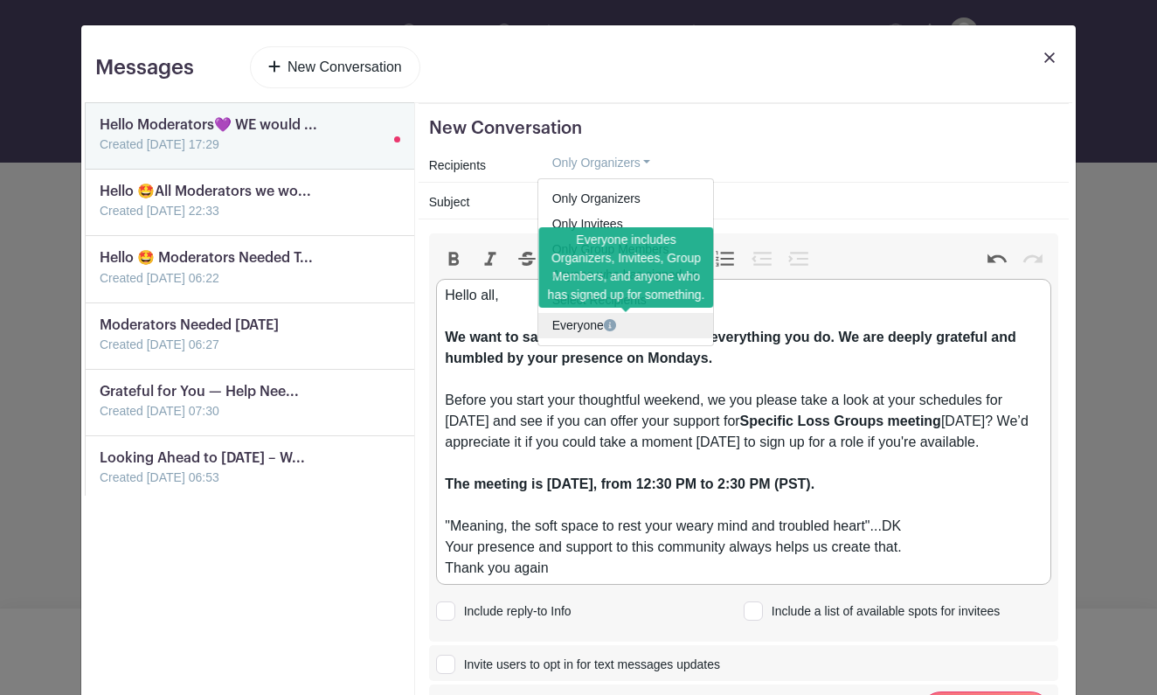
click at [571, 323] on link "Everyone" at bounding box center [625, 325] width 175 height 25
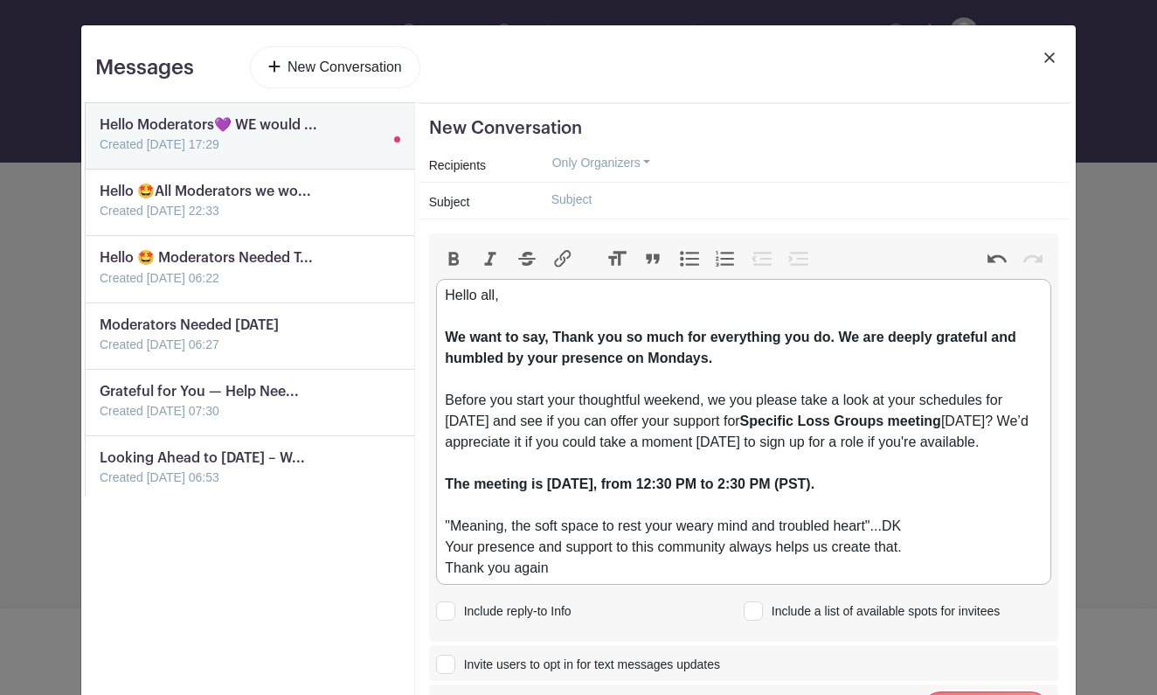
click at [649, 204] on input "text" at bounding box center [798, 199] width 521 height 27
click at [575, 203] on input "Hey Friends, before you start your weekend...🤩🙏🏽" at bounding box center [798, 199] width 521 height 27
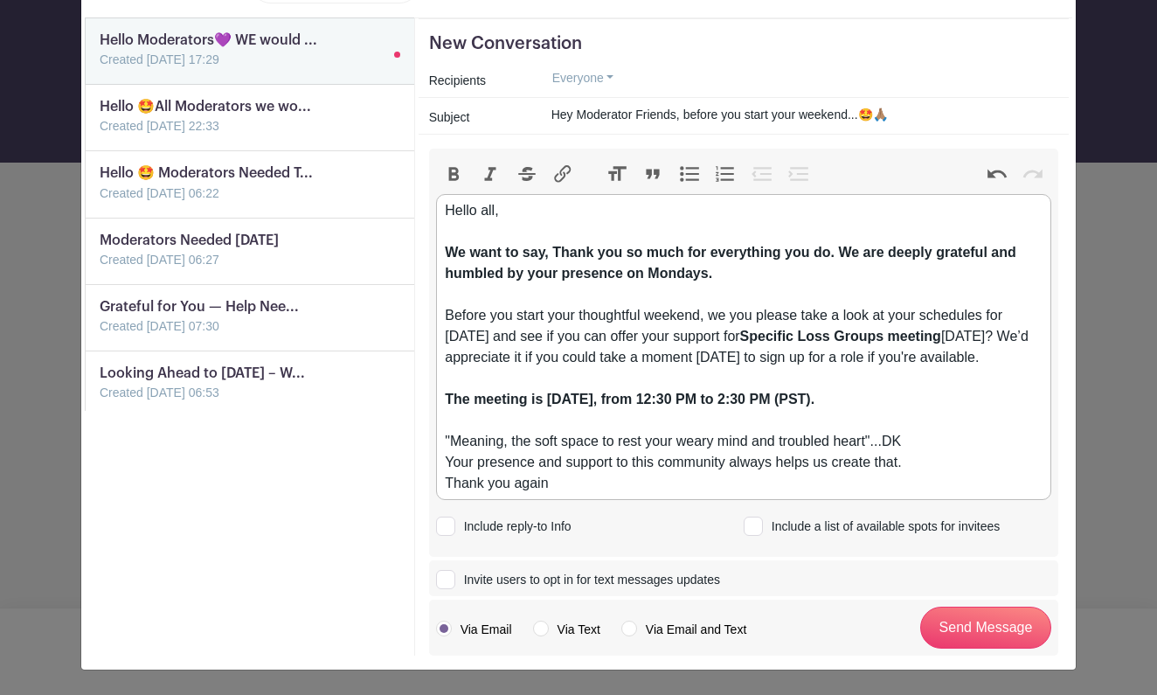
scroll to position [85, 0]
type input "Hey Moderator Friends, before you start your weekend...🤩🙏🏽"
click at [754, 522] on input "Include a list of available spots for invitees" at bounding box center [749, 522] width 11 height 11
checkbox input "true"
click at [727, 317] on div "Before you start your thoughtful weekend, we you please take a look at your sch…" at bounding box center [743, 347] width 597 height 84
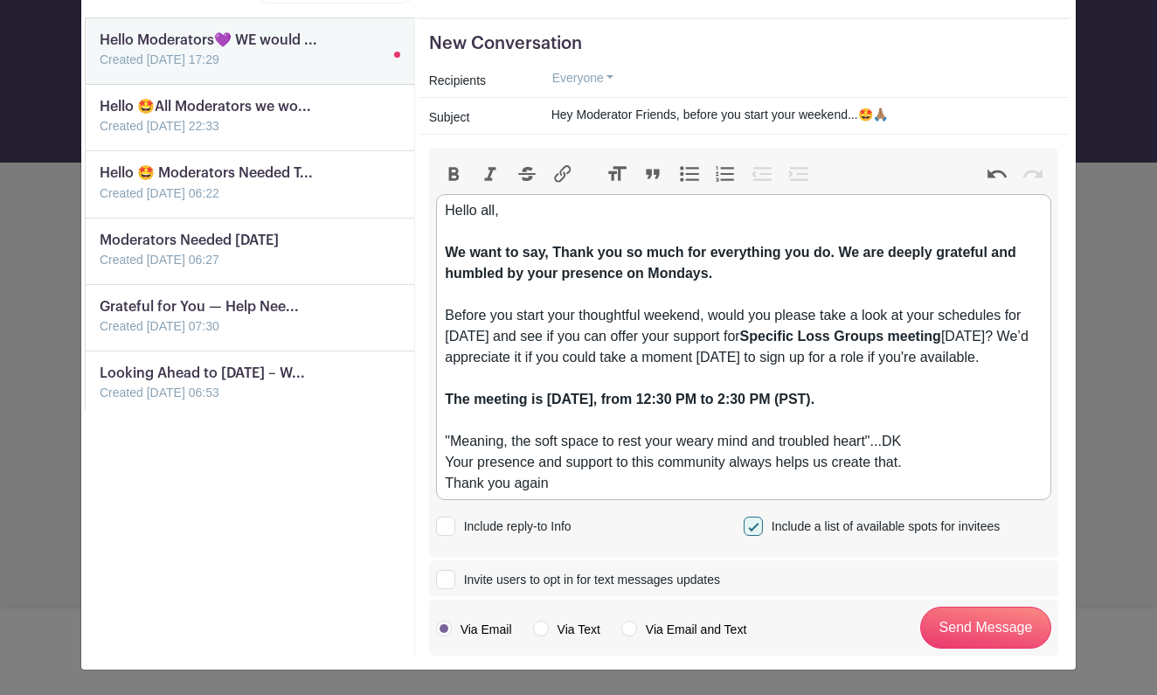
click at [1030, 315] on div "Before you start your thoughtful weekend, would you please take a look at your …" at bounding box center [743, 347] width 597 height 84
click at [524, 338] on div "Before you start your thoughtful weekend, would you please take a look at your …" at bounding box center [743, 347] width 597 height 84
click at [957, 337] on div "Before you start your thoughtful weekend, would you please take a look at your …" at bounding box center [743, 347] width 597 height 84
click at [773, 360] on div "Before you start your thoughtful weekend, would you please take a look at your …" at bounding box center [743, 347] width 597 height 84
click at [799, 360] on div "Before you start your thoughtful weekend, would you please take a look at your …" at bounding box center [743, 347] width 597 height 84
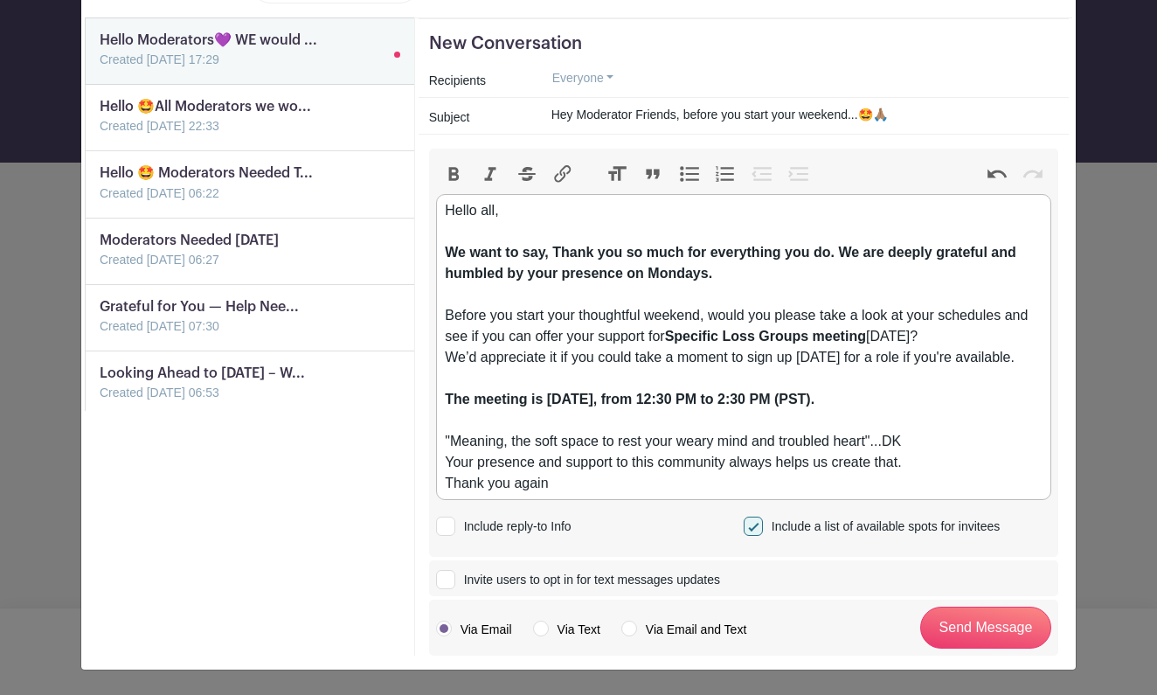
click at [898, 443] on div ""Meaning, the soft space to rest your weary mind and troubled heart"...DK Your …" at bounding box center [743, 462] width 597 height 63
click at [942, 441] on div ""Meaning, the soft space to rest your weary mind and troubled heart"...David K …" at bounding box center [743, 462] width 597 height 63
click at [578, 483] on div ""Meaning, the soft space to rest your weary mind and troubled heart"...David Ke…" at bounding box center [743, 462] width 597 height 63
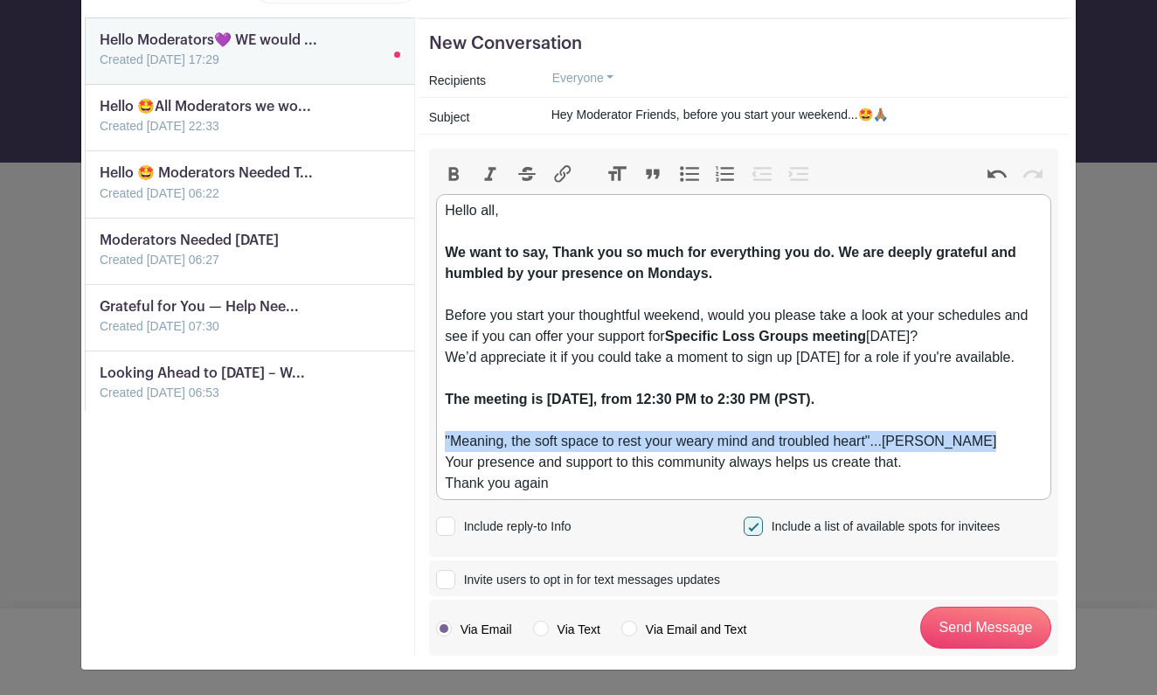
drag, startPoint x: 978, startPoint y: 440, endPoint x: 431, endPoint y: 431, distance: 547.3
click at [431, 431] on div "Bold Italic Strikethrough Link Heading Quote Code Bullets Numbers Decrease Leve…" at bounding box center [743, 353] width 629 height 408
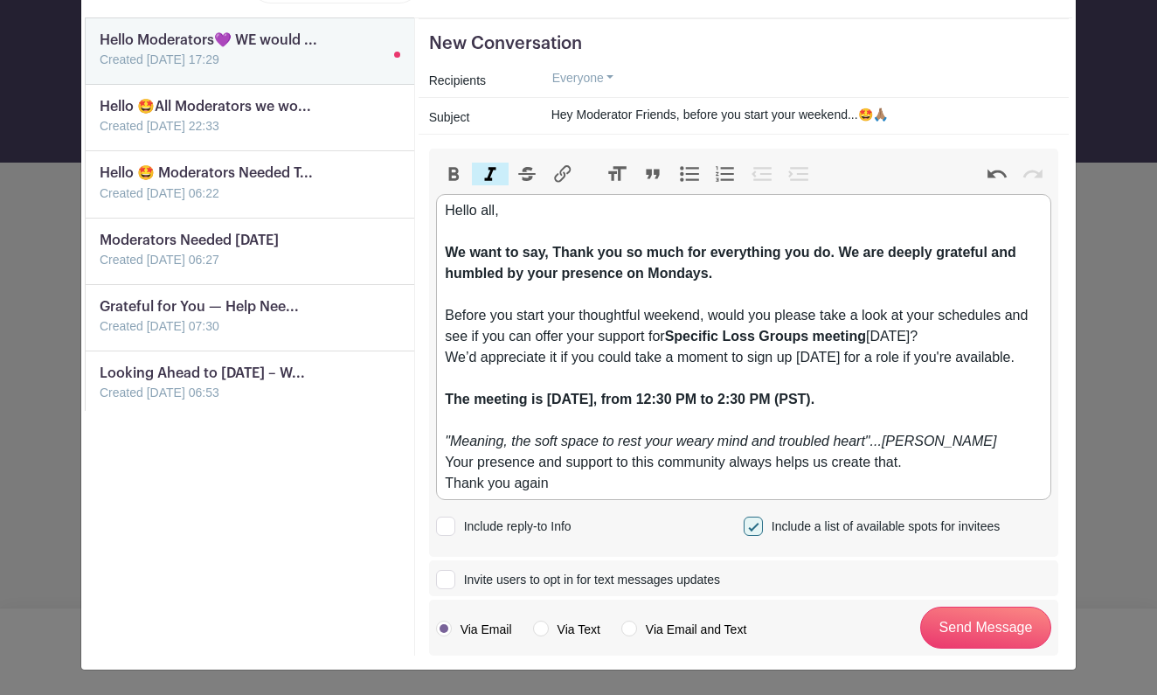
click at [492, 166] on button "Italic" at bounding box center [490, 174] width 37 height 23
click at [1004, 434] on div ""Meaning, the soft space to rest your weary mind and troubled heart"...David Ke…" at bounding box center [743, 462] width 597 height 63
click at [579, 486] on div ""Meaning, the soft space to rest your weary mind and troubled heart"...David Ke…" at bounding box center [743, 462] width 597 height 63
click at [1018, 360] on div "Before you start your thoughtful weekend, would you please take a look at your …" at bounding box center [743, 347] width 597 height 84
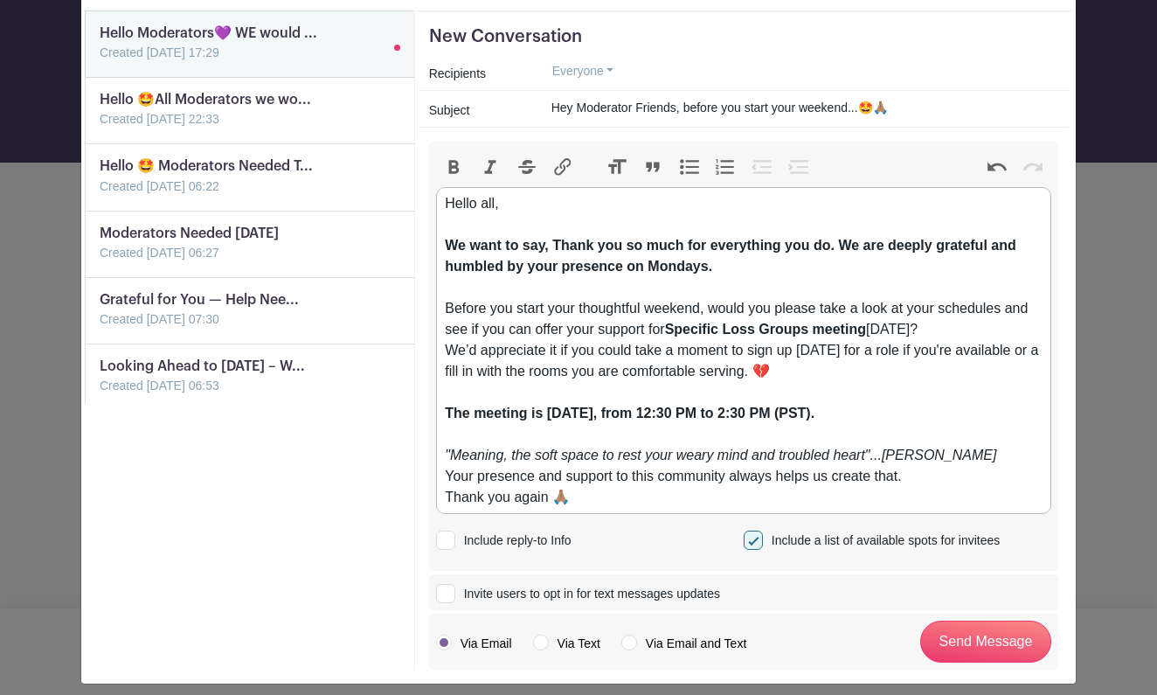
scroll to position [93, 0]
click at [757, 262] on div "We want to say, Thank you so much for everything you do. We are deeply grateful…" at bounding box center [743, 265] width 597 height 63
click at [619, 500] on div ""Meaning, the soft space to rest your weary mind and troubled heart"...David Ke…" at bounding box center [743, 475] width 597 height 63
type trix-editor "<div>Hello all,<br><br></div><div><strong>We want to say, Thank you so much for…"
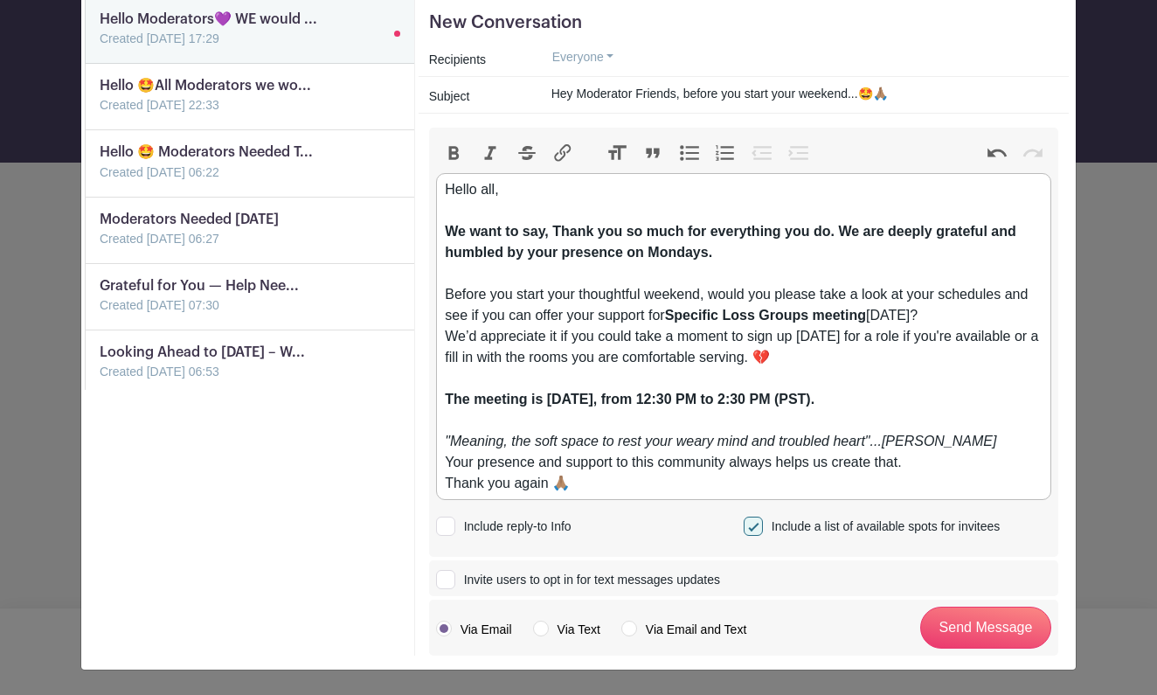
scroll to position [106, 0]
click at [972, 628] on input "Send Message" at bounding box center [985, 628] width 131 height 42
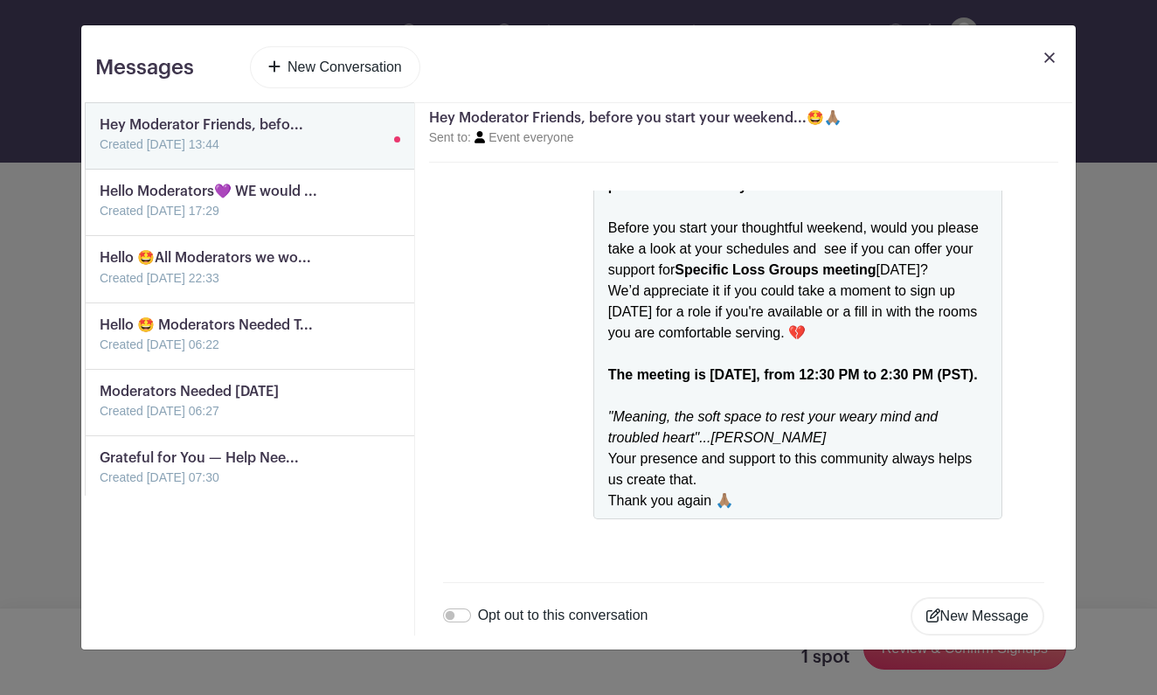
scroll to position [170, 0]
click at [1047, 58] on img at bounding box center [1050, 57] width 10 height 10
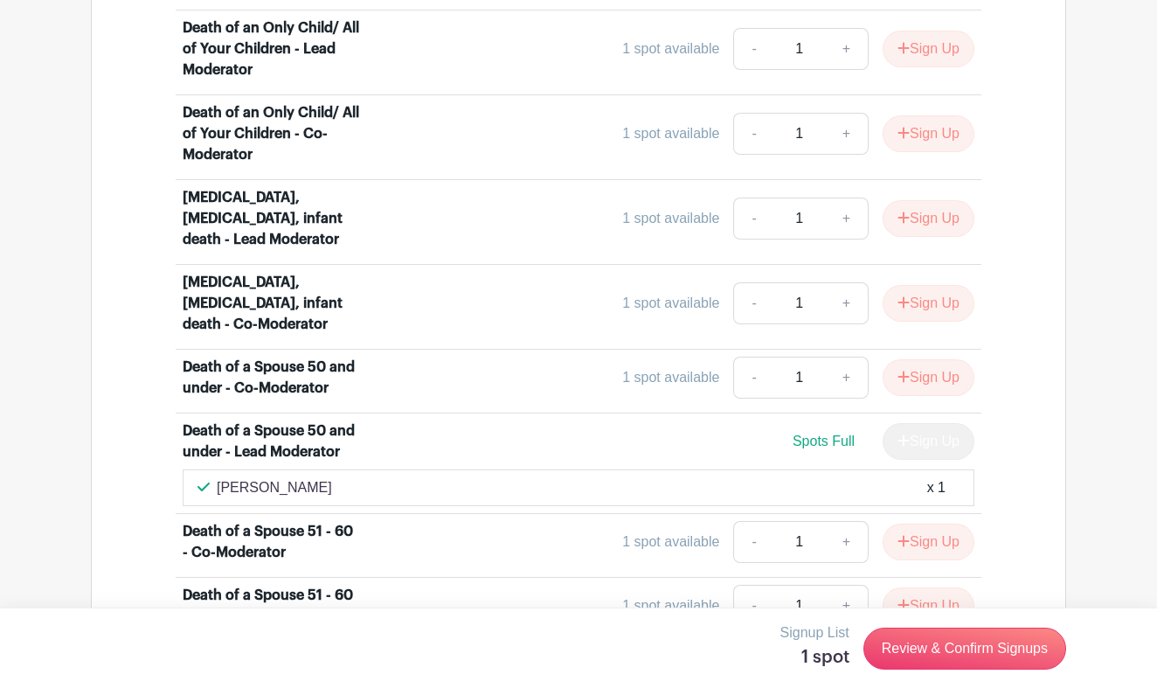
scroll to position [2407, 0]
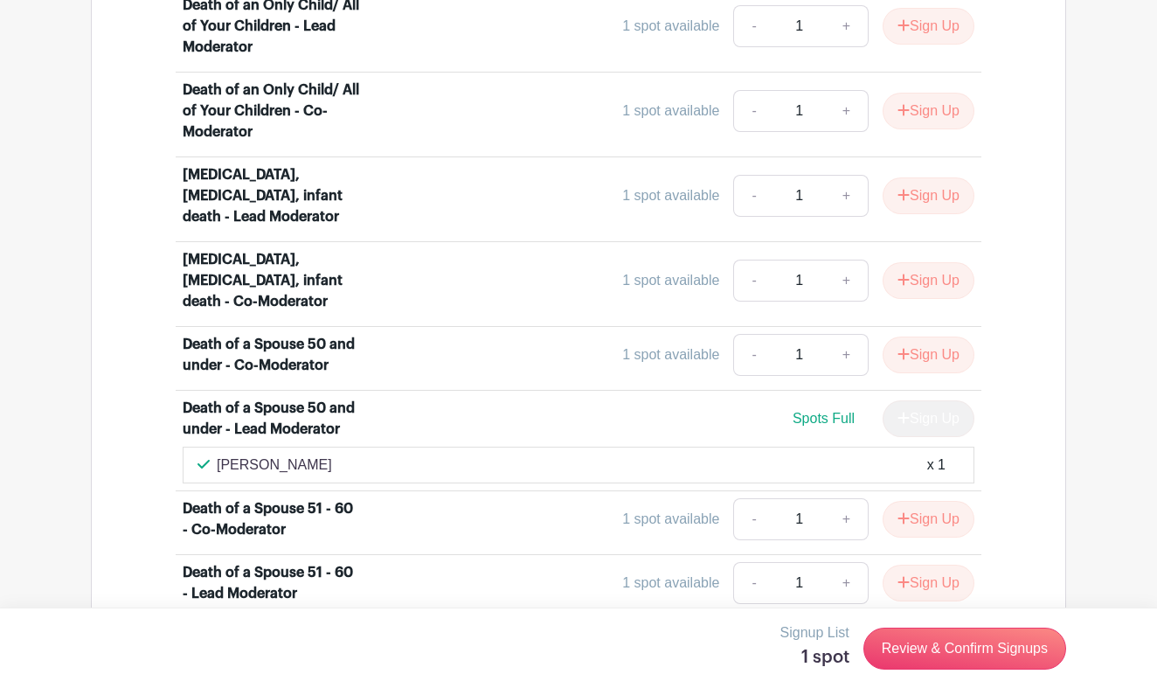
click at [329, 455] on div "[PERSON_NAME] x 1" at bounding box center [579, 465] width 762 height 21
drag, startPoint x: 324, startPoint y: 294, endPoint x: 219, endPoint y: 284, distance: 105.3
click at [219, 455] on p "[PERSON_NAME]" at bounding box center [274, 465] width 115 height 21
copy p "[PERSON_NAME]"
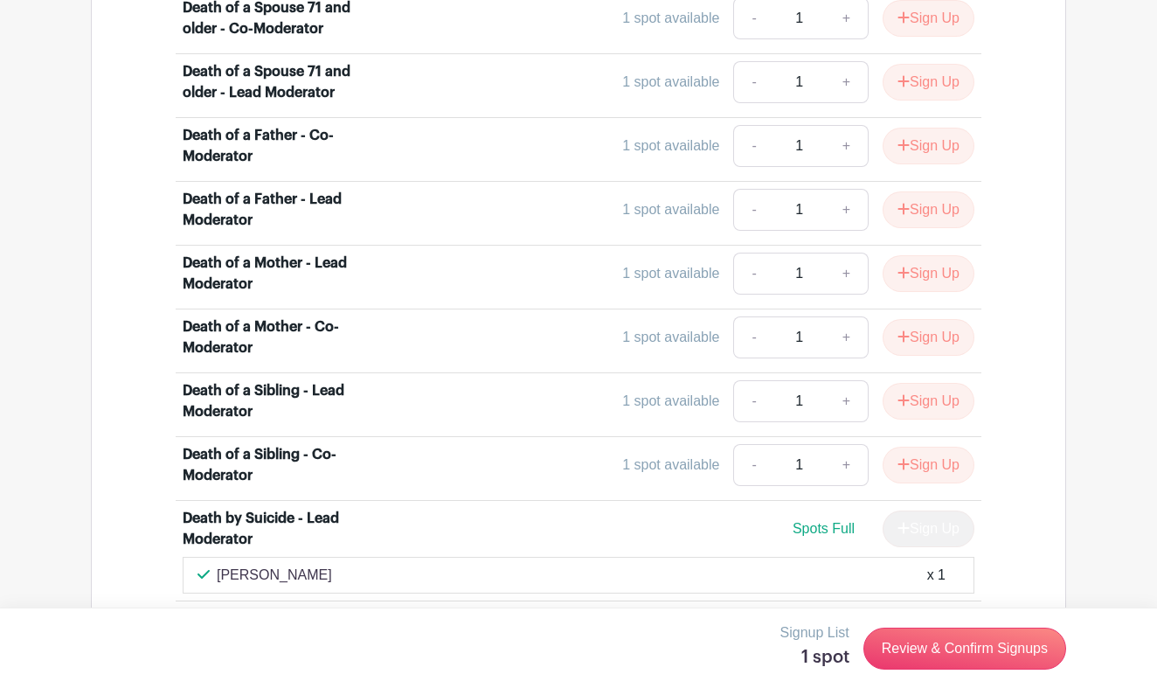
scroll to position [3164, 0]
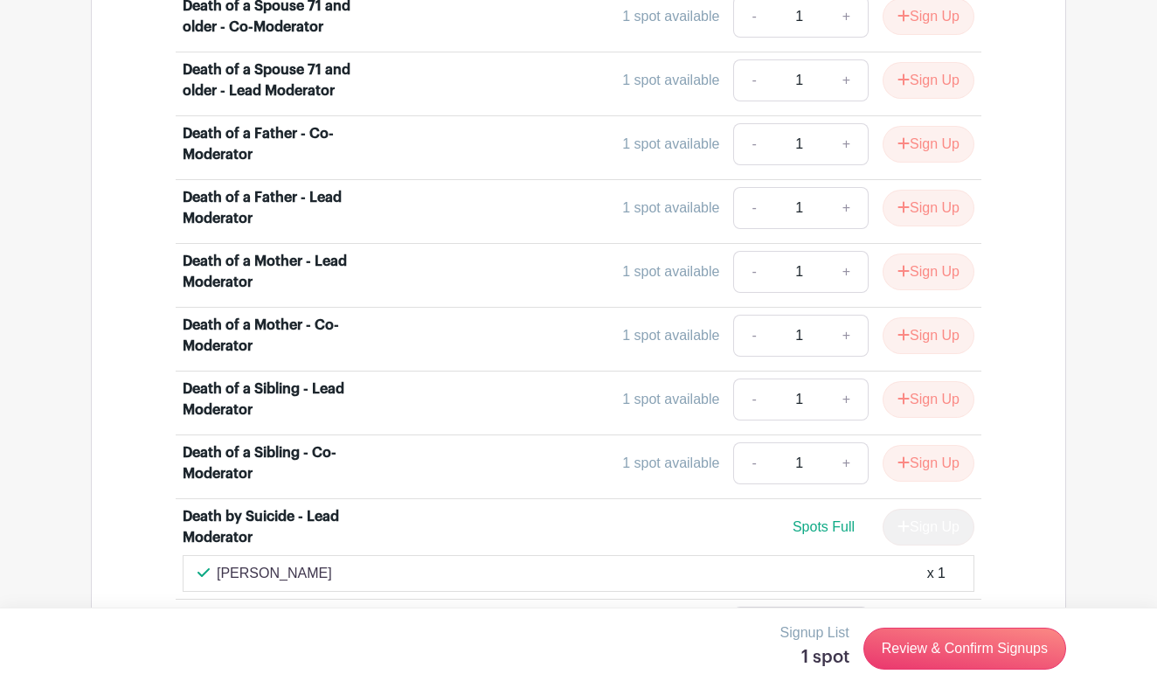
click at [302, 563] on div "Talia Mizrahi x 1" at bounding box center [579, 573] width 762 height 21
click at [298, 563] on div "Talia Mizrahi x 1" at bounding box center [579, 573] width 762 height 21
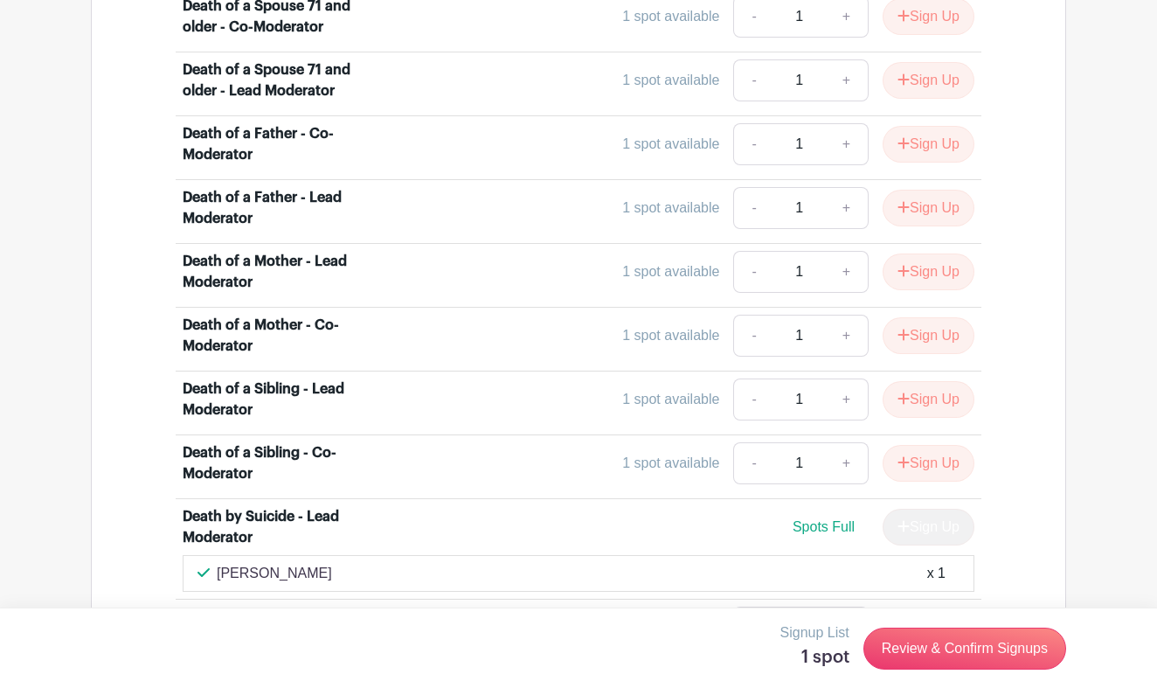
click at [294, 563] on div "Talia Mizrahi x 1" at bounding box center [579, 573] width 762 height 21
copy div "[PERSON_NAME]"
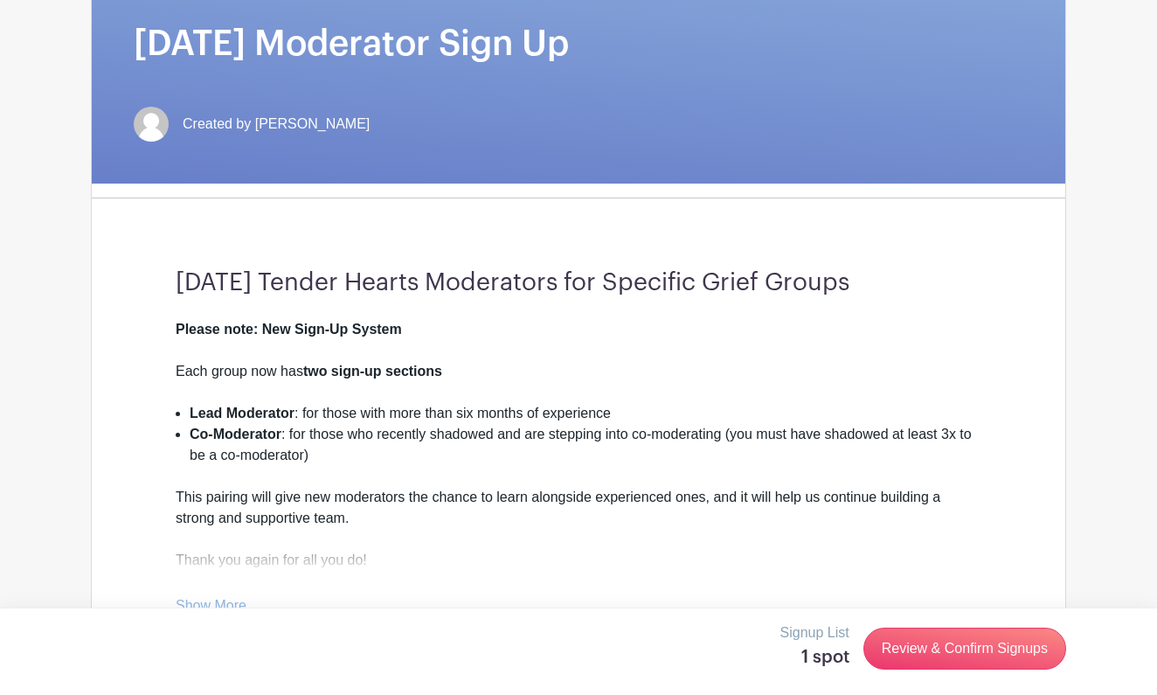
scroll to position [203, 0]
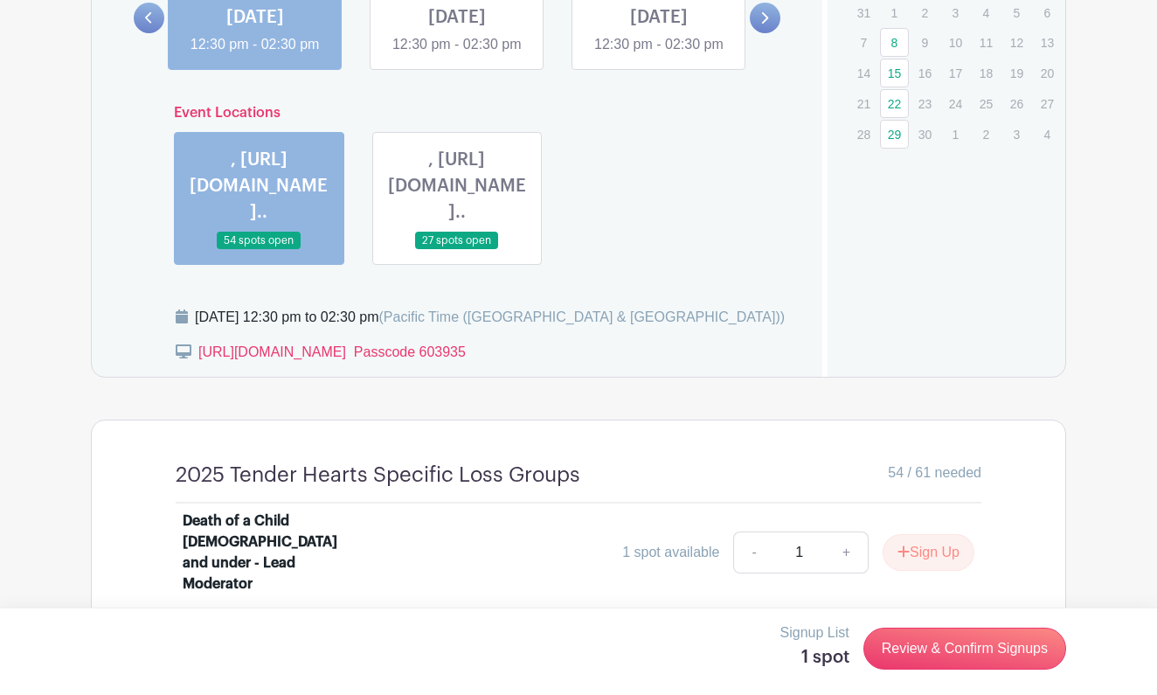
scroll to position [1256, 0]
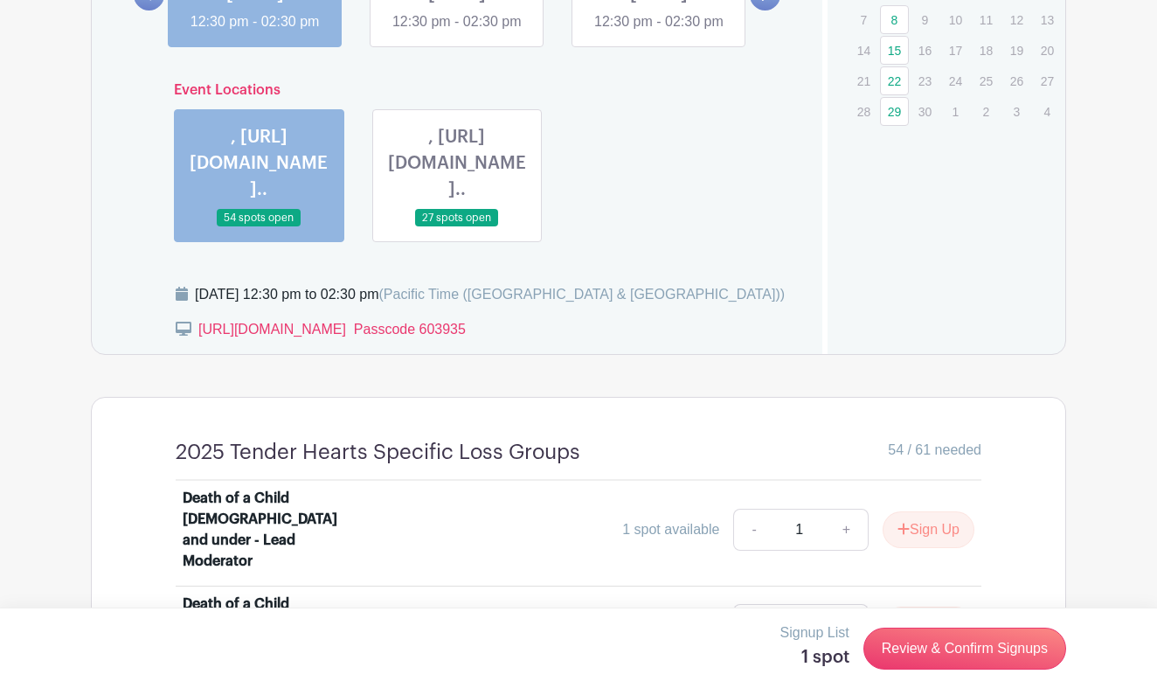
click at [255, 32] on link at bounding box center [255, 32] width 0 height 0
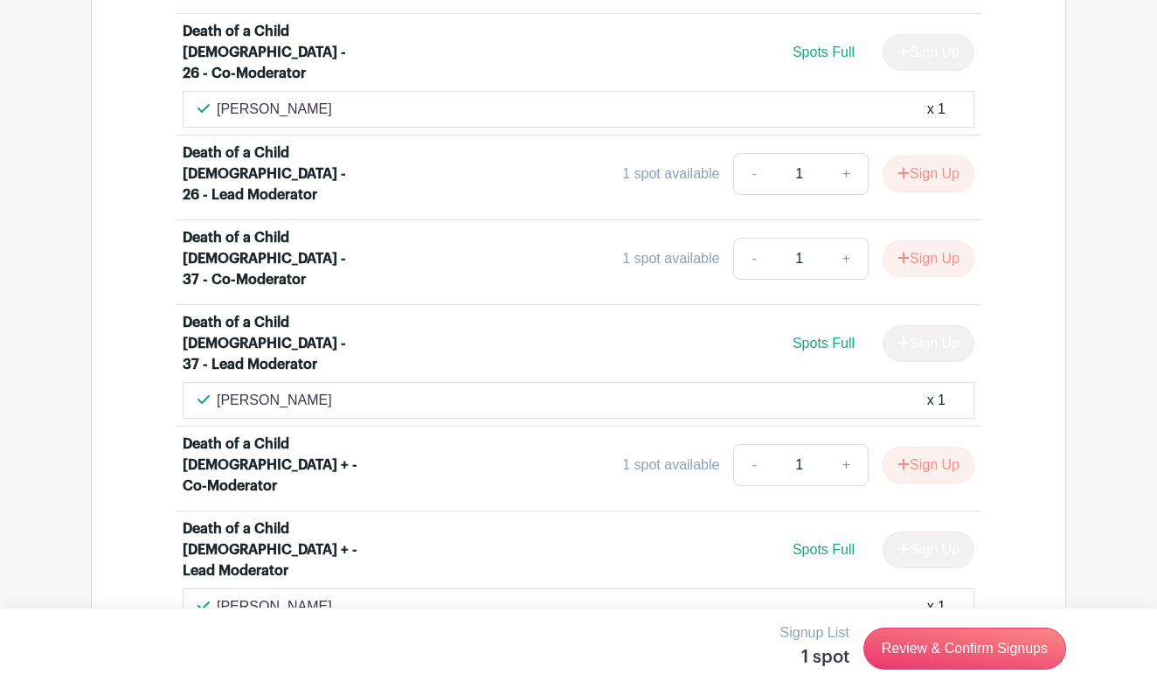
scroll to position [1935, 0]
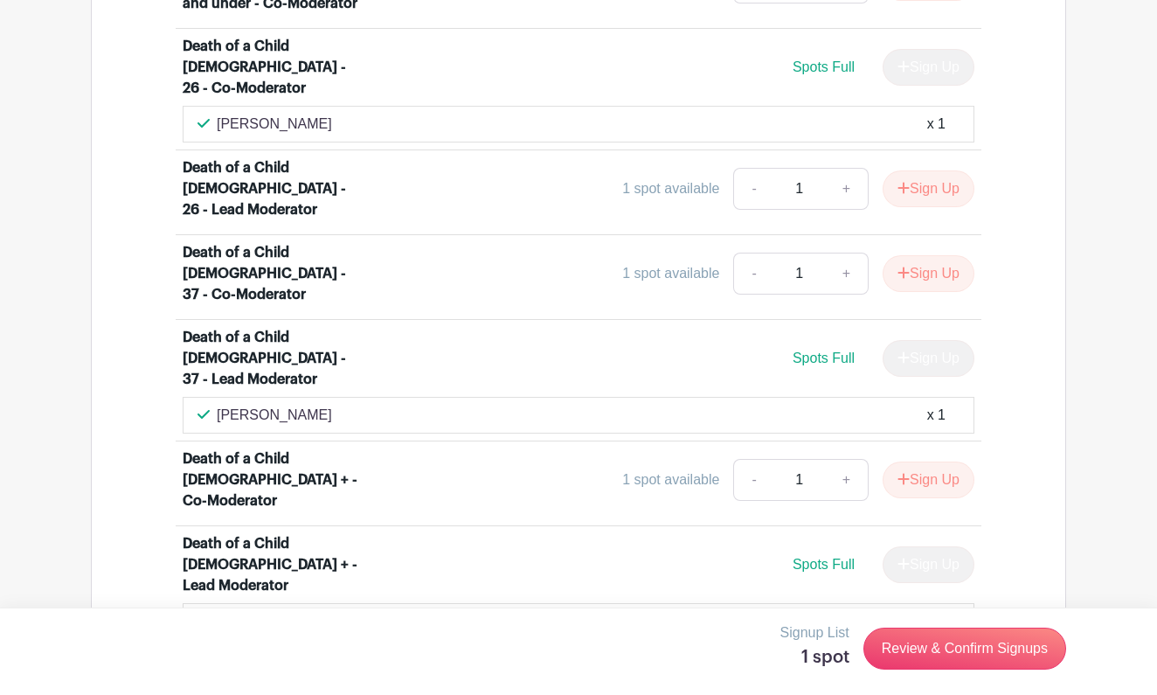
click at [278, 405] on p "[PERSON_NAME]" at bounding box center [274, 415] width 115 height 21
drag, startPoint x: 280, startPoint y: 240, endPoint x: 219, endPoint y: 247, distance: 61.7
click at [219, 405] on div "Patty Nun x 1" at bounding box center [579, 415] width 762 height 21
copy p "[PERSON_NAME]"
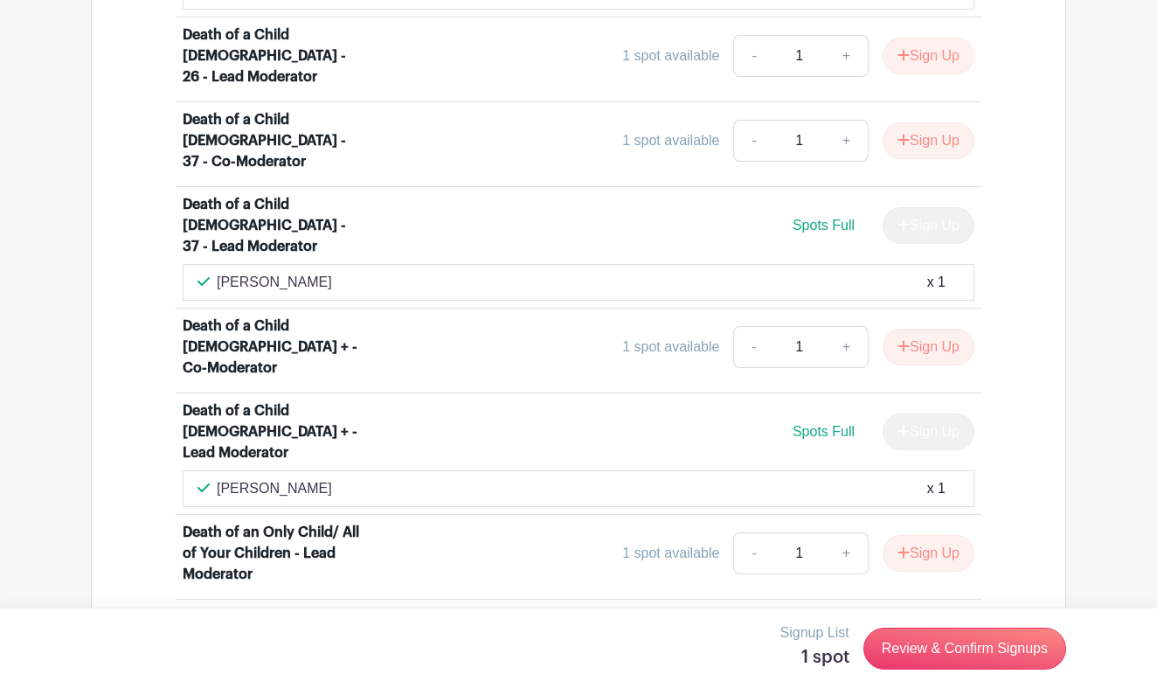
scroll to position [2070, 0]
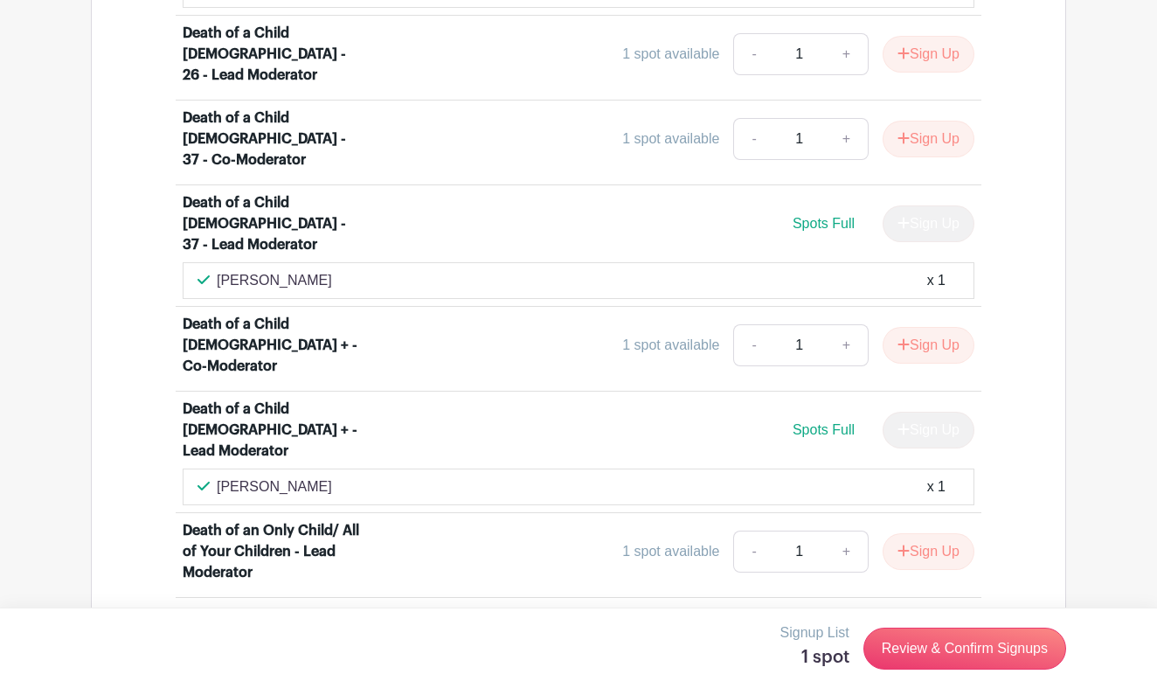
click at [321, 469] on div "Bianca Langlois x 1" at bounding box center [579, 487] width 792 height 37
click at [316, 476] on p "[PERSON_NAME]" at bounding box center [274, 486] width 115 height 21
drag, startPoint x: 316, startPoint y: 271, endPoint x: 218, endPoint y: 274, distance: 98.0
click at [218, 476] on p "[PERSON_NAME]" at bounding box center [274, 486] width 115 height 21
copy p "[PERSON_NAME]"
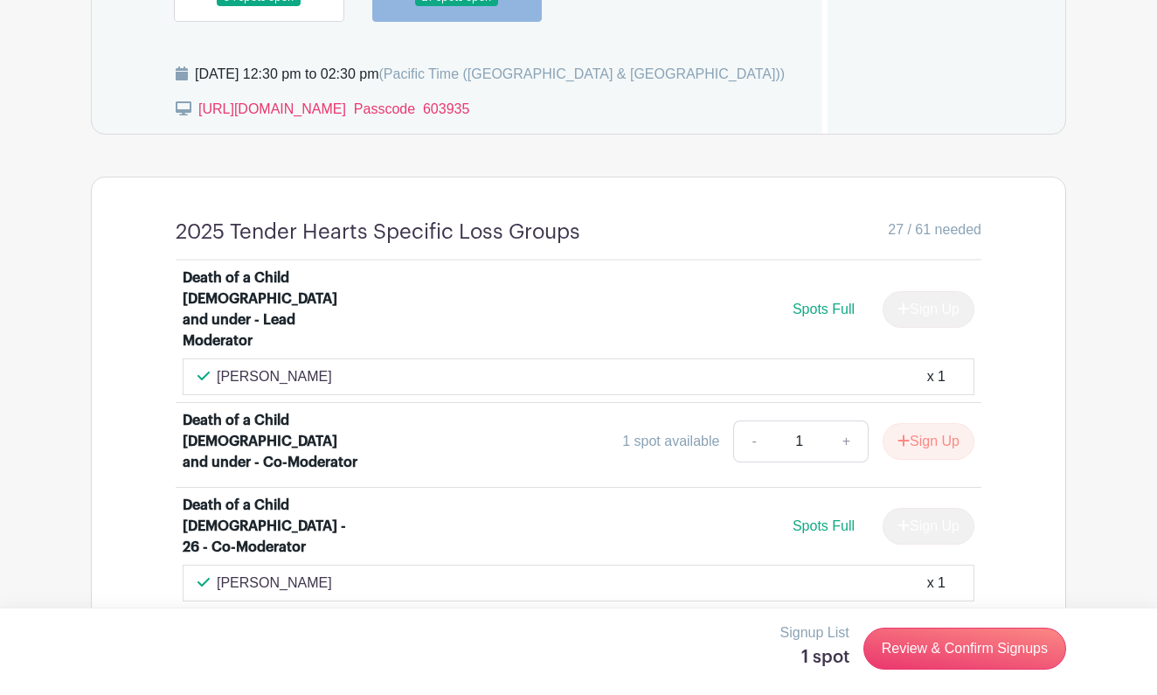
scroll to position [1483, 0]
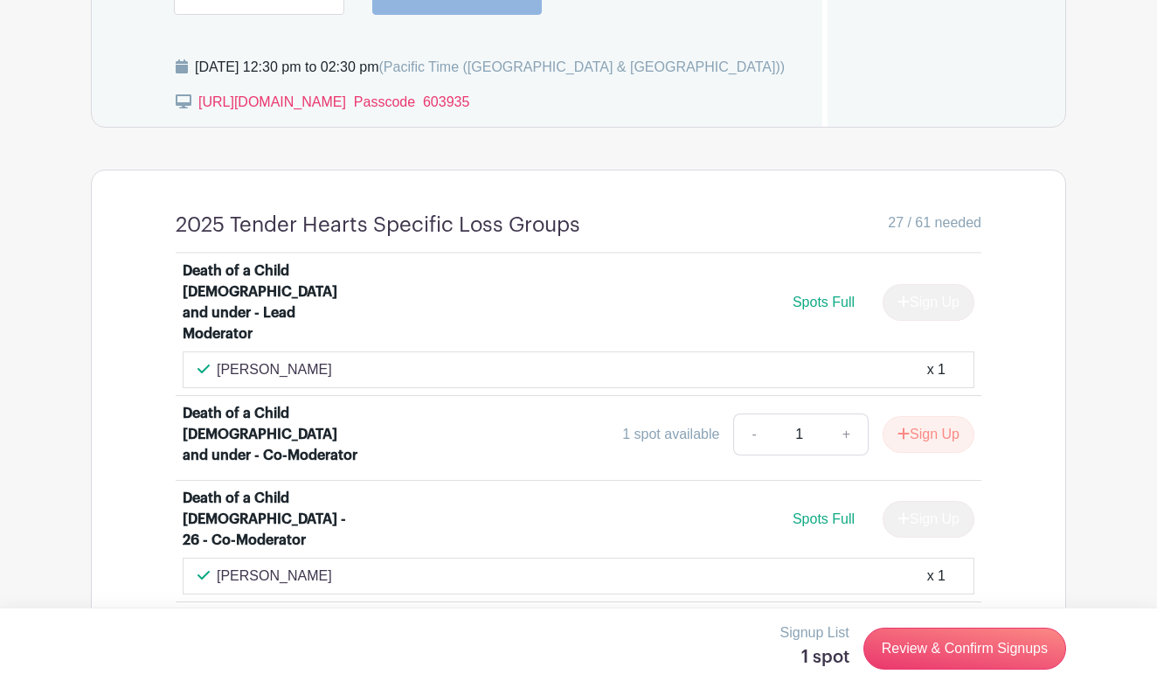
click at [337, 359] on div "sharon Fredericks x 1" at bounding box center [579, 369] width 762 height 21
drag, startPoint x: 328, startPoint y: 301, endPoint x: 218, endPoint y: 299, distance: 110.2
click at [218, 359] on p "[PERSON_NAME]" at bounding box center [274, 369] width 115 height 21
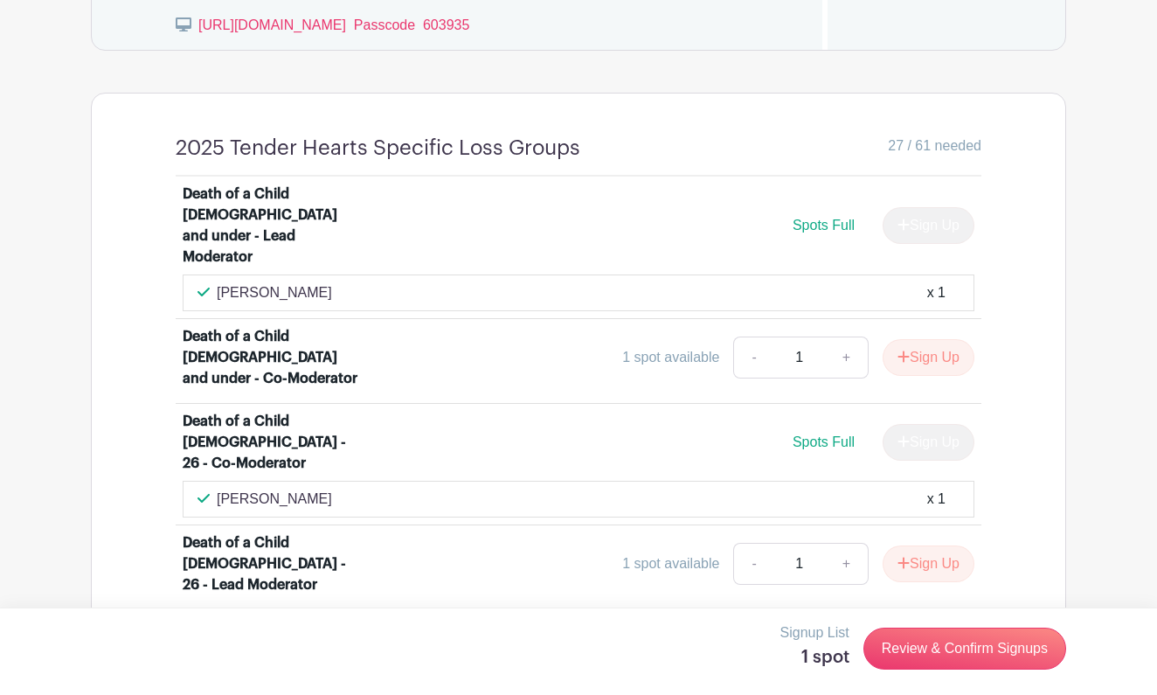
scroll to position [1566, 0]
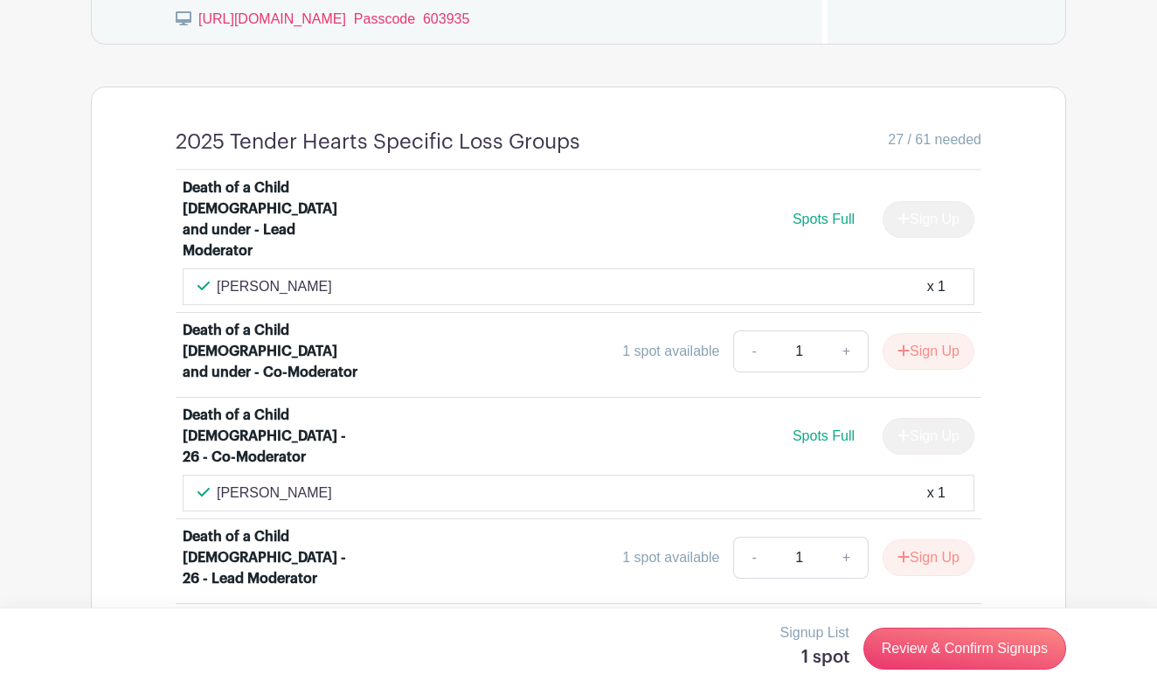
click at [317, 483] on div "Kristin Letendre x 1" at bounding box center [579, 493] width 762 height 21
click at [314, 483] on p "[PERSON_NAME]" at bounding box center [274, 493] width 115 height 21
click at [315, 483] on p "[PERSON_NAME]" at bounding box center [274, 493] width 115 height 21
drag, startPoint x: 314, startPoint y: 383, endPoint x: 219, endPoint y: 379, distance: 95.4
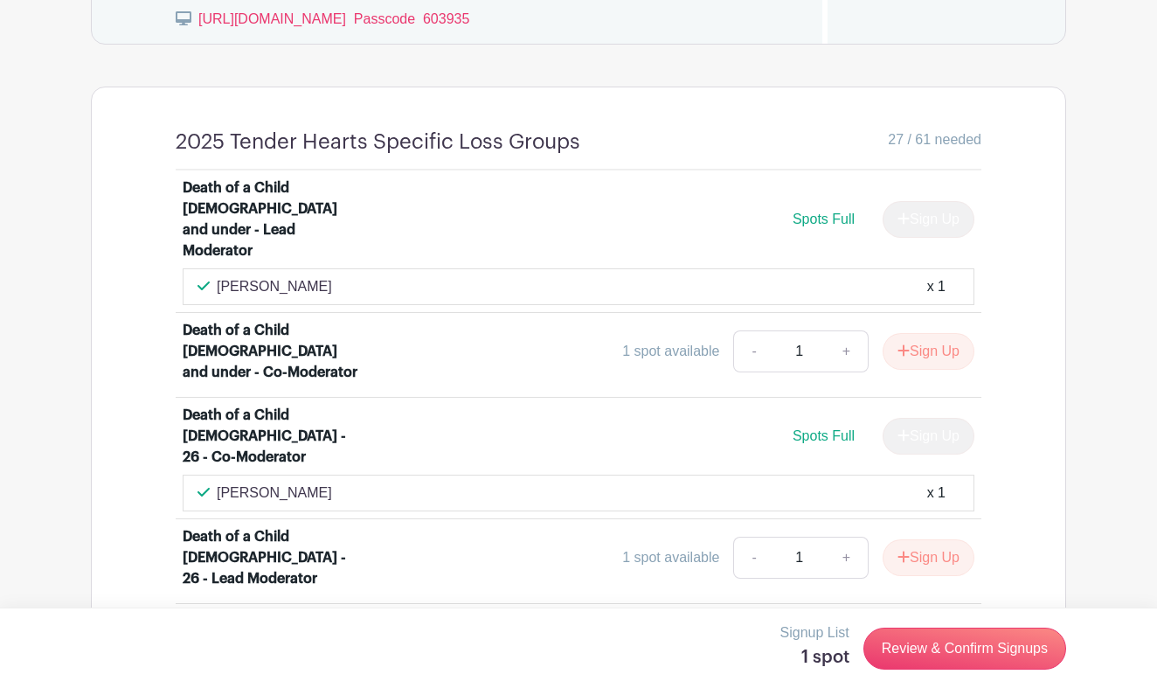
click at [219, 483] on p "[PERSON_NAME]" at bounding box center [274, 493] width 115 height 21
copy p "[PERSON_NAME]"
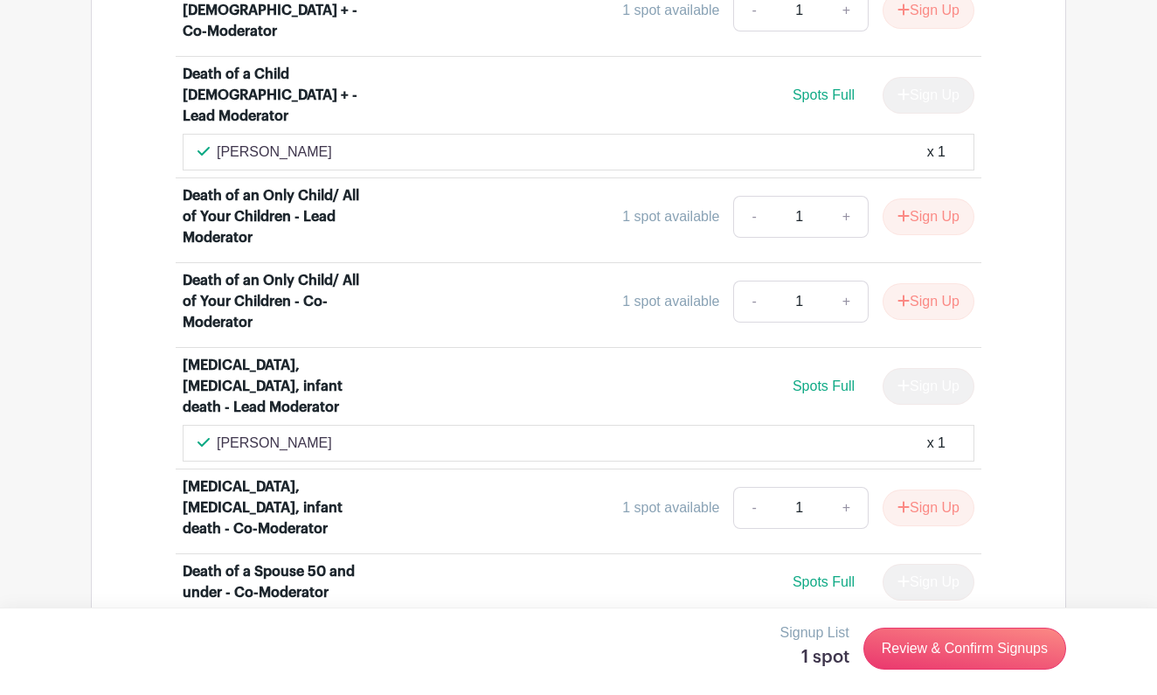
scroll to position [2412, 0]
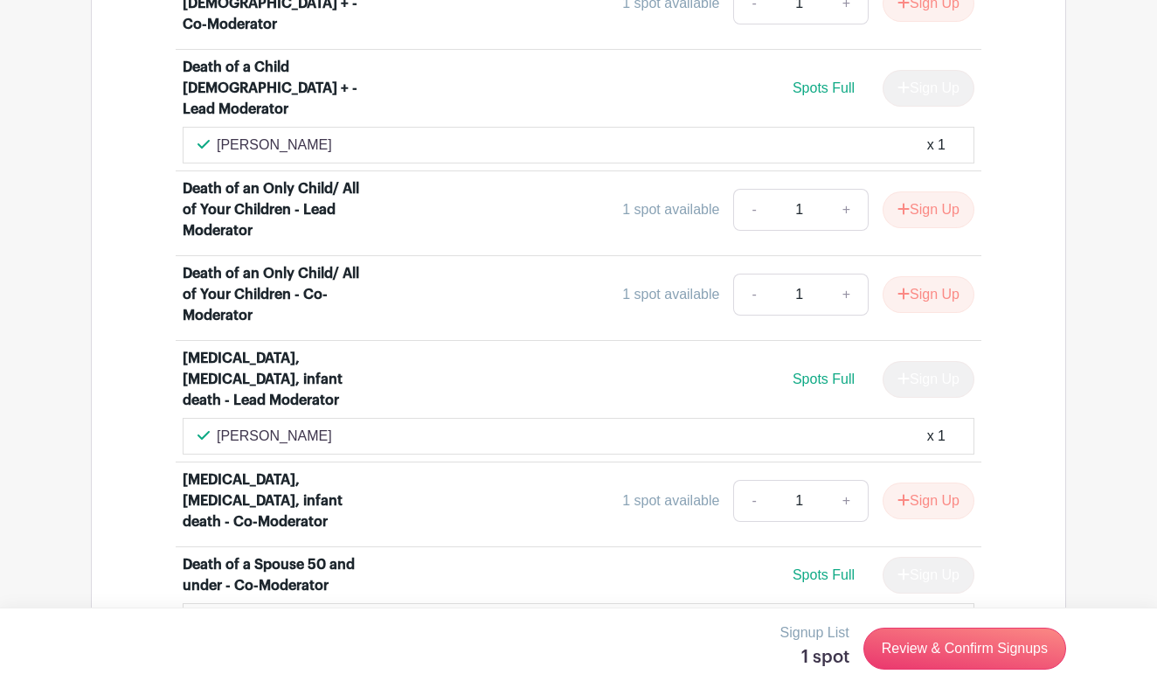
drag, startPoint x: 331, startPoint y: 223, endPoint x: 219, endPoint y: 221, distance: 112.8
click at [219, 426] on p "[PERSON_NAME]" at bounding box center [274, 436] width 115 height 21
copy p "[PERSON_NAME]"
click at [42, 67] on main "Groups All Groups Grief.com Events Add New Group My Signups Event Invites My ac…" at bounding box center [578, 154] width 1157 height 5049
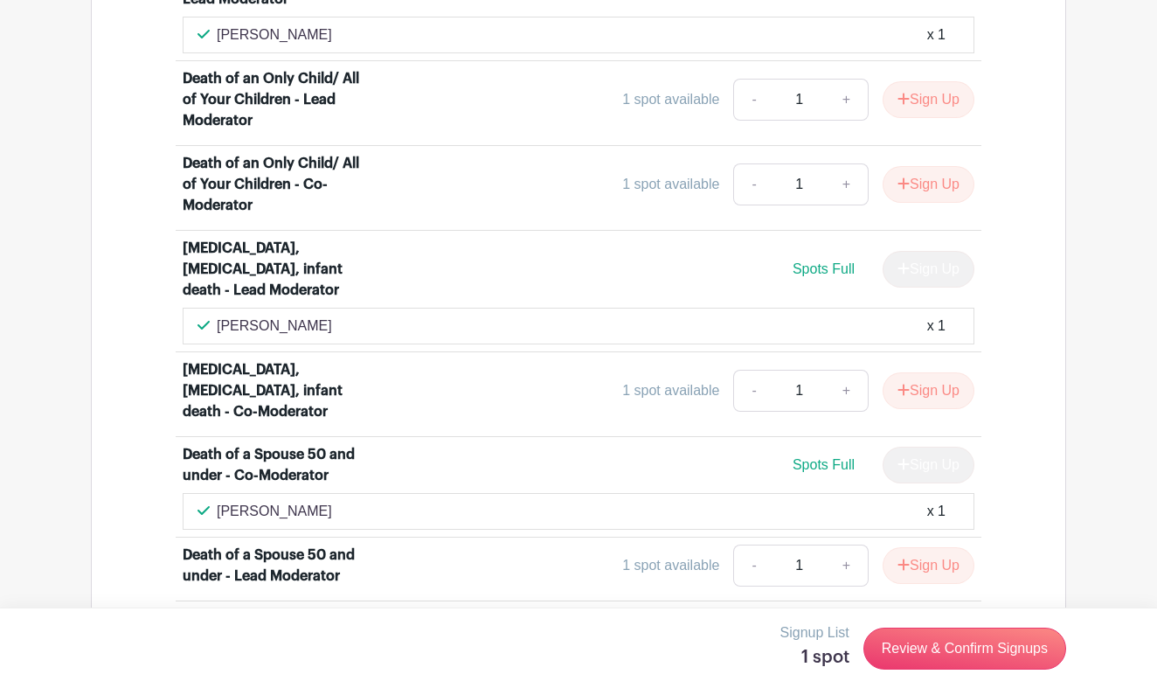
scroll to position [2532, 0]
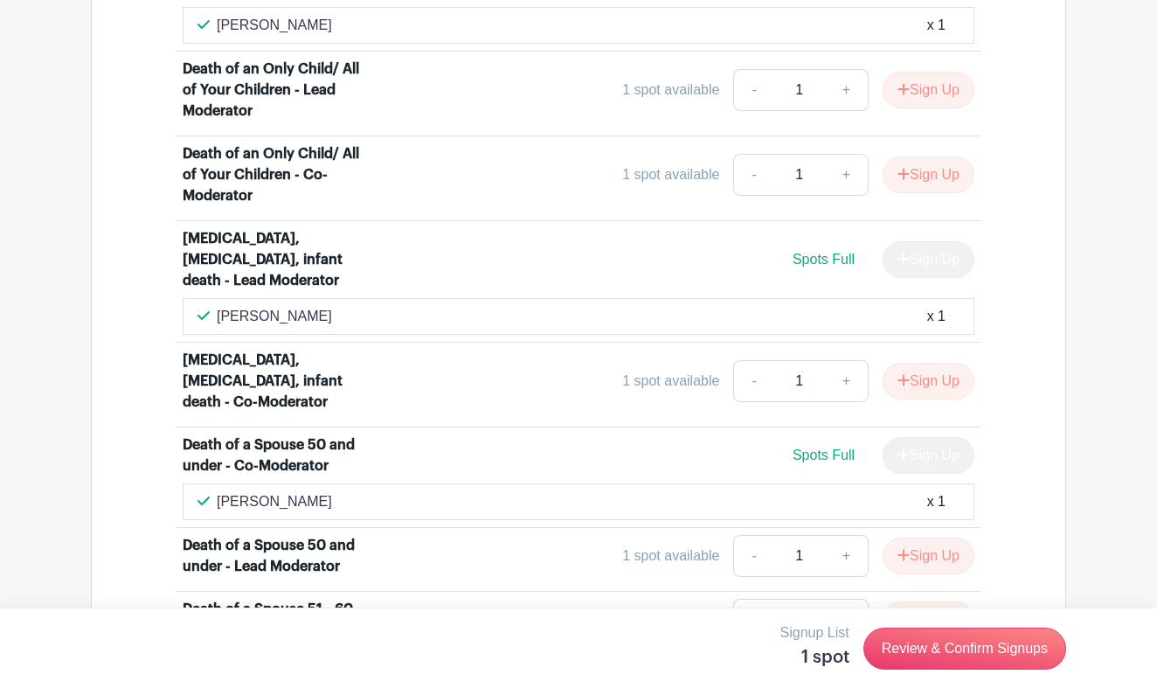
click at [309, 491] on div "Noureen Tejani x 1" at bounding box center [579, 501] width 762 height 21
drag, startPoint x: 309, startPoint y: 305, endPoint x: 218, endPoint y: 301, distance: 91.9
click at [218, 491] on div "Noureen Tejani x 1" at bounding box center [579, 501] width 762 height 21
copy p "[PERSON_NAME]"
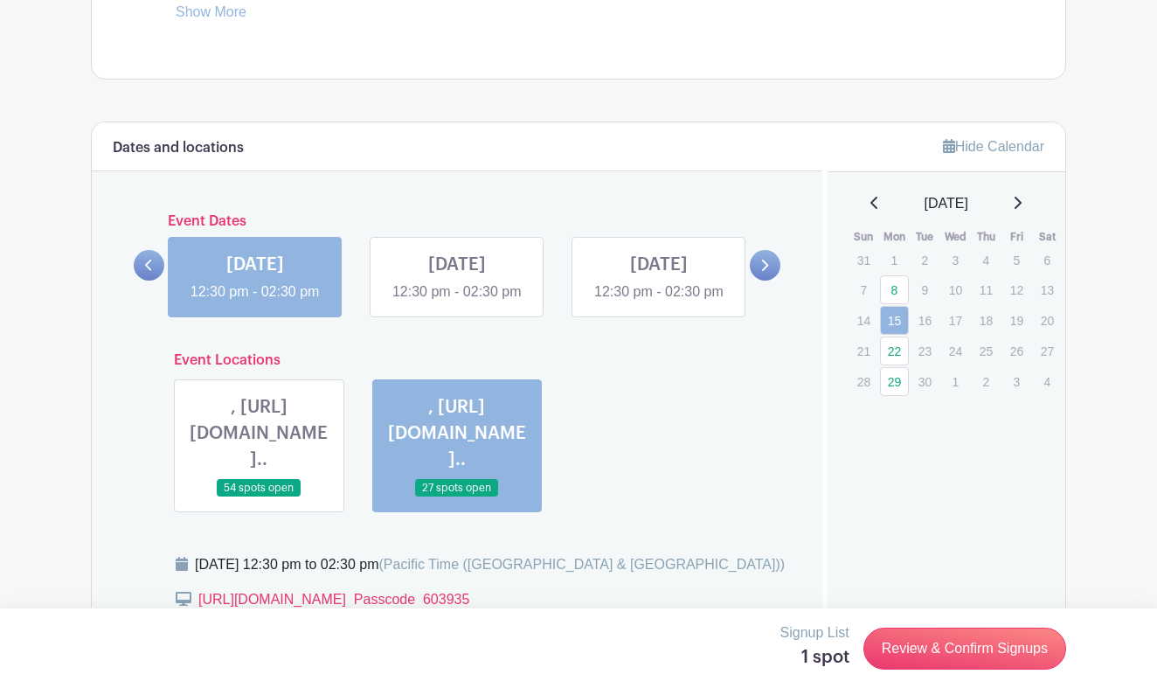
scroll to position [989, 0]
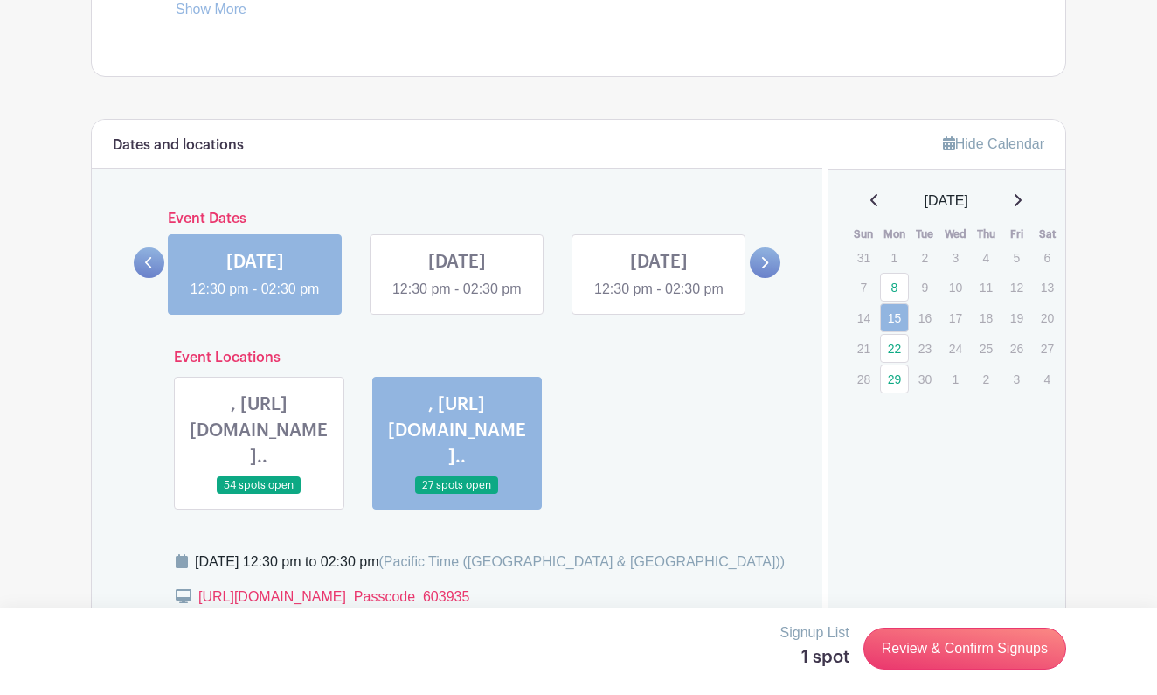
click at [255, 300] on link at bounding box center [255, 300] width 0 height 0
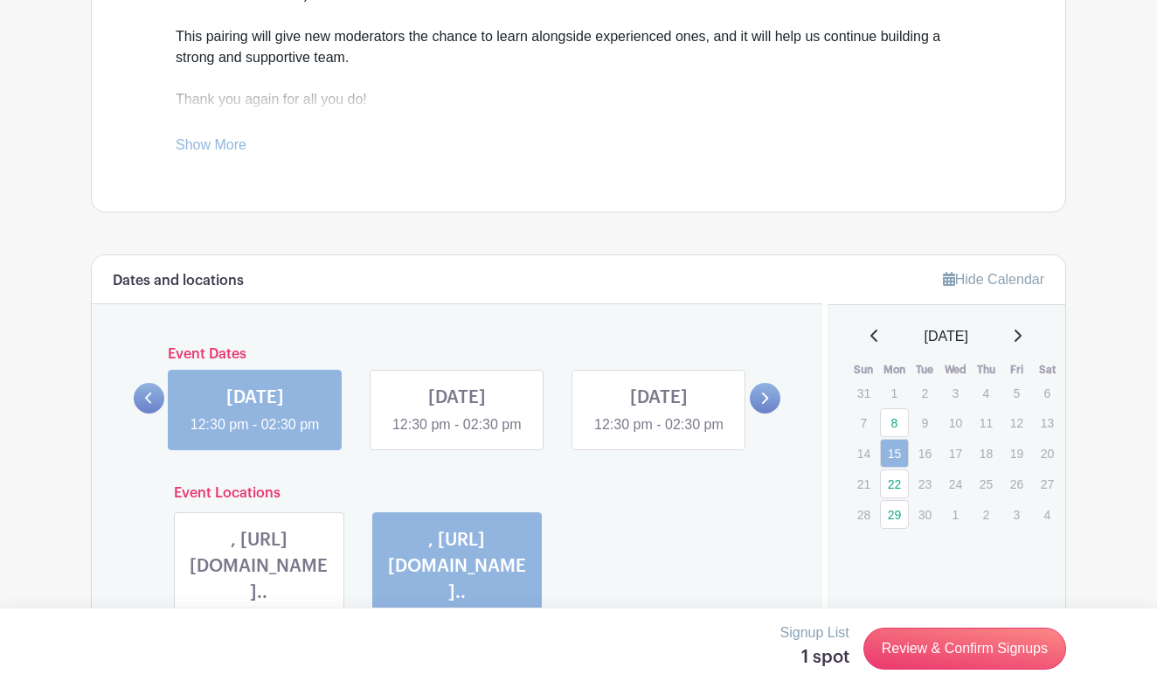
scroll to position [859, 0]
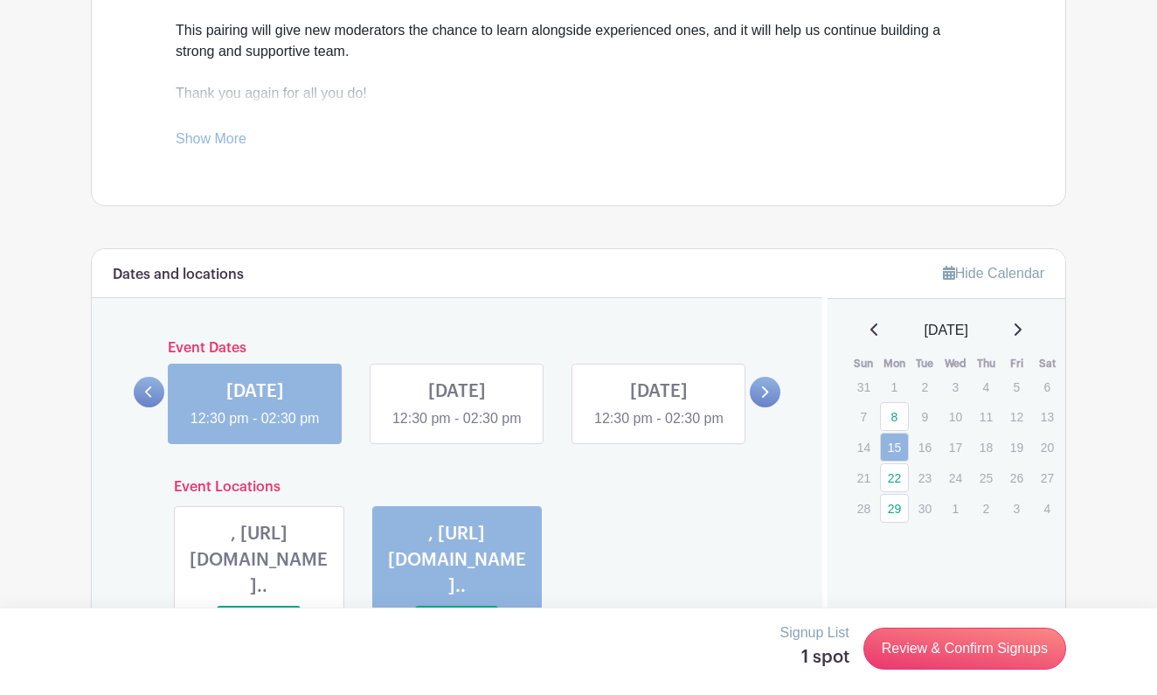
click at [255, 429] on link at bounding box center [255, 429] width 0 height 0
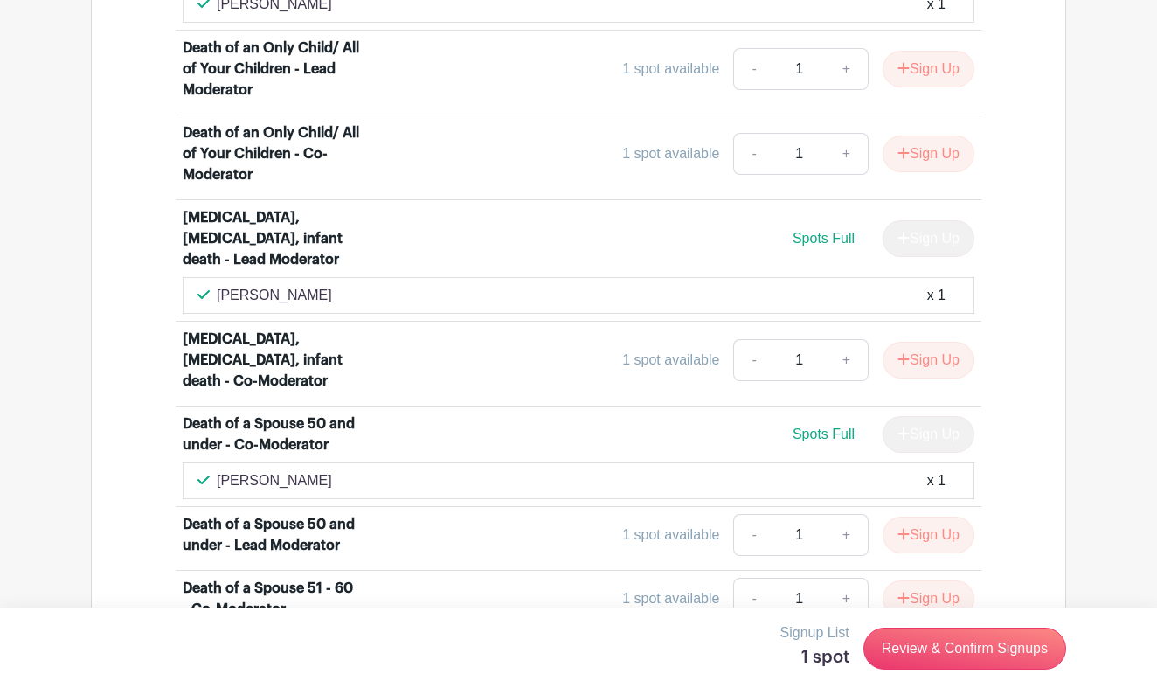
scroll to position [2553, 0]
click at [307, 469] on p "[PERSON_NAME]" at bounding box center [274, 479] width 115 height 21
drag, startPoint x: 307, startPoint y: 280, endPoint x: 219, endPoint y: 279, distance: 88.3
click at [219, 469] on p "[PERSON_NAME]" at bounding box center [274, 479] width 115 height 21
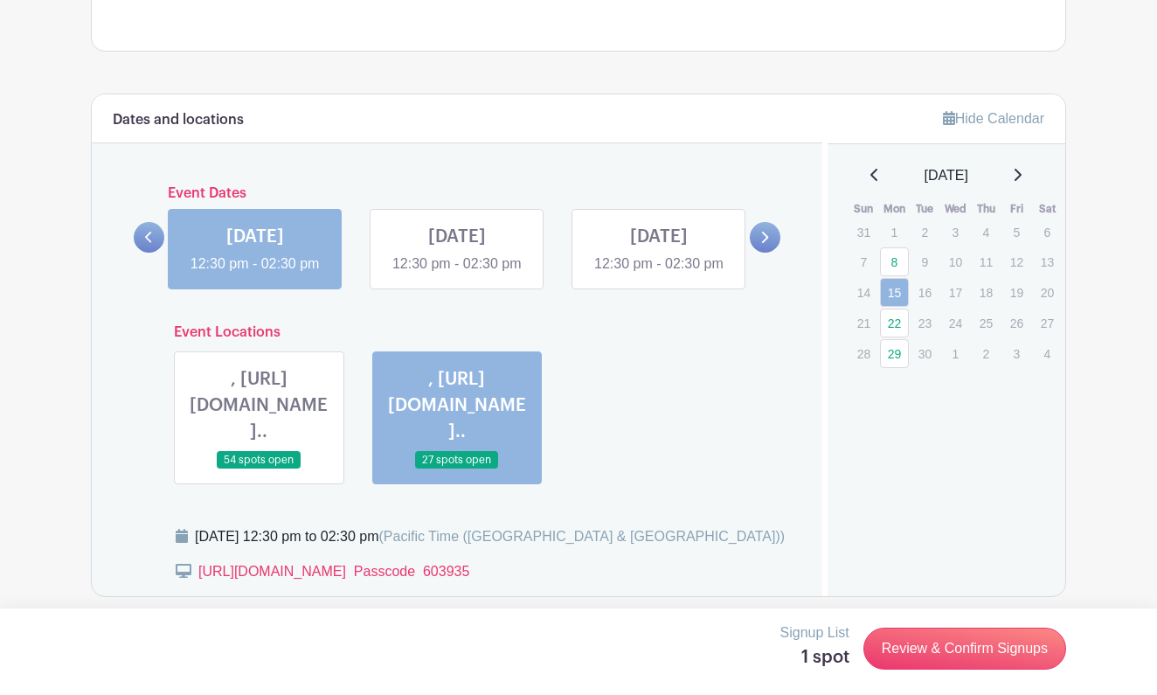
scroll to position [990, 0]
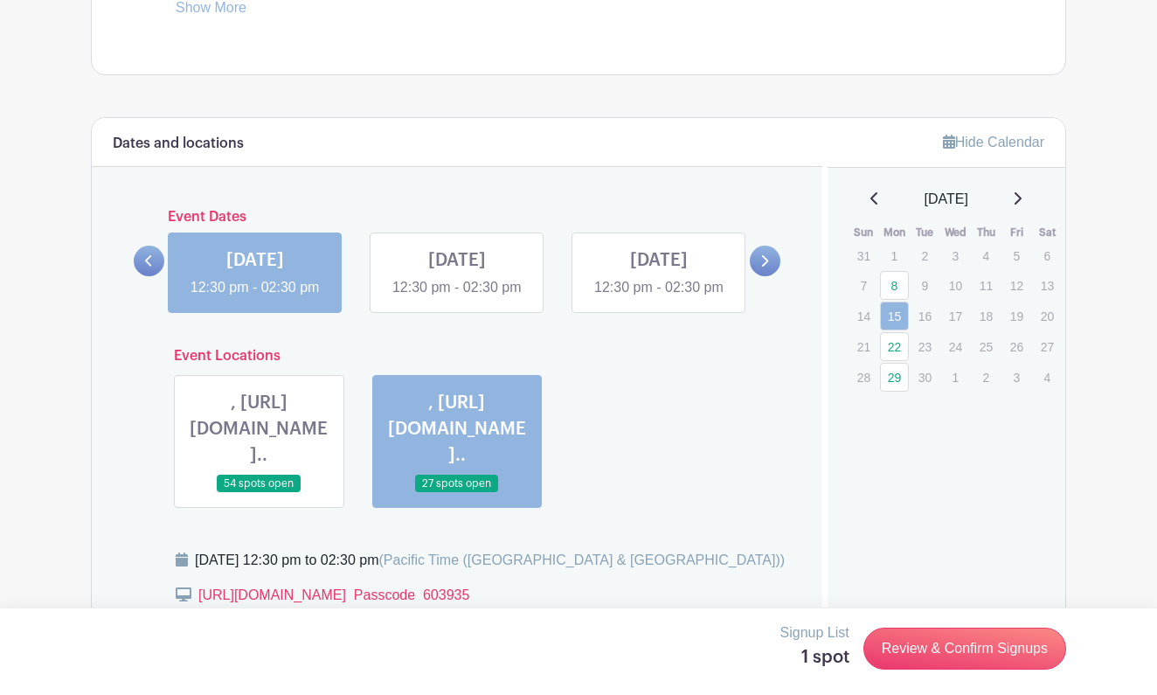
click at [259, 493] on link at bounding box center [259, 493] width 0 height 0
click at [457, 298] on link at bounding box center [457, 298] width 0 height 0
click at [143, 270] on link at bounding box center [149, 261] width 31 height 31
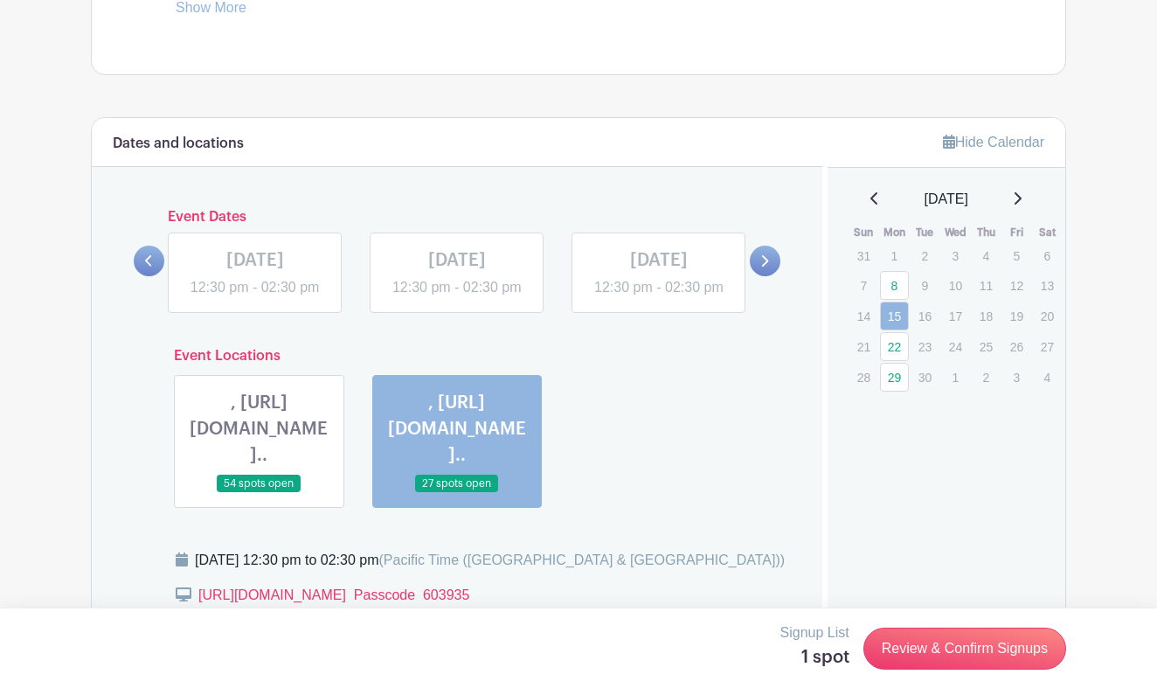
click at [659, 298] on link at bounding box center [659, 298] width 0 height 0
click at [768, 267] on icon at bounding box center [765, 260] width 7 height 11
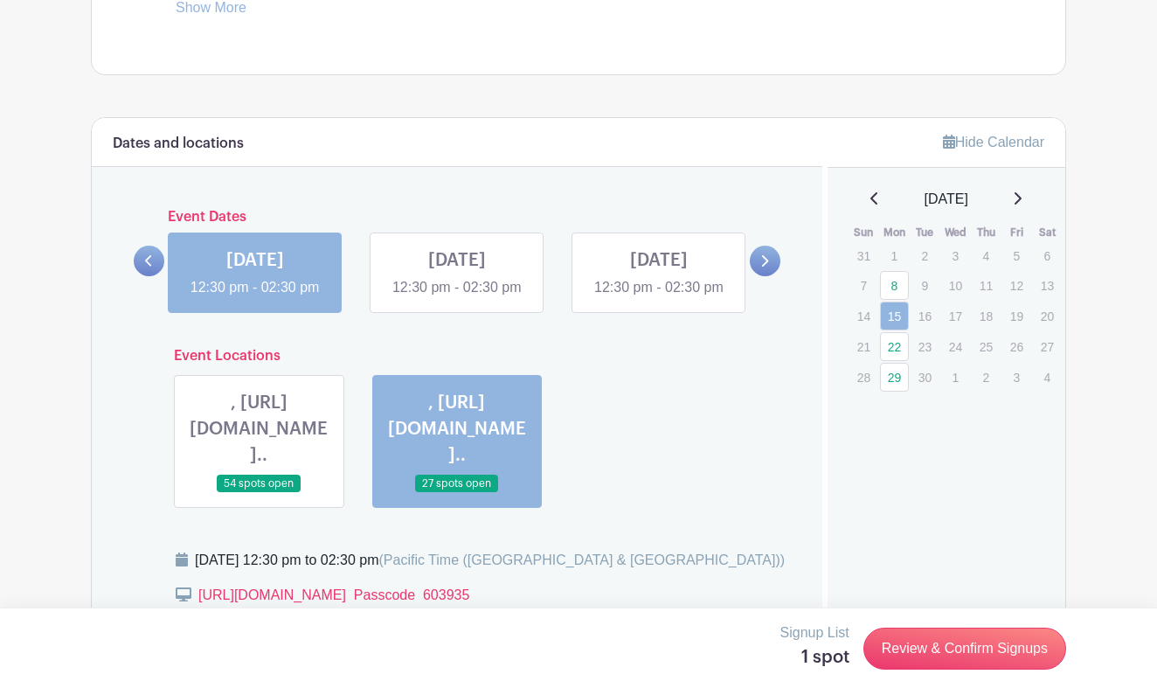
click at [255, 298] on link at bounding box center [255, 298] width 0 height 0
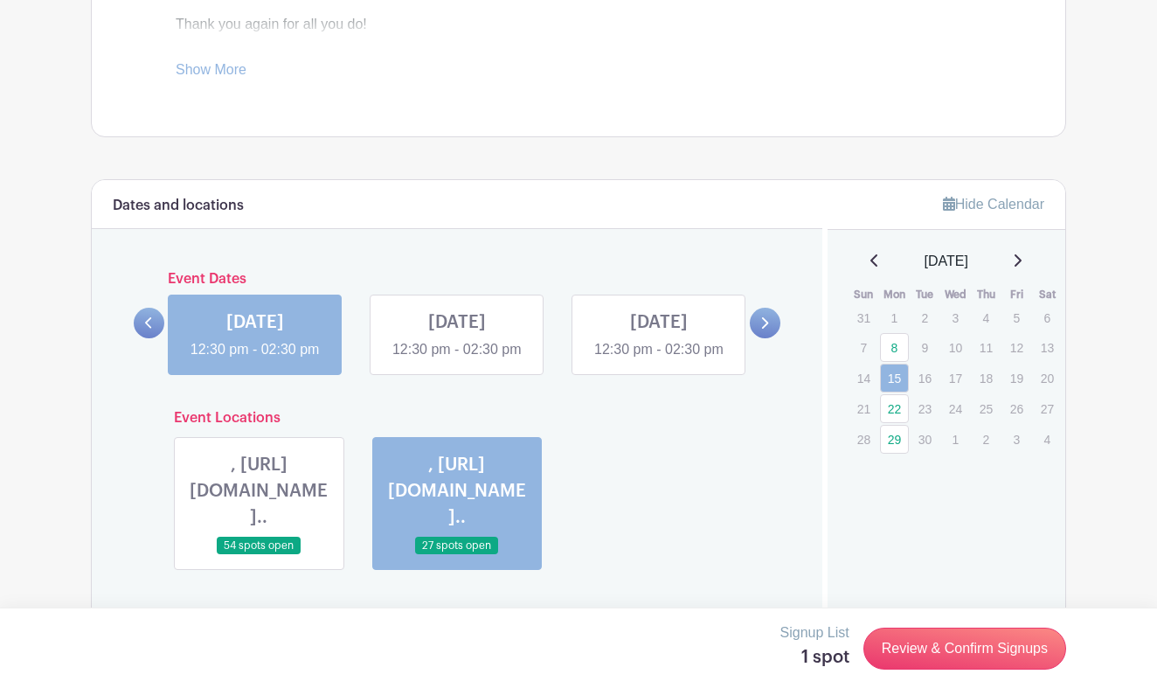
scroll to position [904, 0]
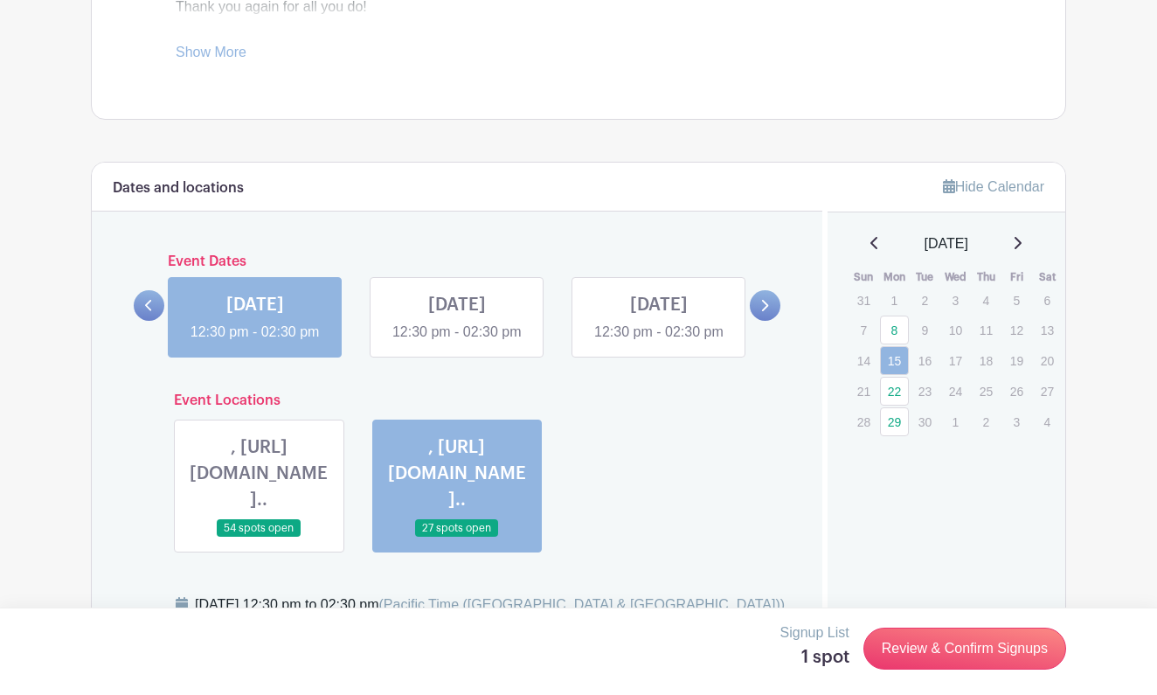
click at [255, 343] on link at bounding box center [255, 343] width 0 height 0
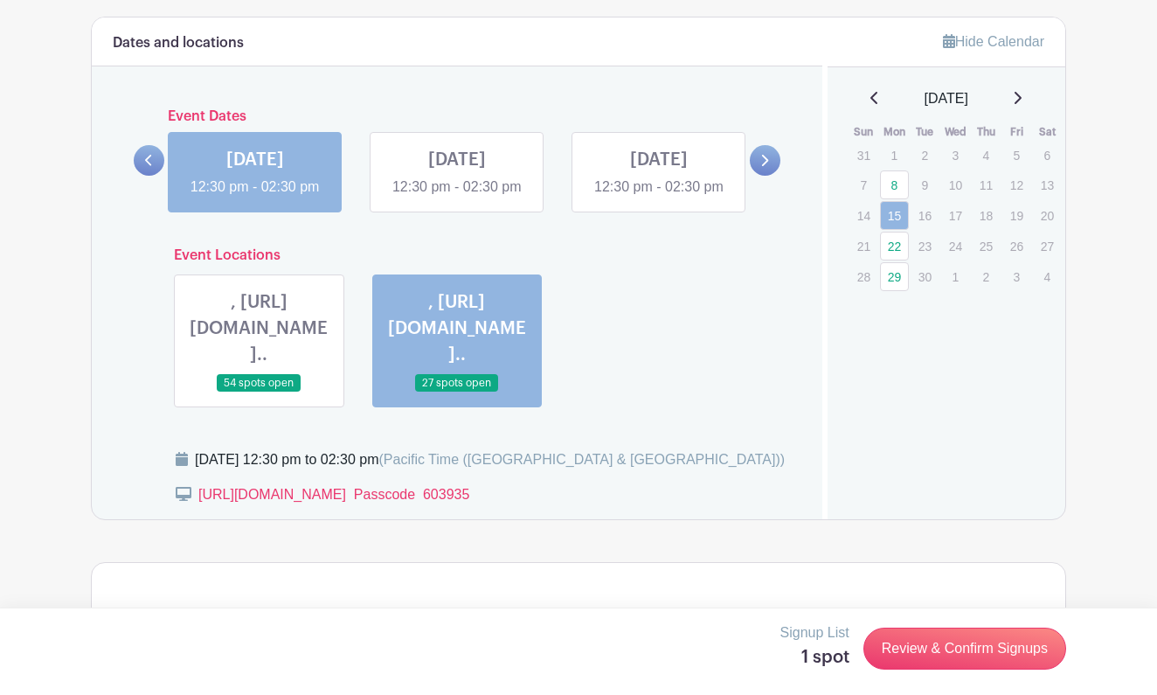
scroll to position [1063, 0]
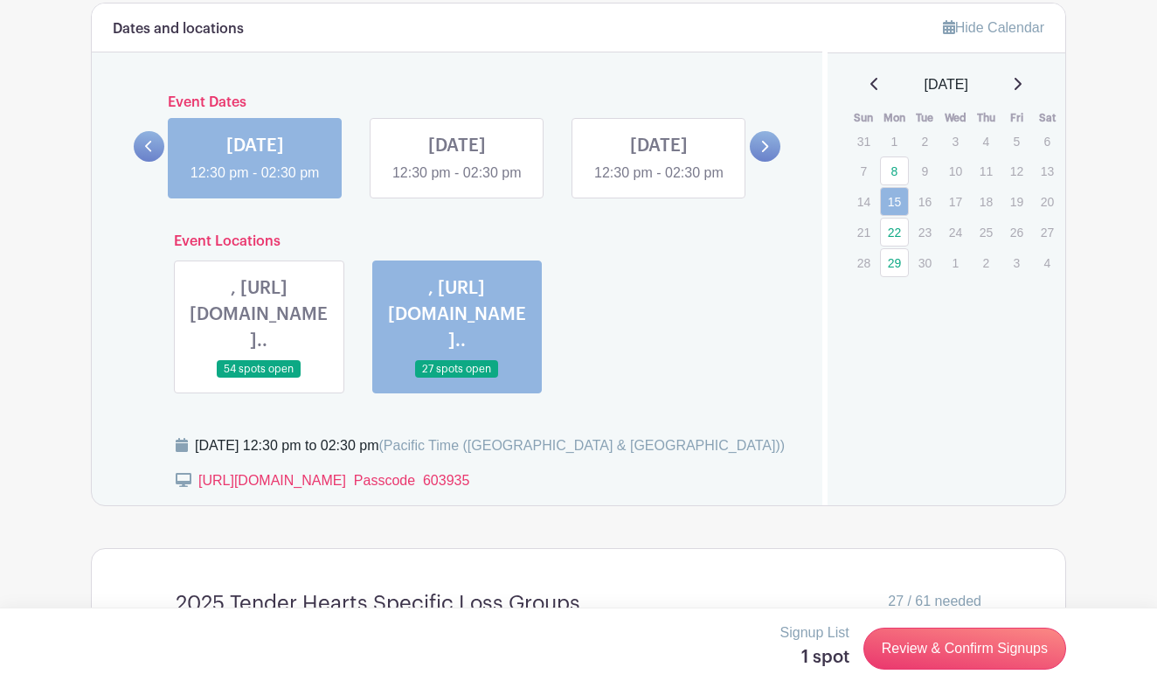
click at [259, 379] on link at bounding box center [259, 379] width 0 height 0
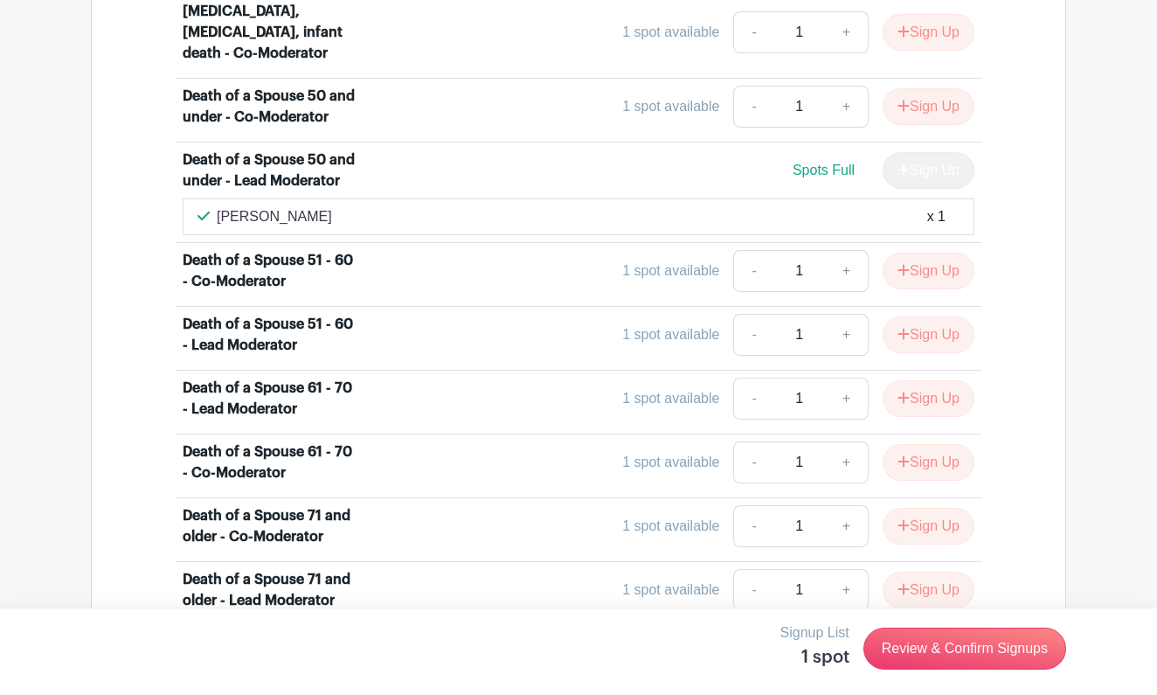
scroll to position [2421, 0]
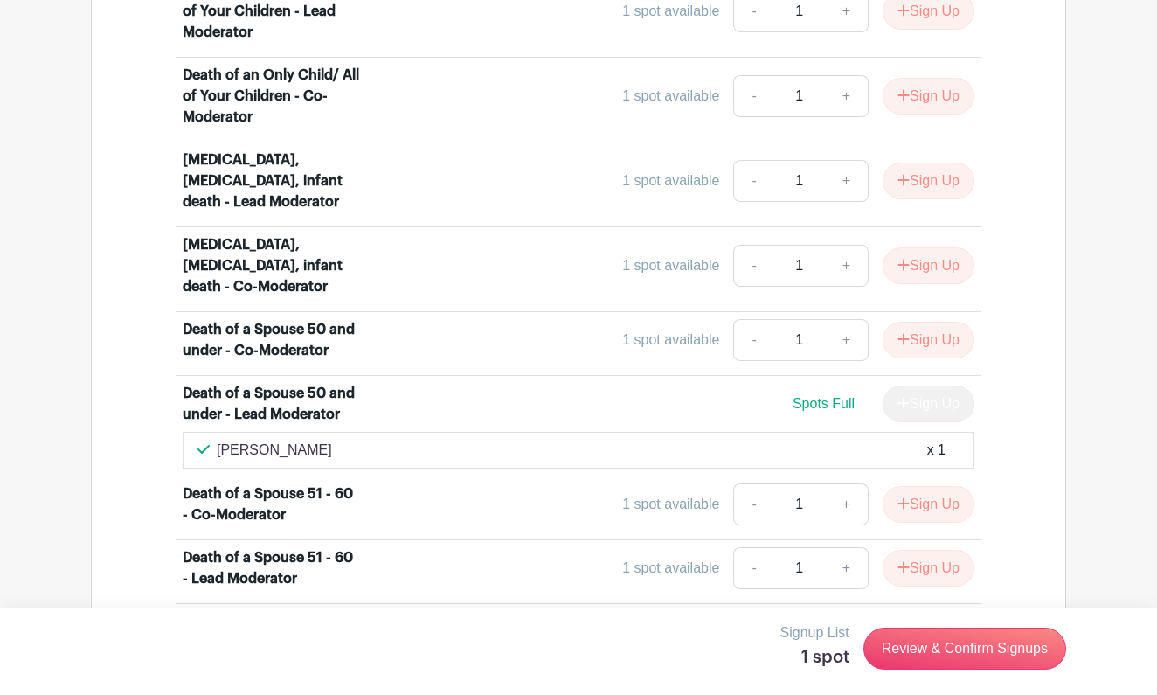
click at [336, 440] on div "[PERSON_NAME] x 1" at bounding box center [579, 450] width 762 height 21
click at [328, 440] on div "[PERSON_NAME] x 1" at bounding box center [579, 450] width 762 height 21
click at [327, 440] on div "[PERSON_NAME] x 1" at bounding box center [579, 450] width 762 height 21
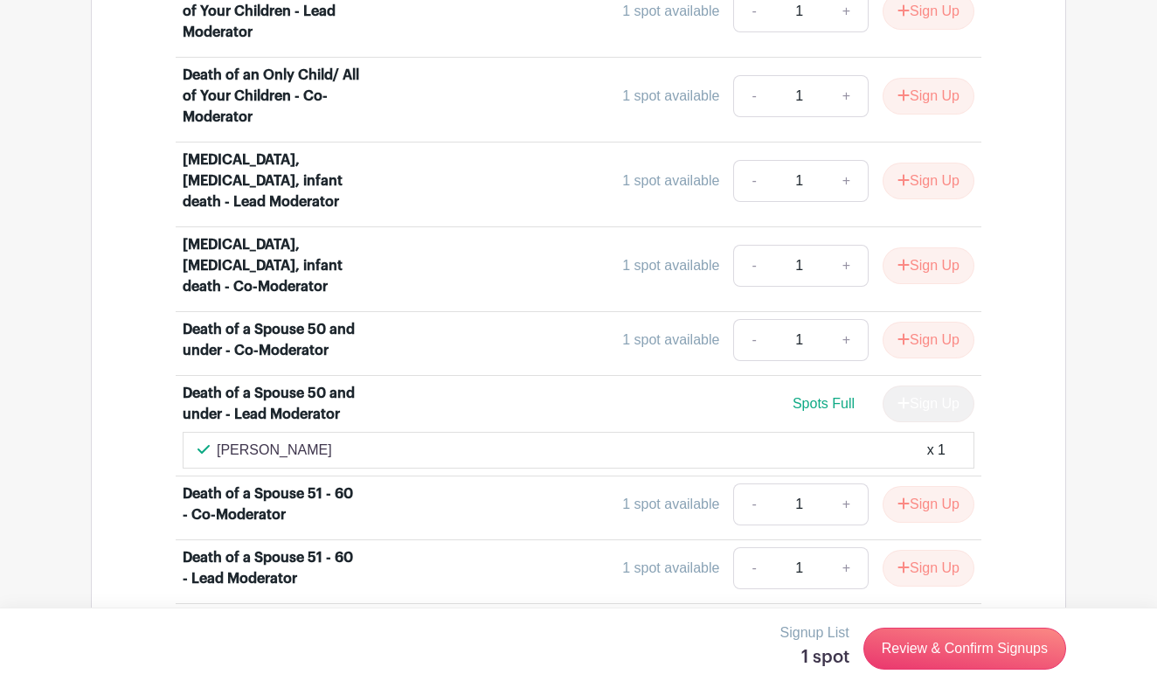
click at [327, 440] on div "[PERSON_NAME] x 1" at bounding box center [579, 450] width 762 height 21
copy div "[PERSON_NAME]"
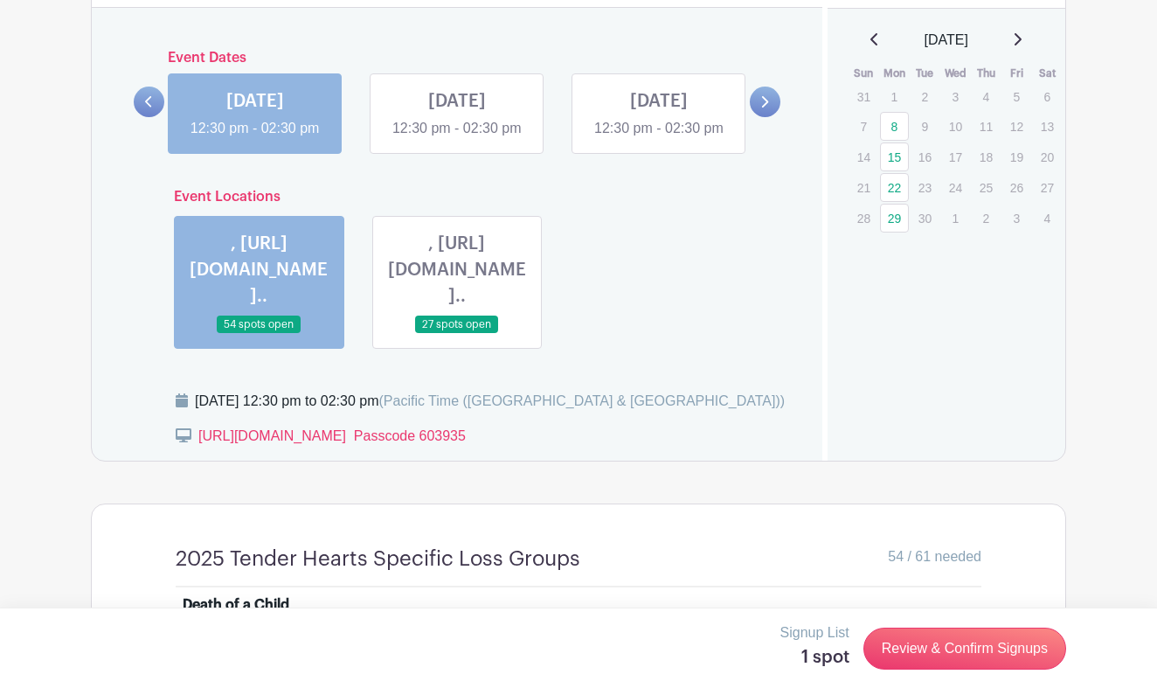
scroll to position [1098, 0]
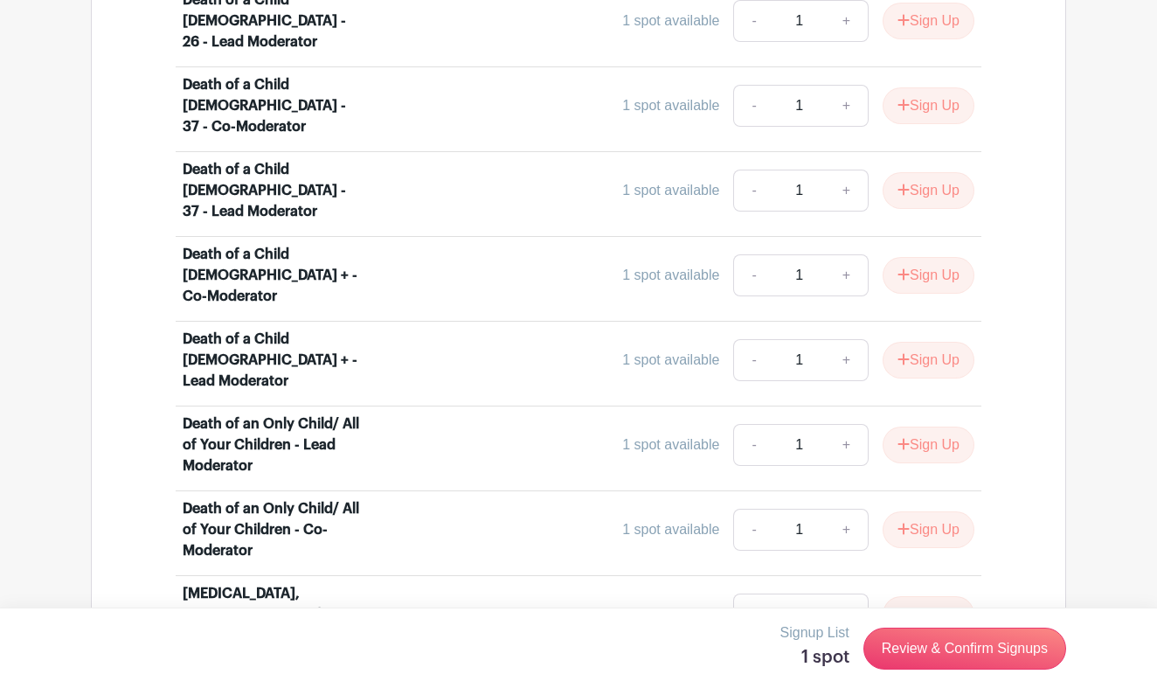
scroll to position [1989, 0]
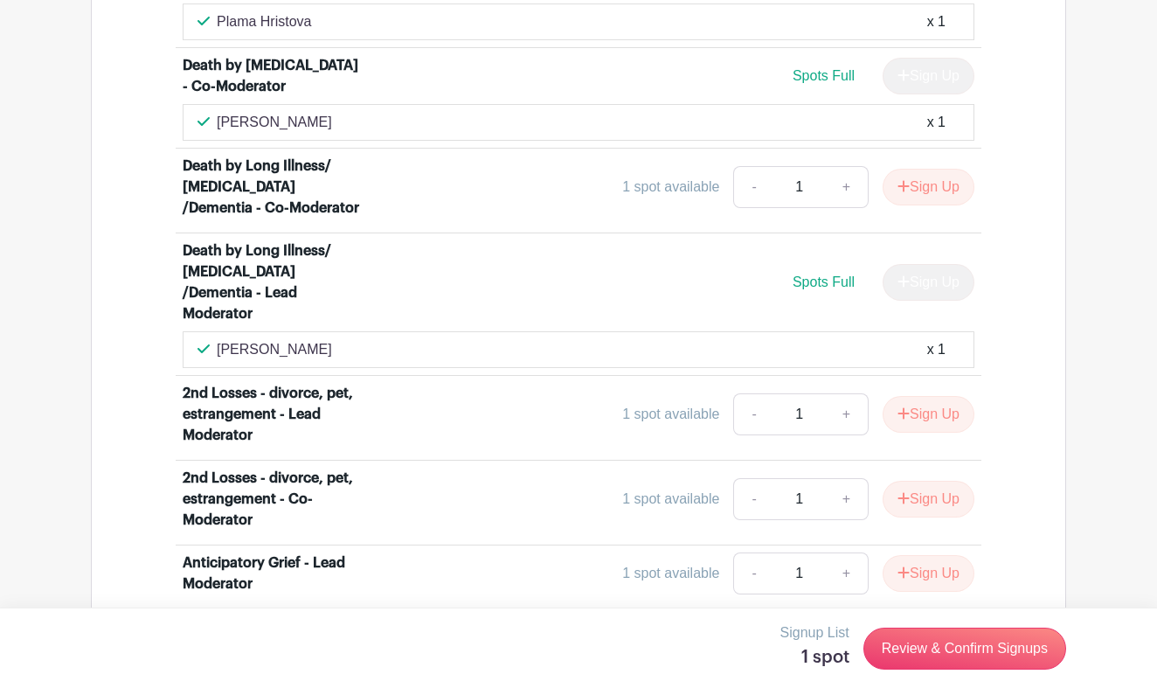
scroll to position [4089, 0]
